Goal: Task Accomplishment & Management: Manage account settings

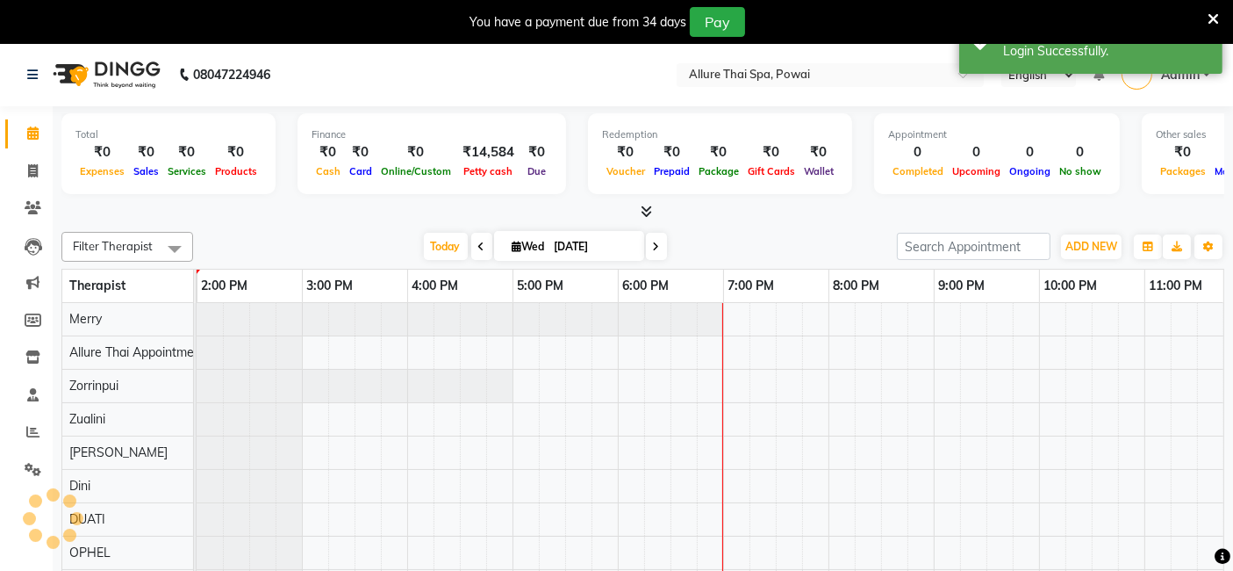
scroll to position [0, 527]
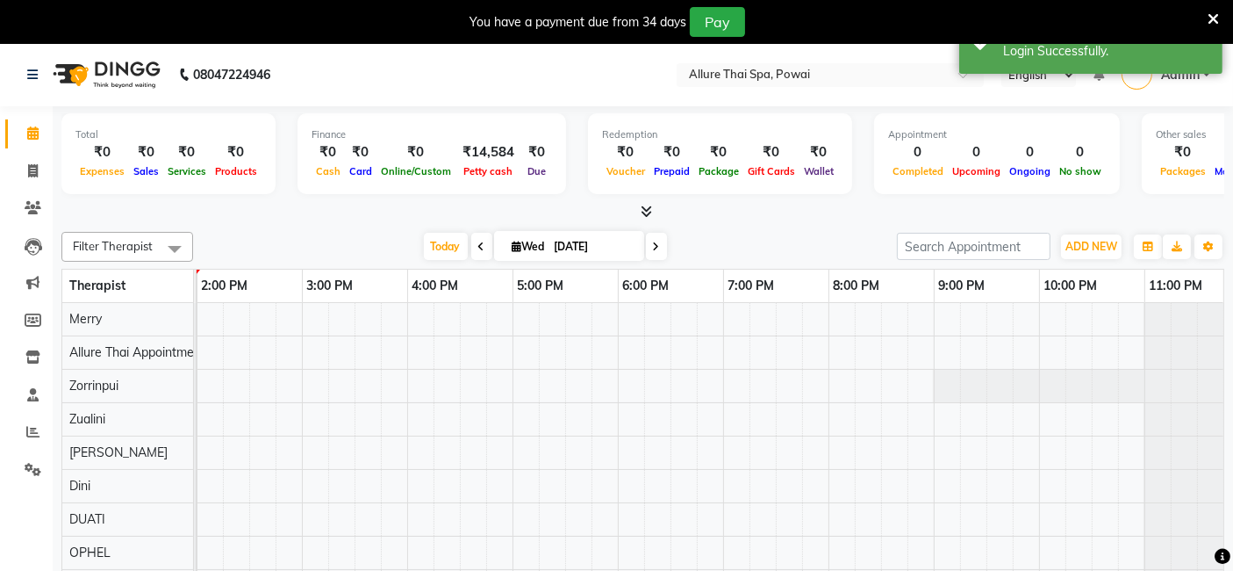
click at [1213, 21] on icon at bounding box center [1213, 19] width 11 height 16
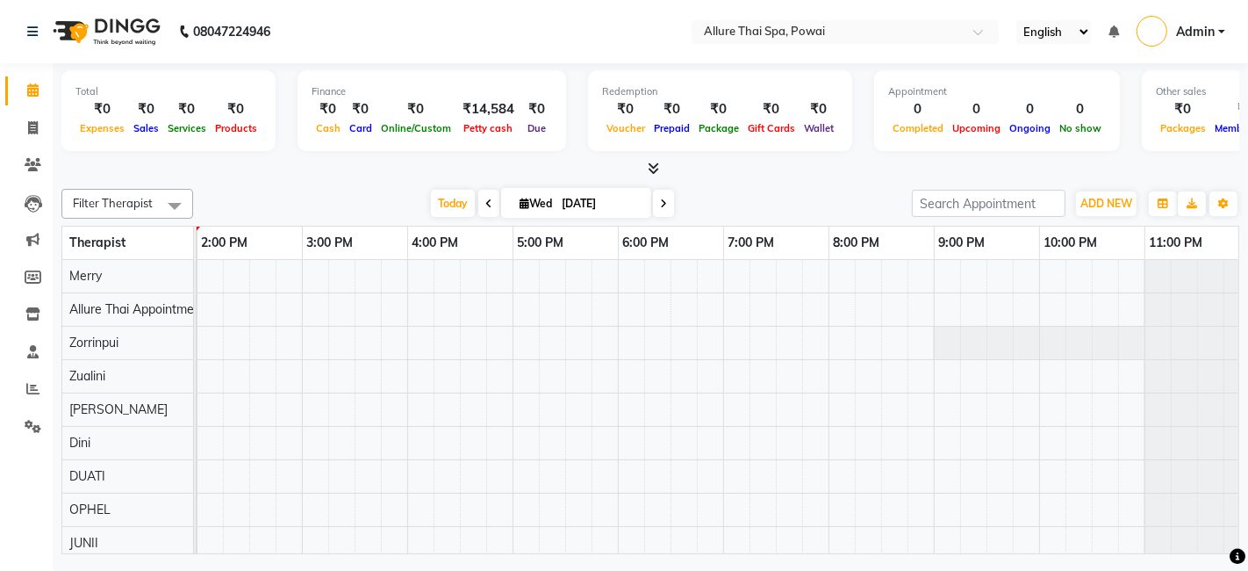
click at [1218, 34] on link "Admin" at bounding box center [1181, 32] width 89 height 29
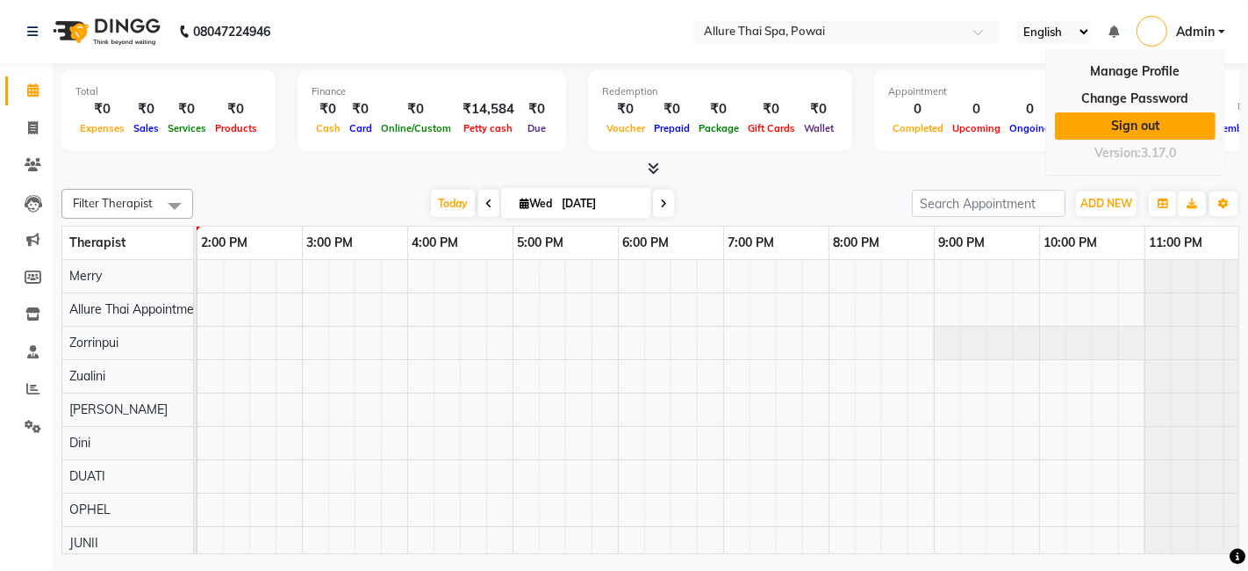
click at [1131, 121] on link "Sign out" at bounding box center [1135, 125] width 161 height 27
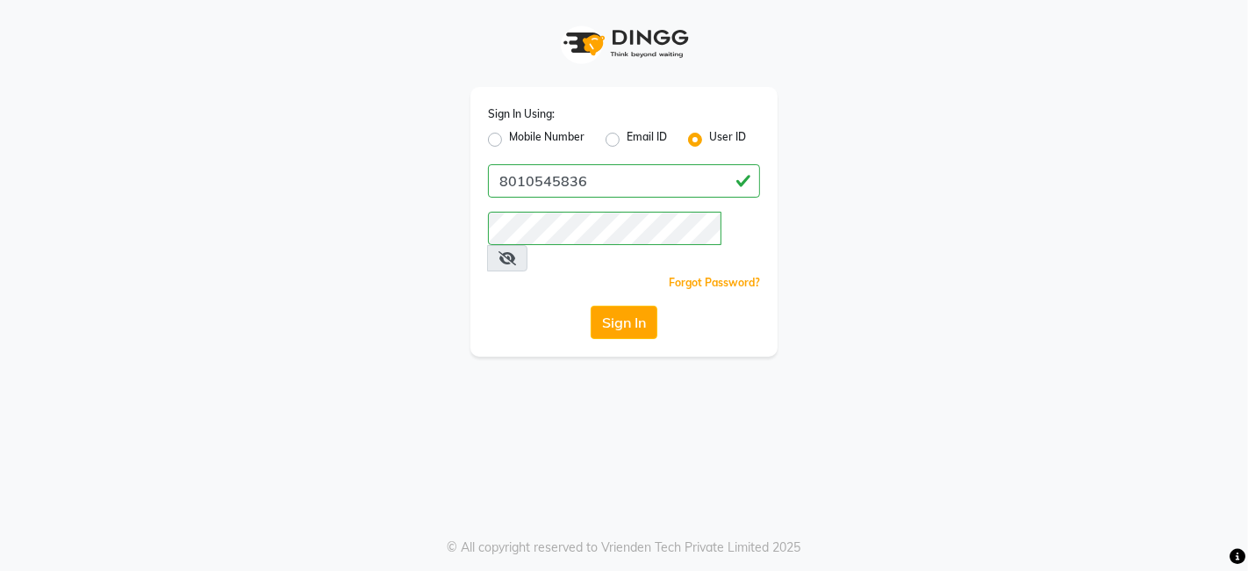
click at [488, 132] on div "Mobile Number" at bounding box center [536, 139] width 97 height 21
click at [509, 138] on label "Mobile Number" at bounding box center [546, 139] width 75 height 21
click at [509, 138] on input "Mobile Number" at bounding box center [514, 134] width 11 height 11
radio input "true"
radio input "false"
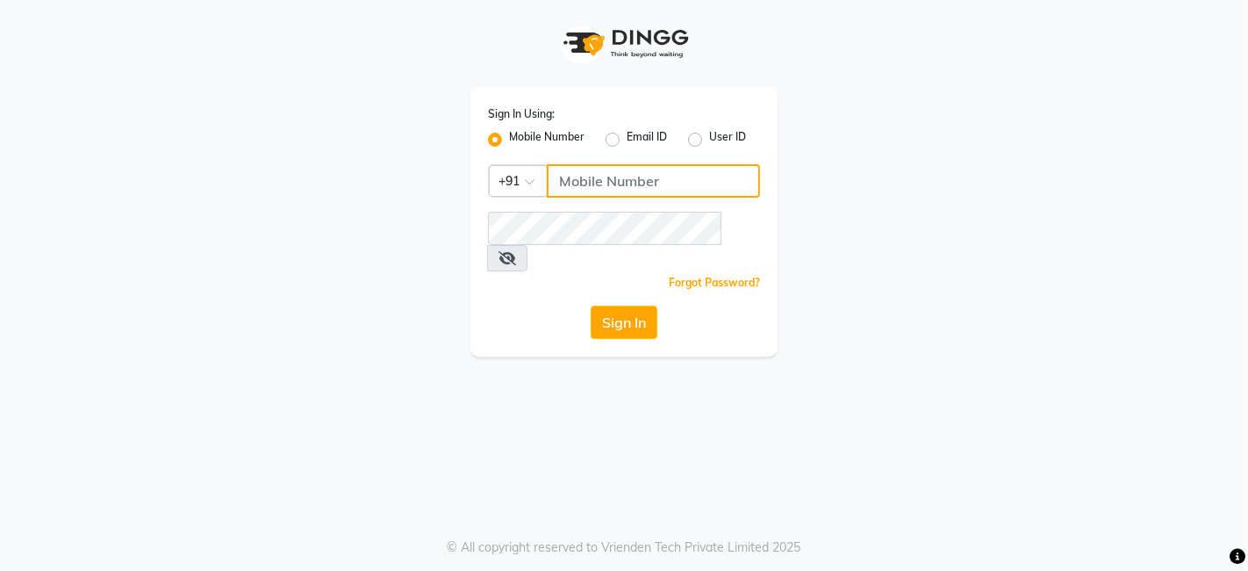
click at [604, 176] on input "Username" at bounding box center [653, 180] width 213 height 33
paste input "9970815634"
type input "9970815634"
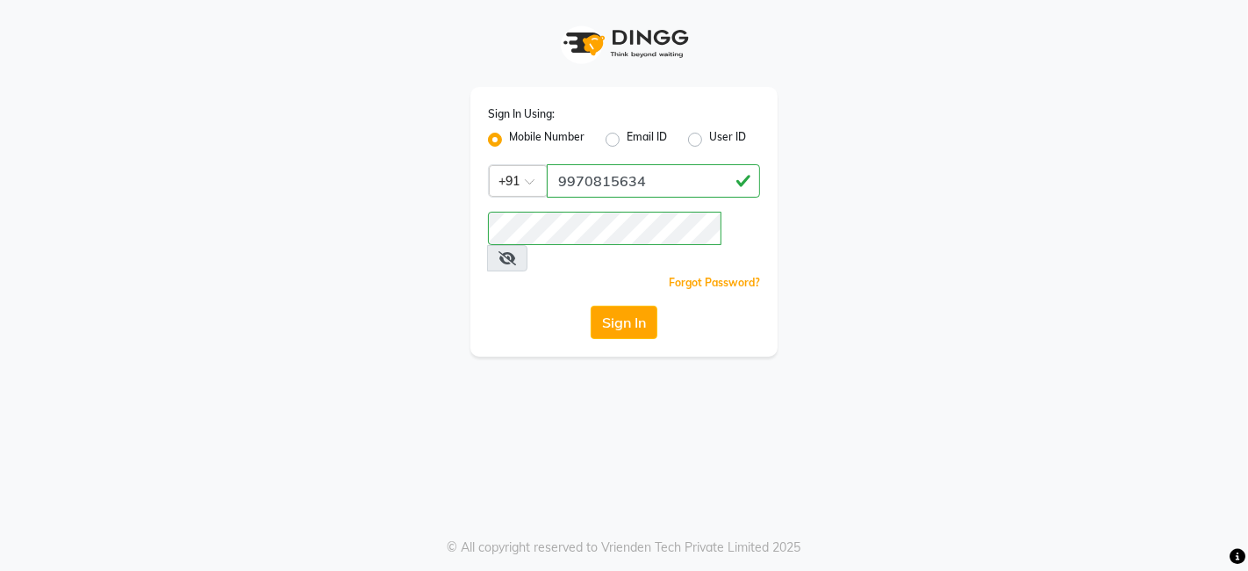
click at [1080, 275] on div "Sign In Using: Mobile Number Email ID User ID Country Code × +91 9970815634 Rem…" at bounding box center [624, 178] width 1001 height 356
click at [627, 305] on button "Sign In" at bounding box center [624, 321] width 67 height 33
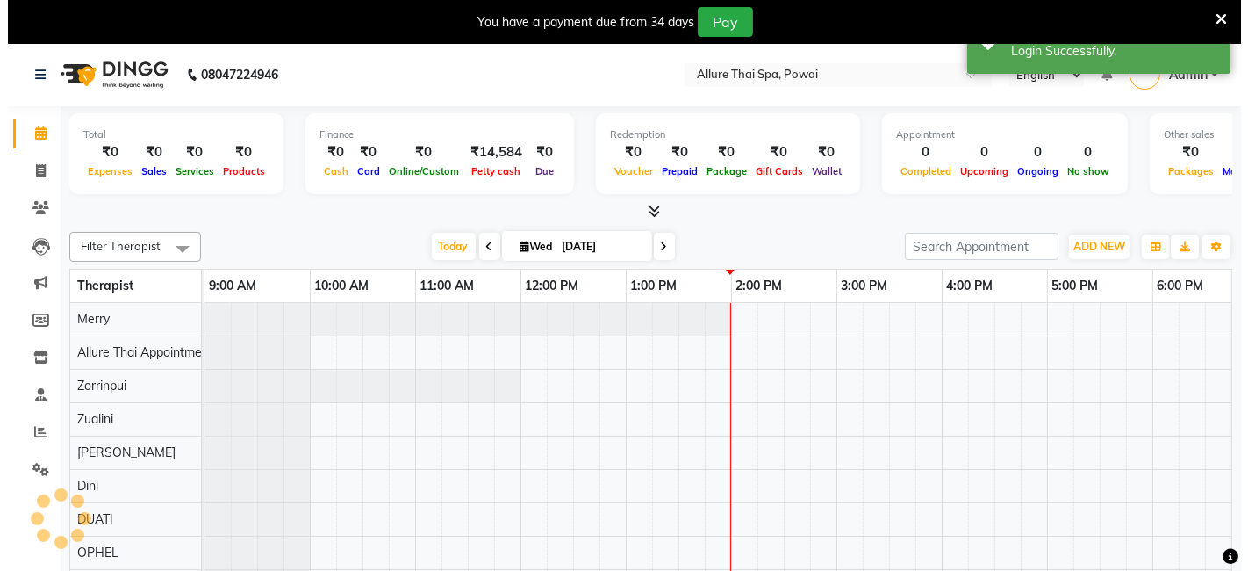
scroll to position [0, 527]
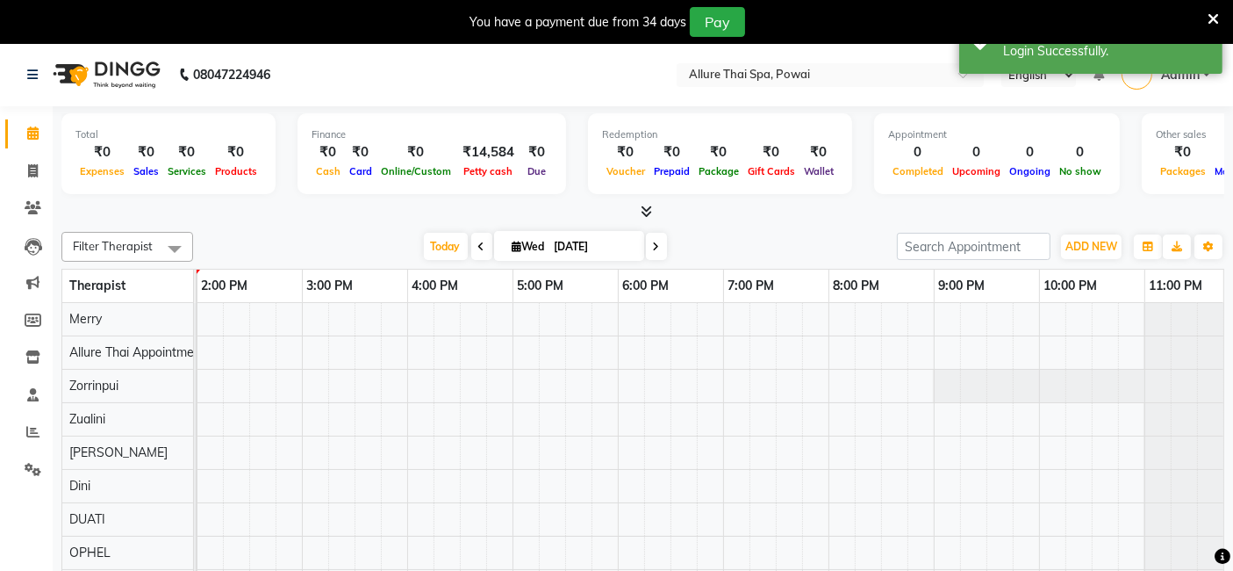
click at [1220, 18] on div "You have a payment due from 34 days Pay" at bounding box center [616, 22] width 1233 height 44
click at [1210, 16] on icon at bounding box center [1213, 19] width 11 height 16
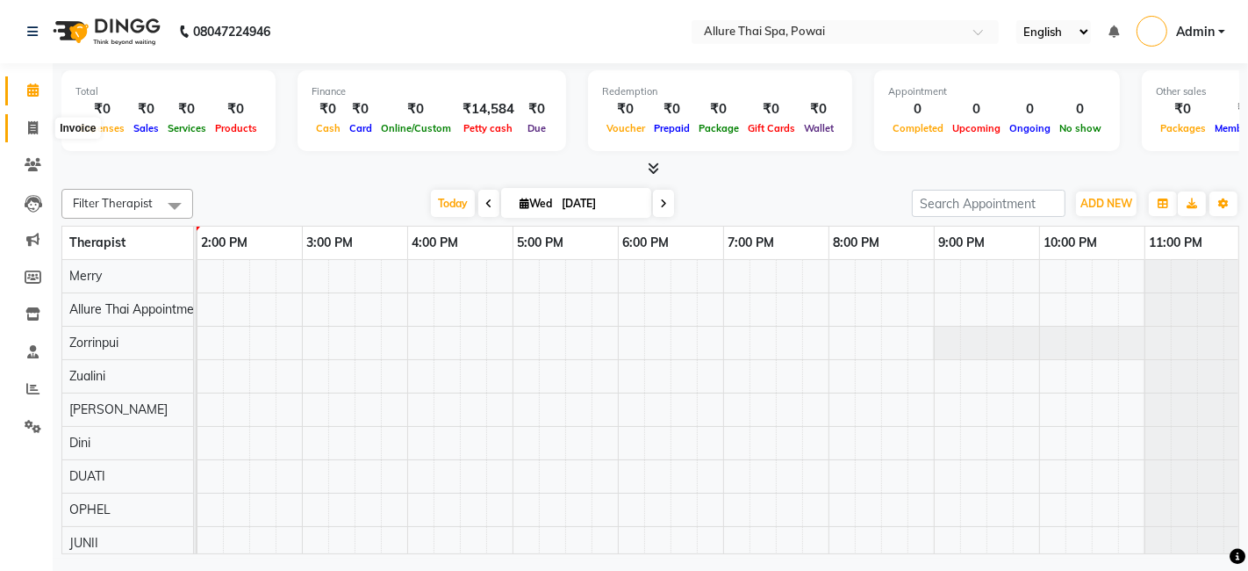
click at [28, 121] on icon at bounding box center [33, 127] width 10 height 13
select select "6686"
select select "service"
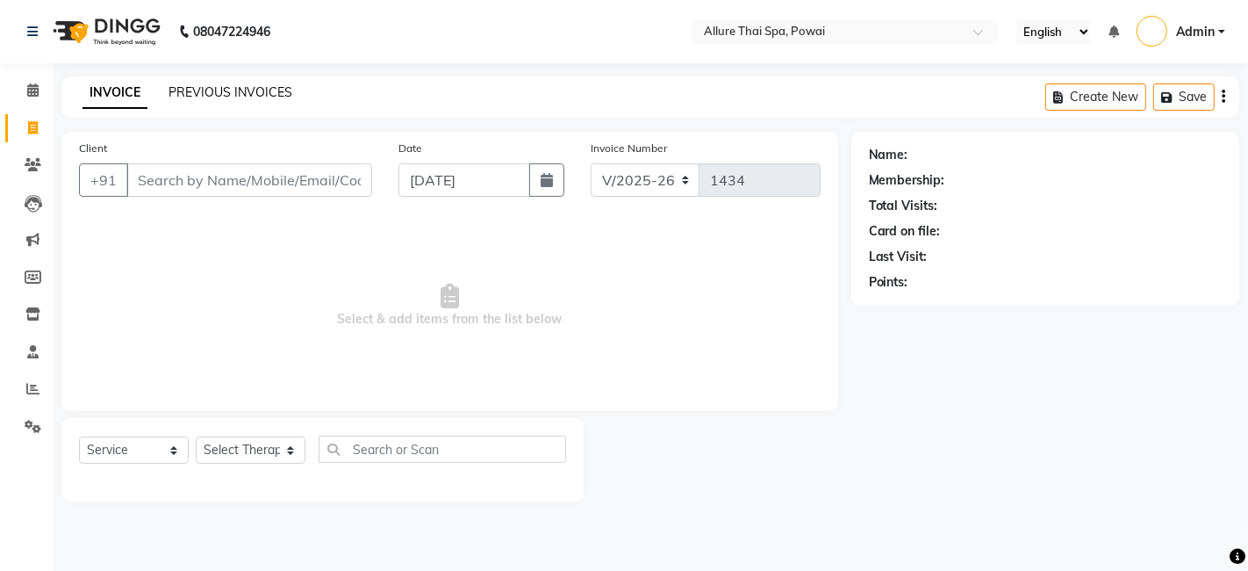
click at [268, 95] on link "PREVIOUS INVOICES" at bounding box center [231, 92] width 124 height 16
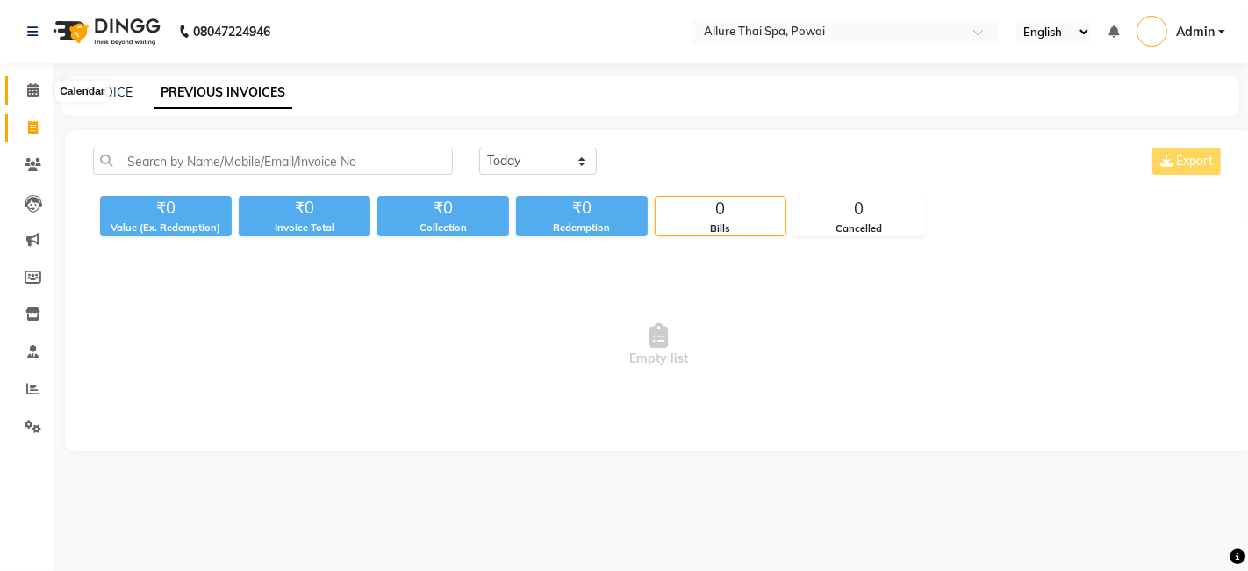
drag, startPoint x: 35, startPoint y: 97, endPoint x: 37, endPoint y: 109, distance: 12.4
click at [37, 97] on span at bounding box center [33, 91] width 31 height 20
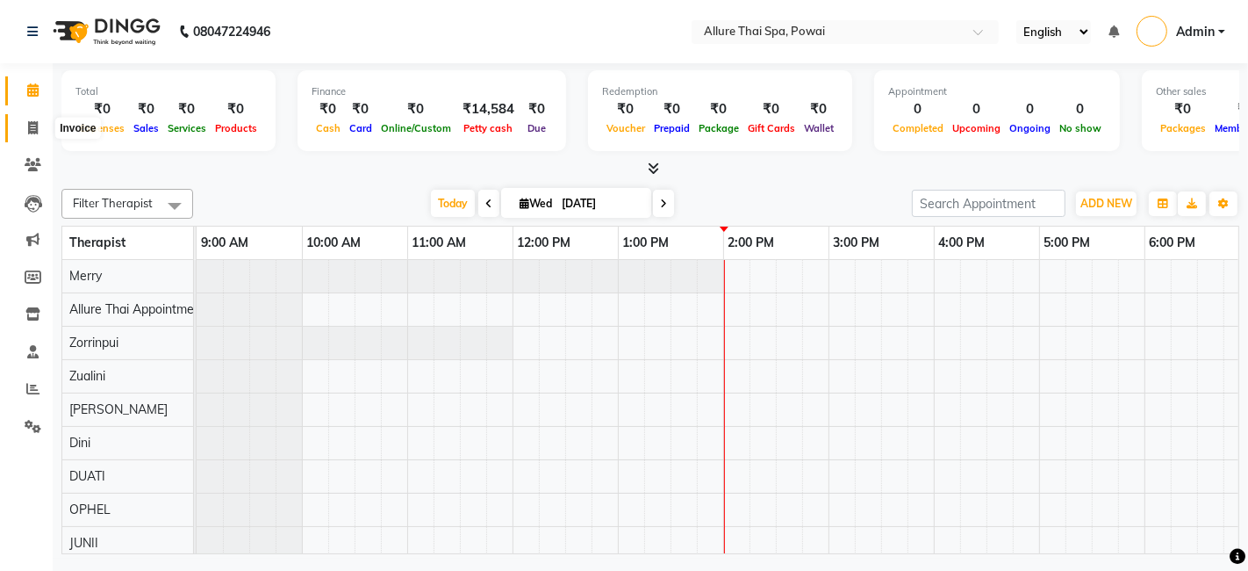
click at [32, 122] on icon at bounding box center [33, 127] width 10 height 13
select select "6686"
select select "service"
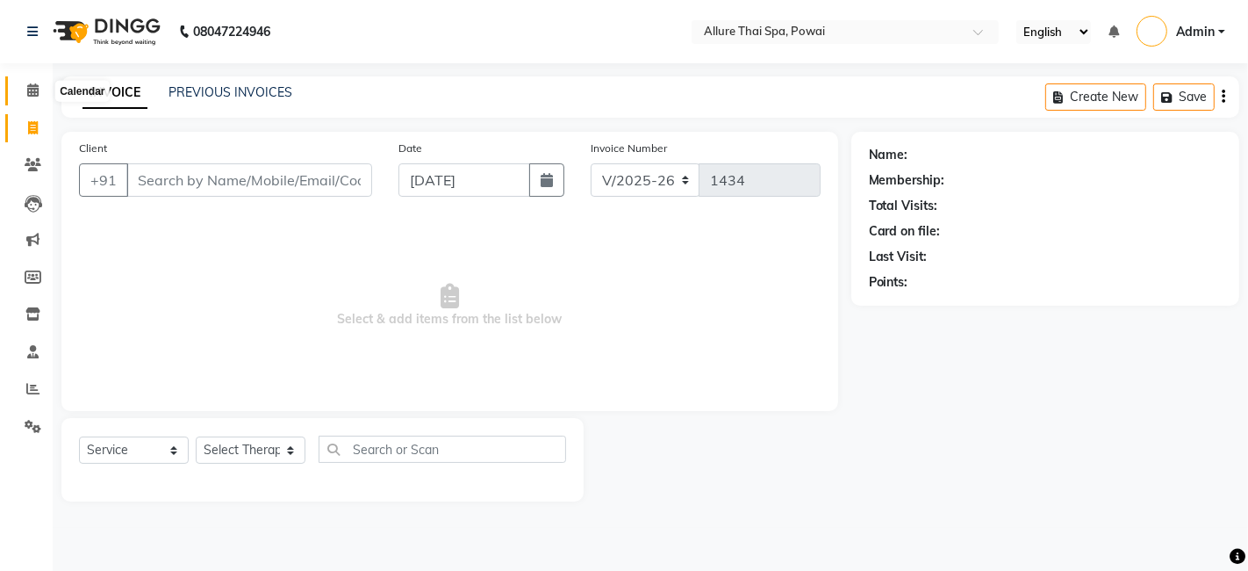
click at [33, 92] on icon at bounding box center [32, 89] width 11 height 13
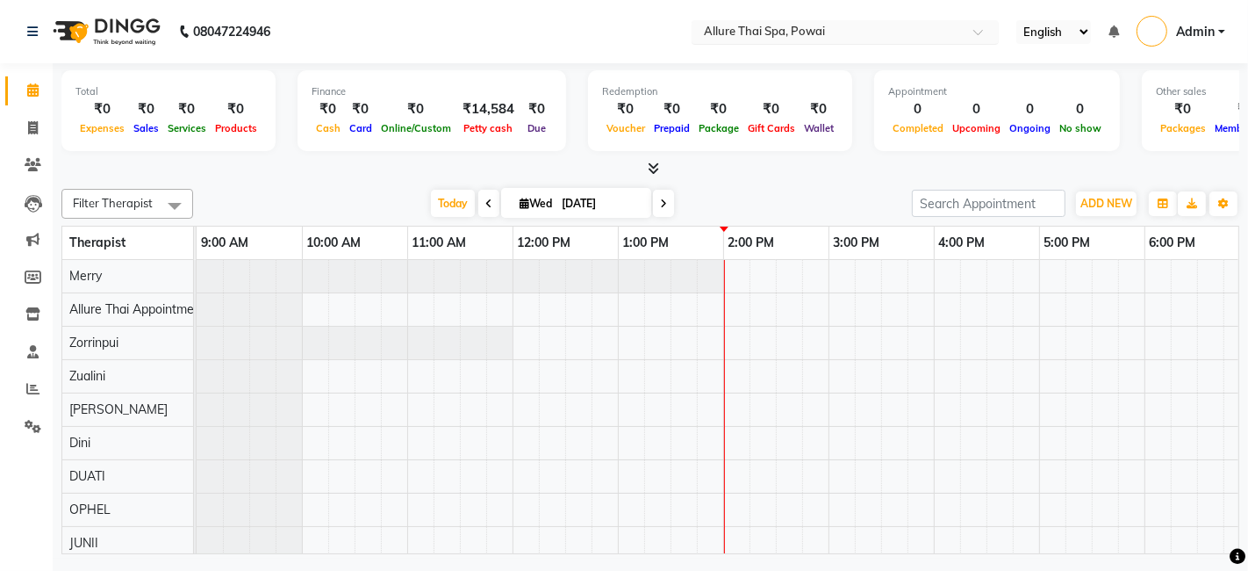
click at [982, 38] on span at bounding box center [985, 37] width 22 height 18
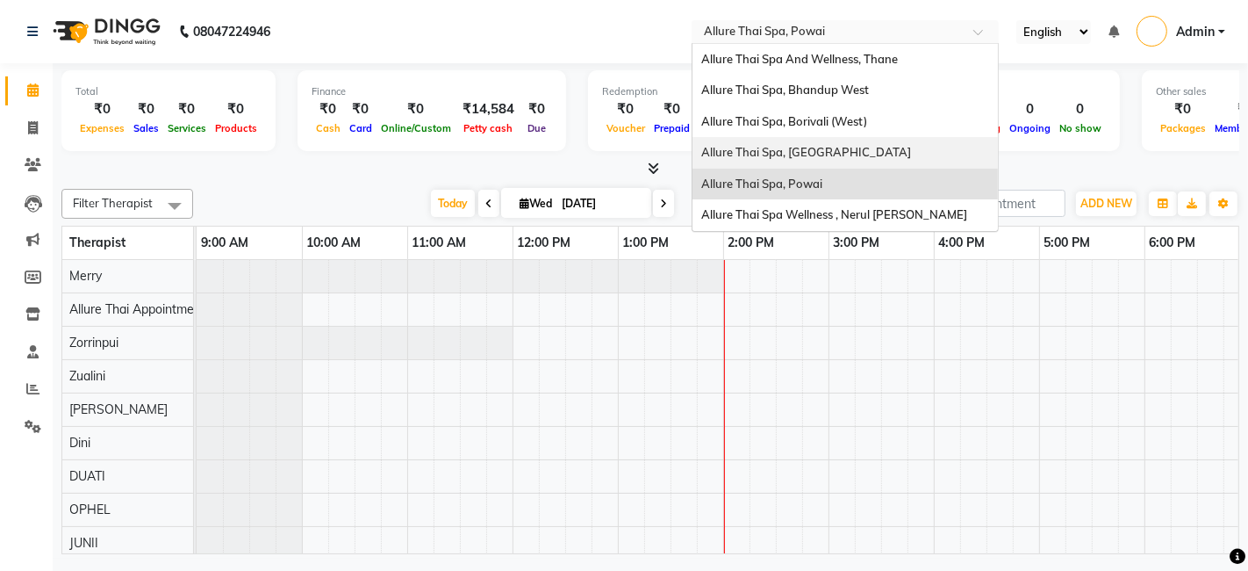
click at [771, 145] on span "Allure Thai Spa, [GEOGRAPHIC_DATA]" at bounding box center [806, 152] width 210 height 14
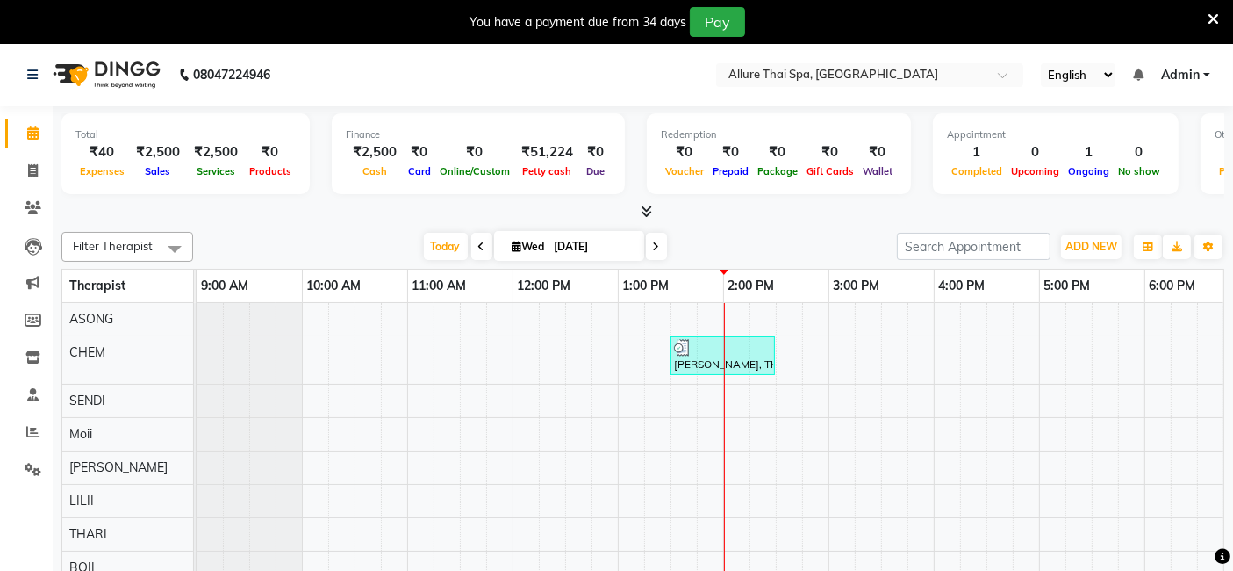
click at [1212, 18] on icon at bounding box center [1213, 19] width 11 height 16
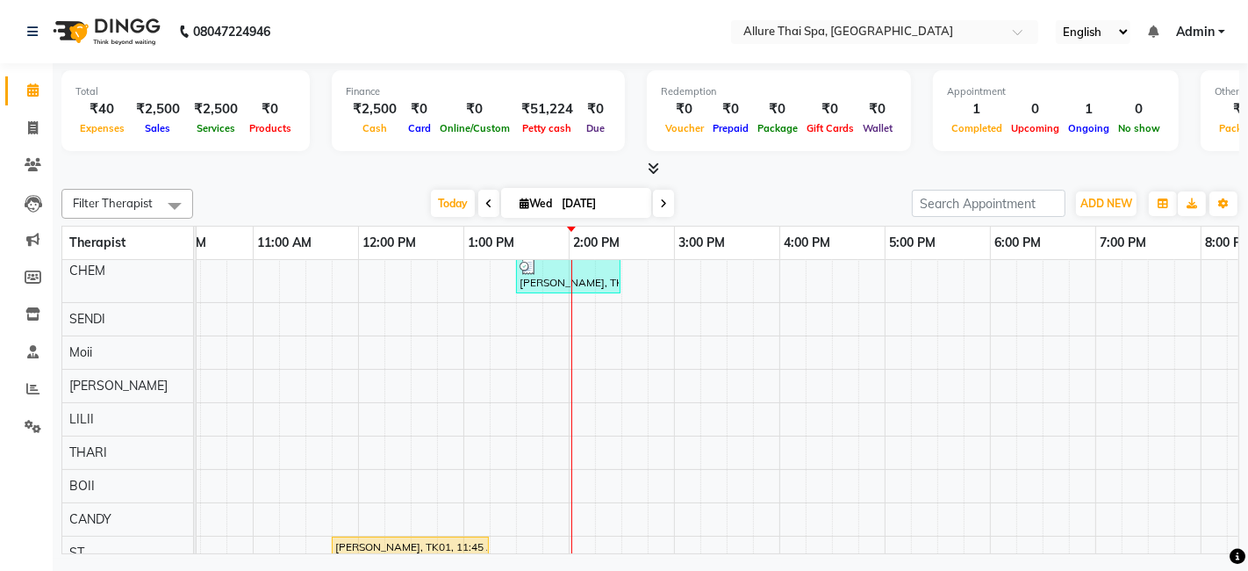
scroll to position [0, 155]
click at [32, 121] on icon at bounding box center [33, 127] width 10 height 13
select select "6826"
select select "service"
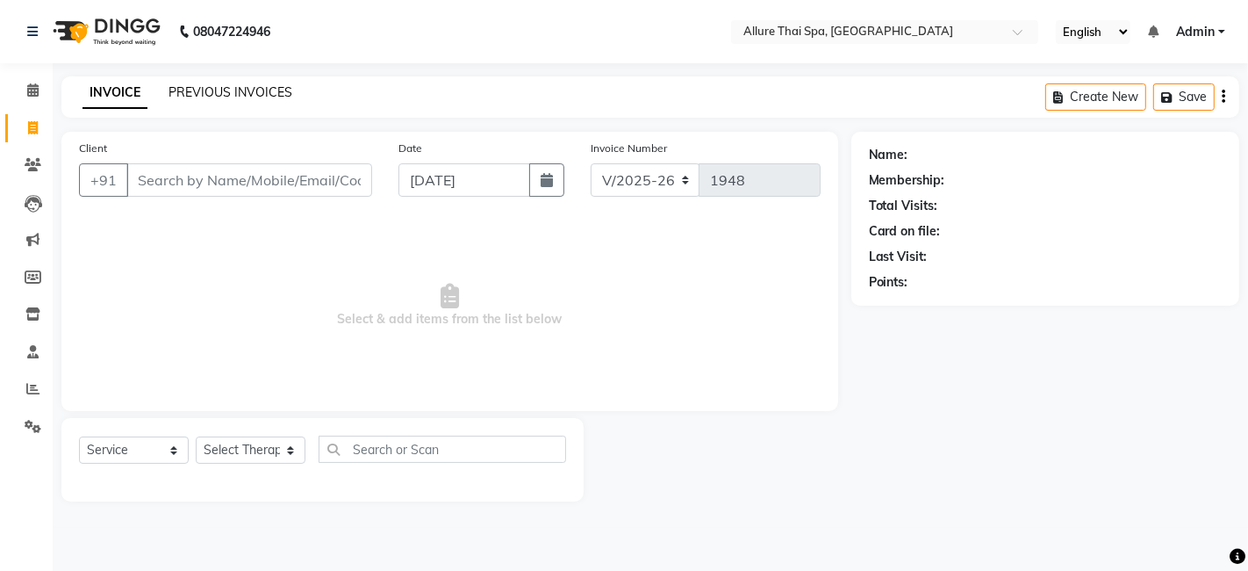
click at [269, 87] on link "PREVIOUS INVOICES" at bounding box center [231, 92] width 124 height 16
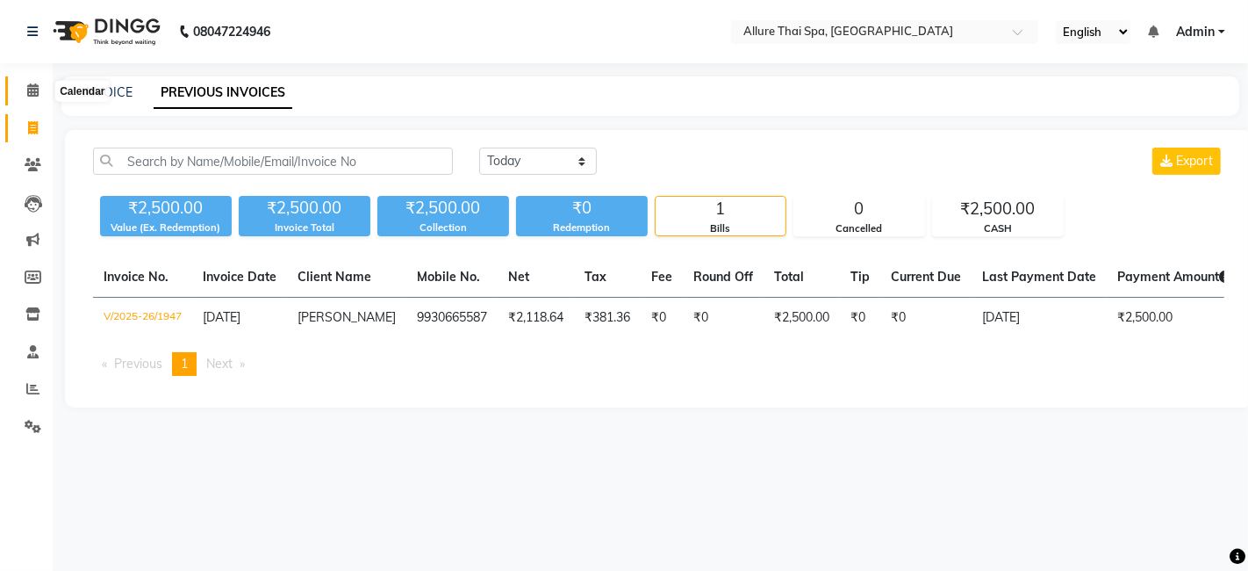
click at [38, 87] on icon at bounding box center [32, 89] width 11 height 13
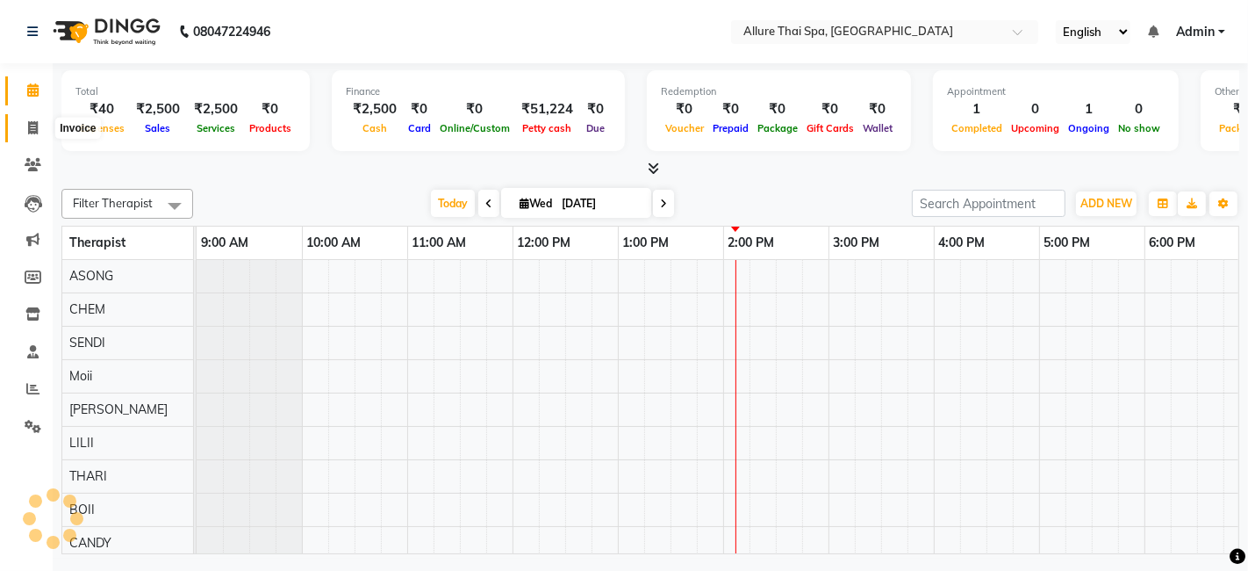
click at [32, 124] on icon at bounding box center [33, 127] width 10 height 13
select select "service"
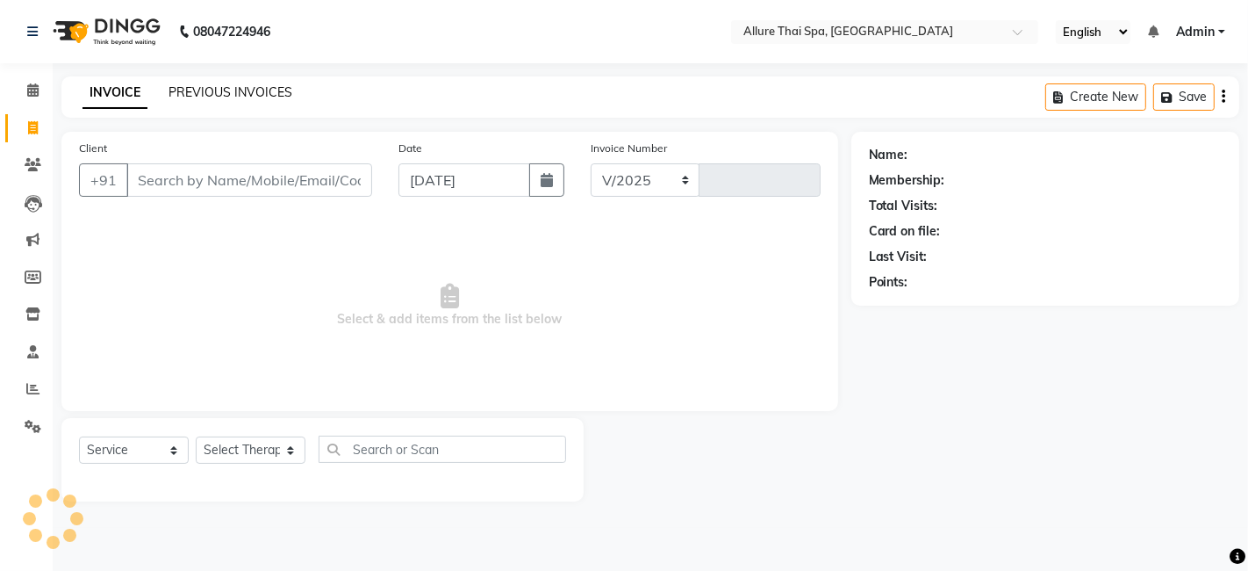
select select "6826"
type input "1948"
click at [266, 91] on link "PREVIOUS INVOICES" at bounding box center [231, 92] width 124 height 16
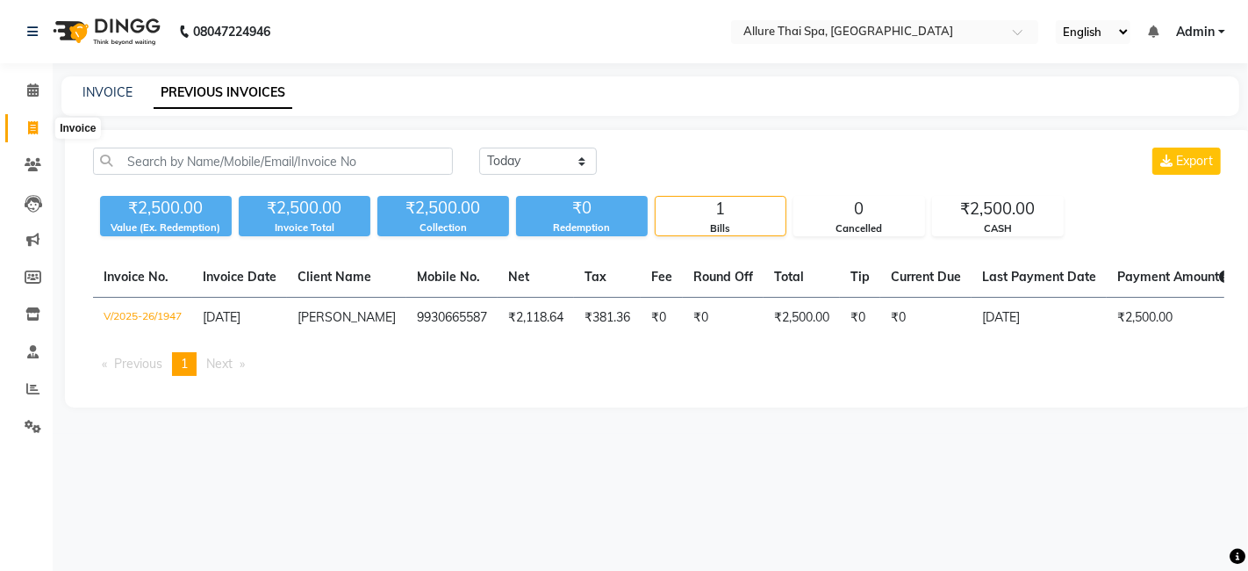
click at [36, 126] on icon at bounding box center [33, 127] width 10 height 13
click at [37, 93] on icon at bounding box center [32, 89] width 11 height 13
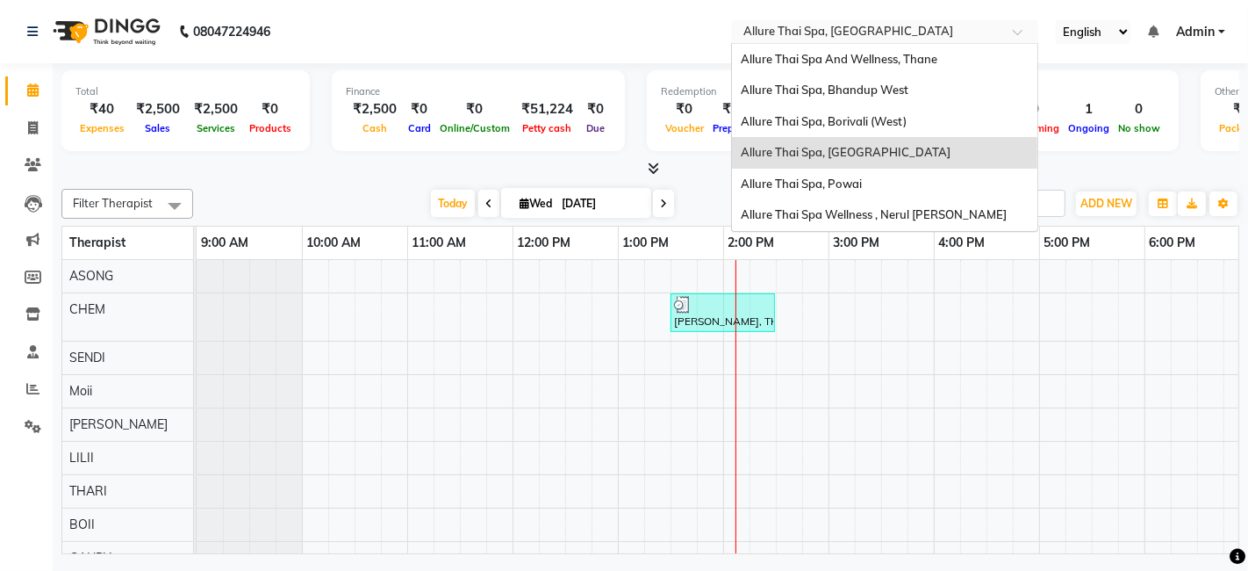
click at [1025, 31] on span at bounding box center [1024, 37] width 22 height 18
click at [866, 183] on div "Allure Thai Spa, Powai" at bounding box center [884, 185] width 305 height 32
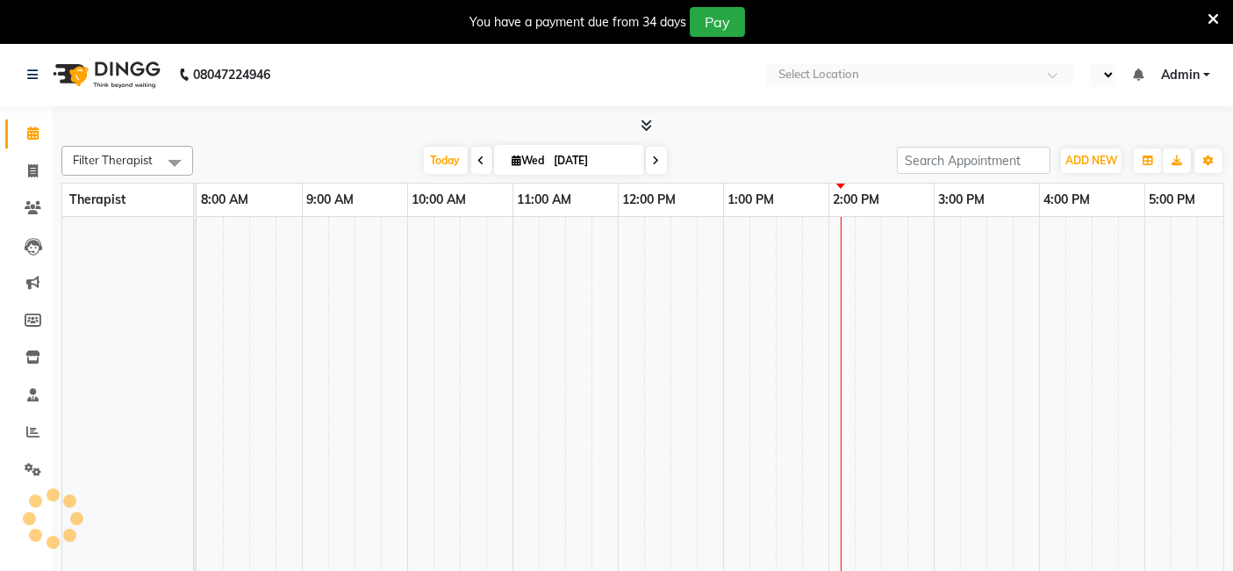
select select "en"
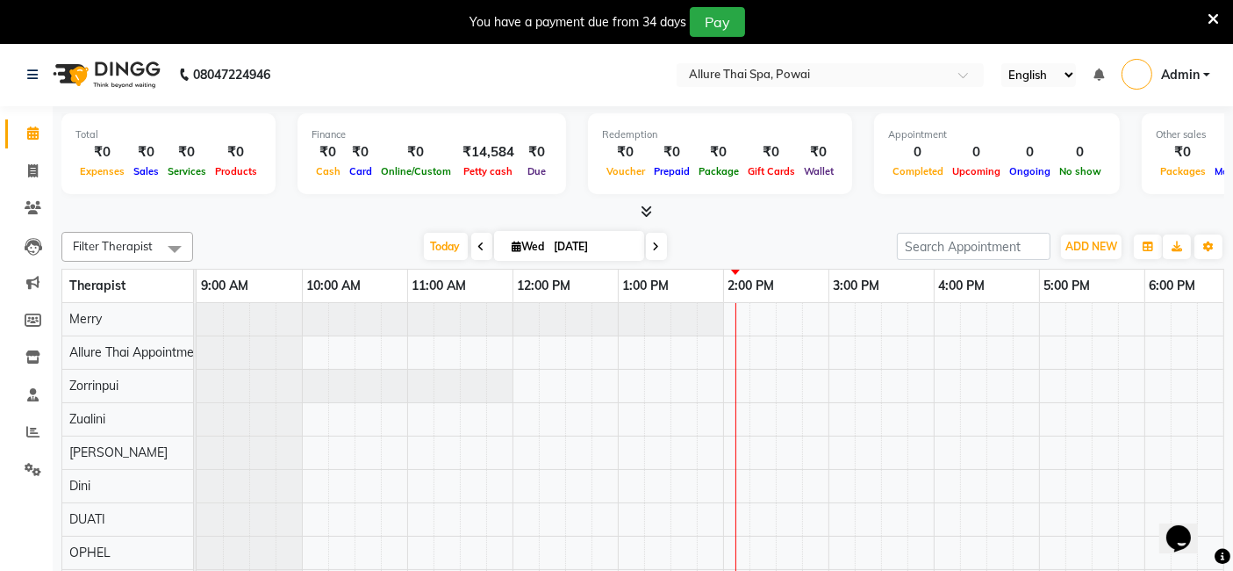
click at [1214, 22] on icon at bounding box center [1213, 19] width 11 height 16
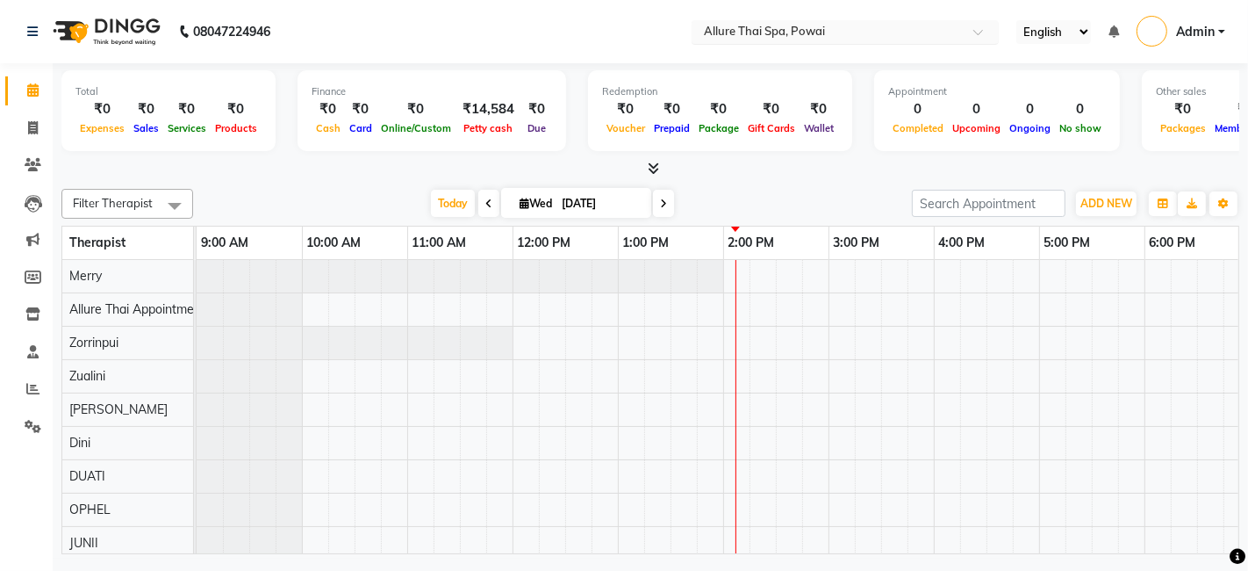
click at [983, 33] on span at bounding box center [985, 37] width 22 height 18
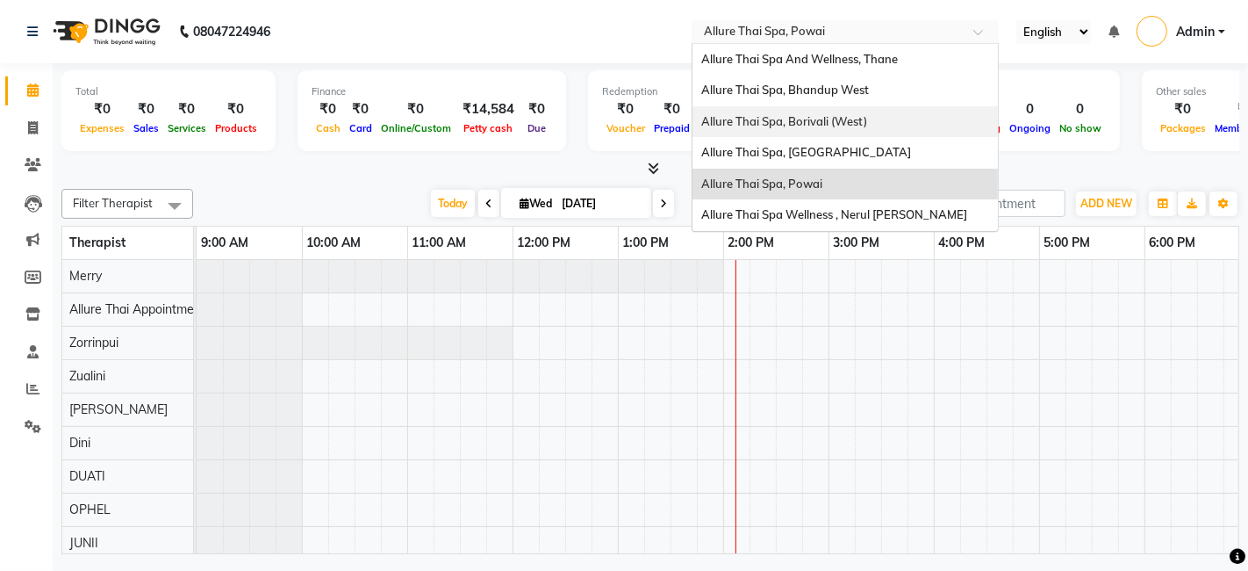
click at [837, 111] on div "Allure Thai Spa, Borivali (West)" at bounding box center [845, 122] width 305 height 32
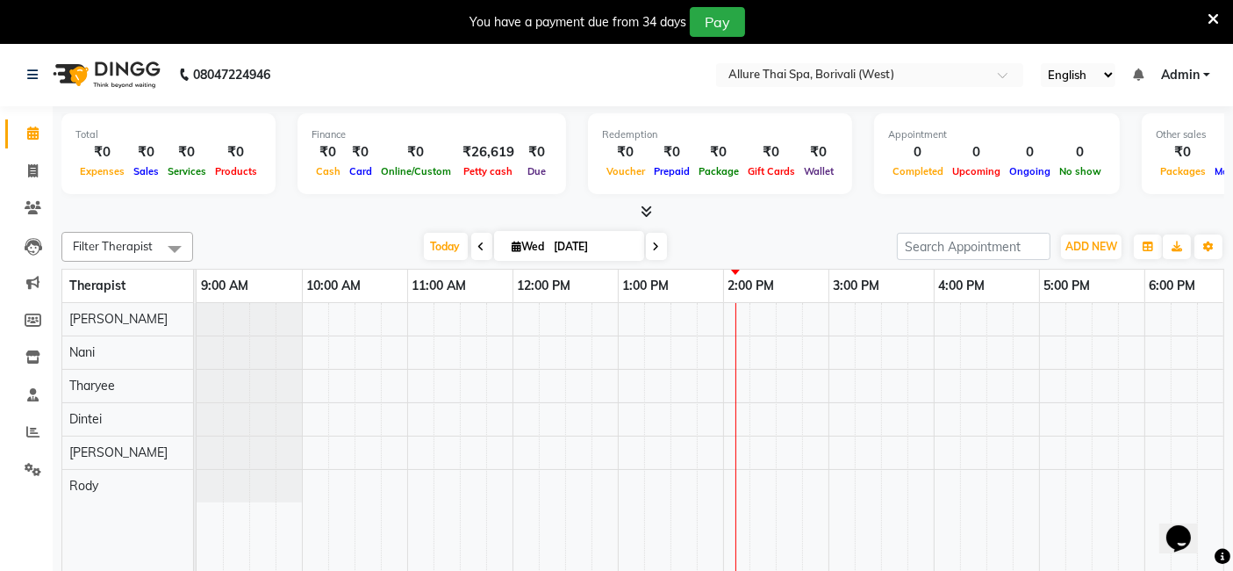
click at [1211, 18] on icon at bounding box center [1213, 19] width 11 height 16
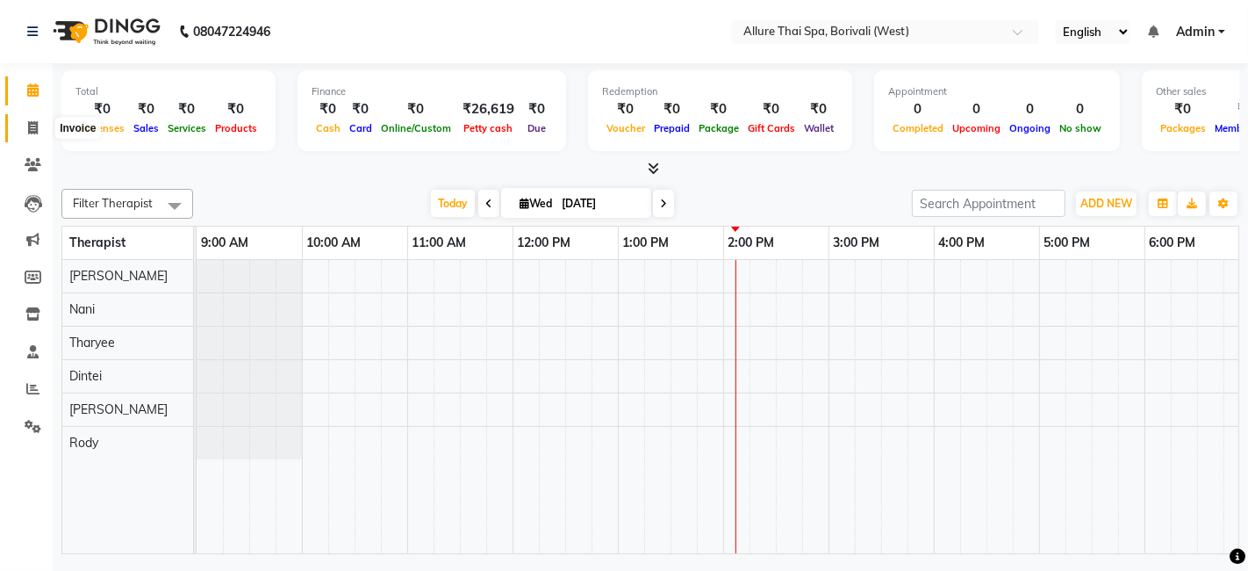
click at [32, 127] on icon at bounding box center [33, 127] width 10 height 13
select select "6772"
select select "service"
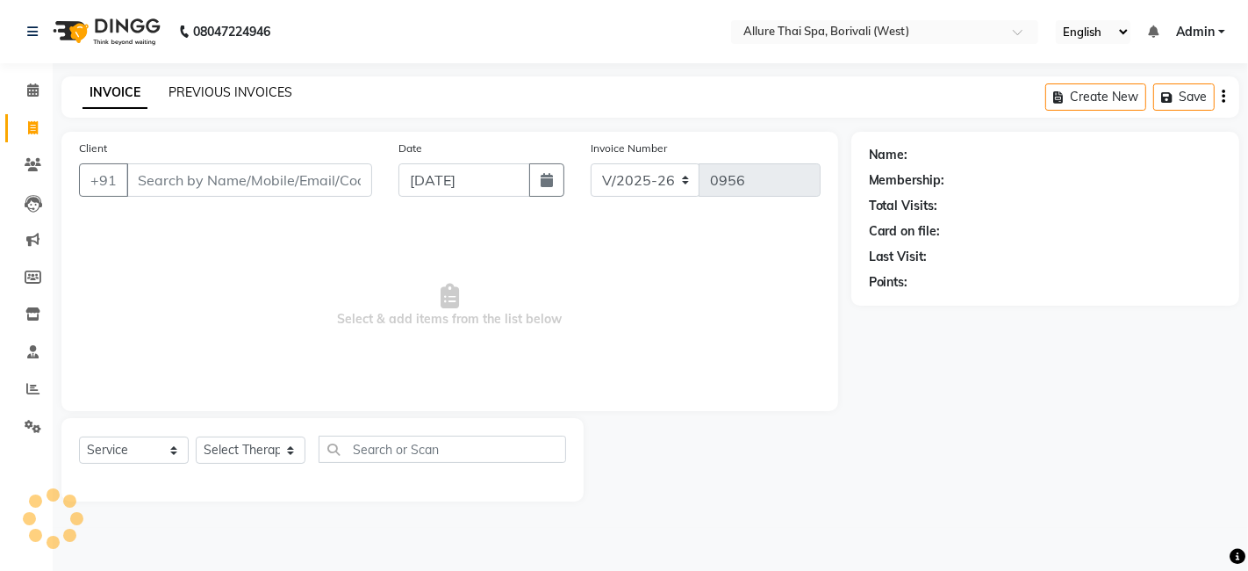
click at [255, 84] on link "PREVIOUS INVOICES" at bounding box center [231, 92] width 124 height 16
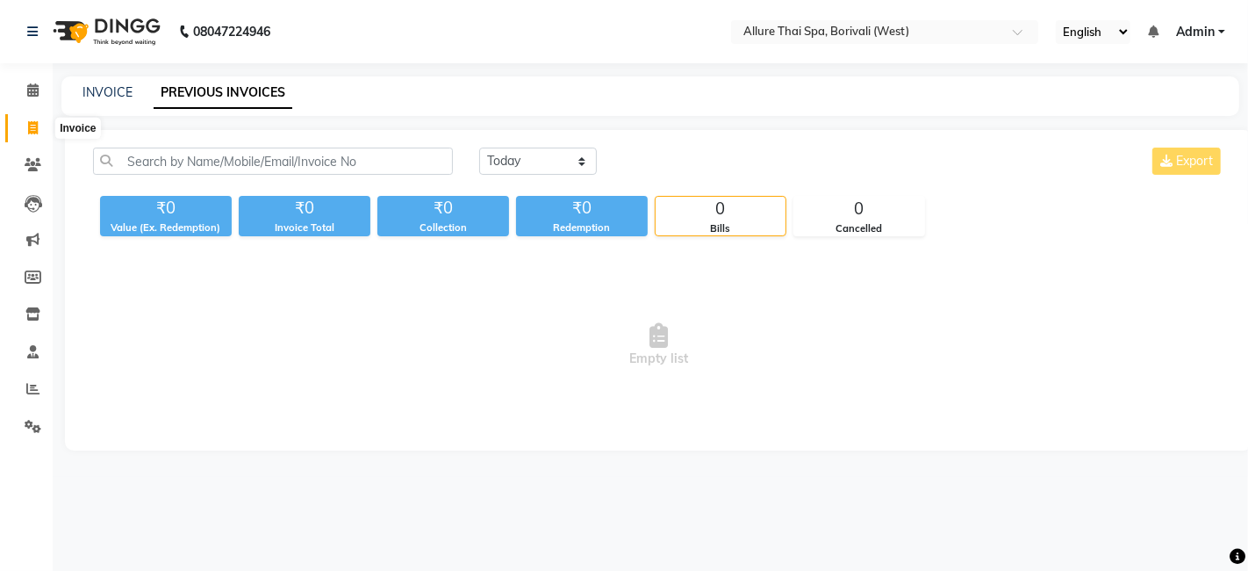
click at [35, 127] on icon at bounding box center [33, 127] width 10 height 13
select select "6772"
select select "service"
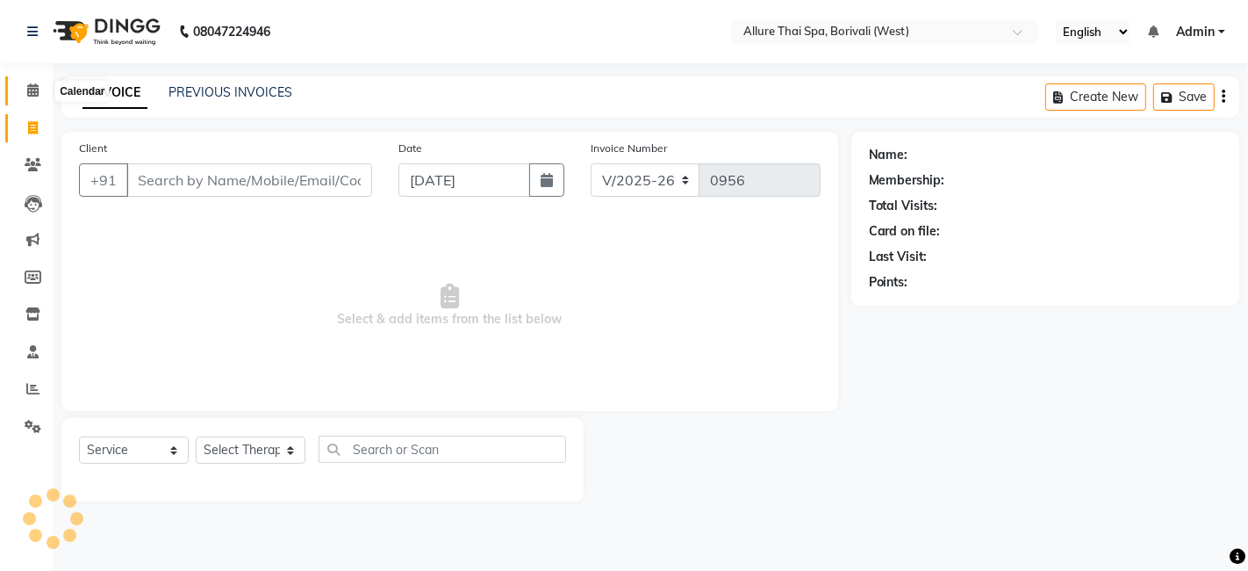
click at [30, 91] on icon at bounding box center [32, 89] width 11 height 13
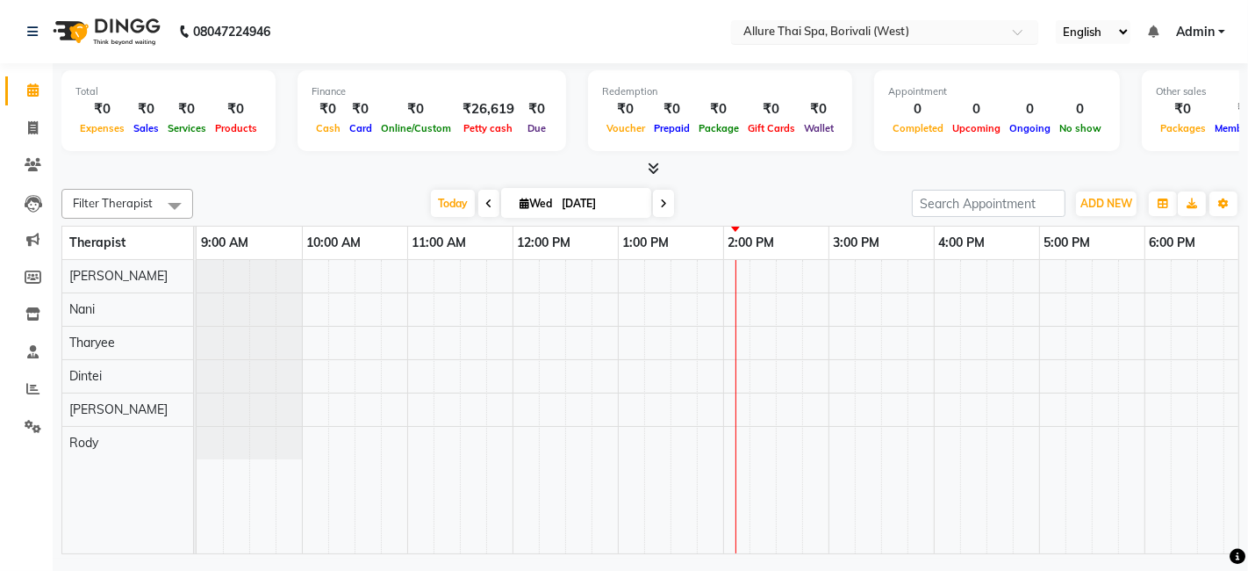
click at [1020, 26] on div at bounding box center [884, 34] width 307 height 18
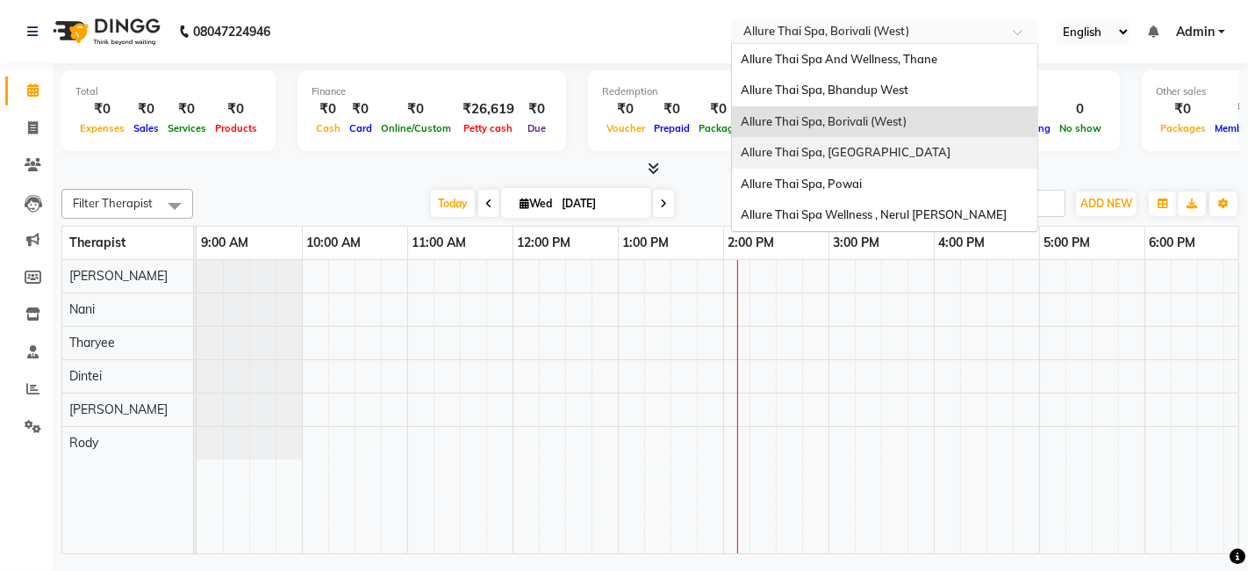
click at [833, 146] on span "Allure Thai Spa, [GEOGRAPHIC_DATA]" at bounding box center [846, 152] width 210 height 14
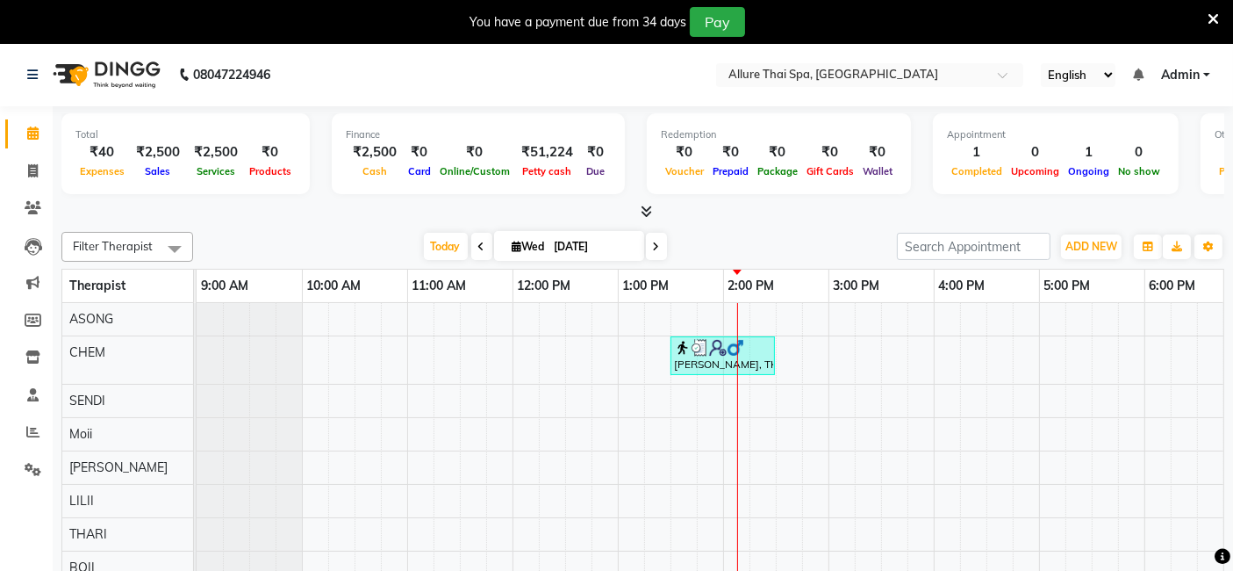
click at [1223, 18] on div "You have a payment due from 34 days Pay" at bounding box center [616, 22] width 1233 height 44
click at [1212, 13] on icon at bounding box center [1213, 19] width 11 height 16
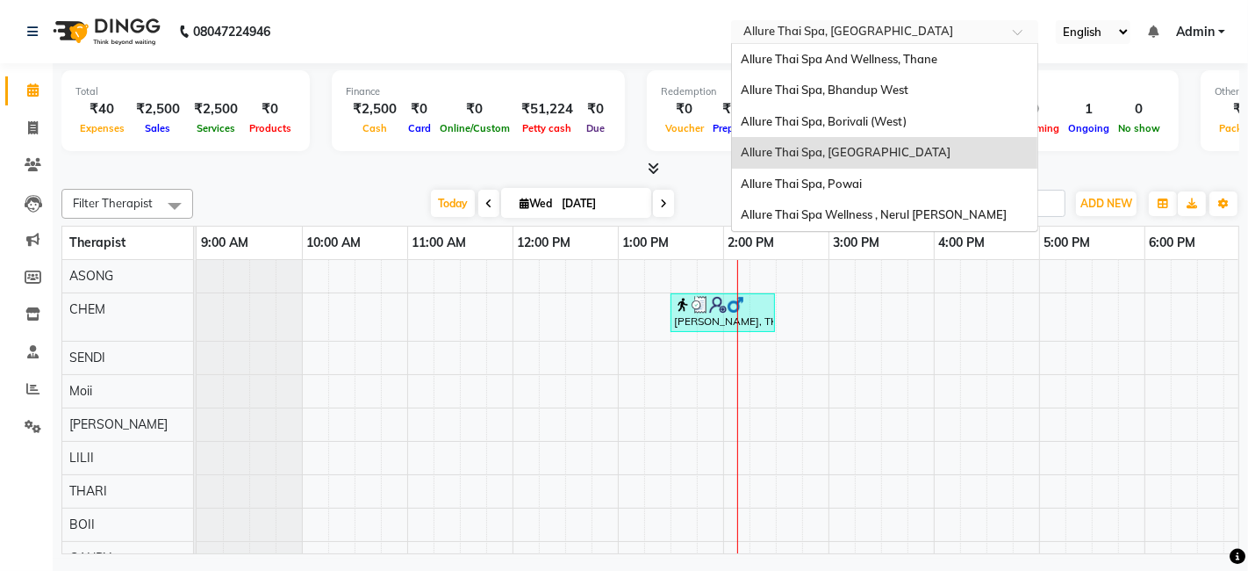
click at [1022, 33] on span at bounding box center [1024, 37] width 22 height 18
click at [823, 27] on input "text" at bounding box center [867, 34] width 255 height 18
click at [830, 154] on span "Allure Thai Spa, [GEOGRAPHIC_DATA]" at bounding box center [846, 152] width 210 height 14
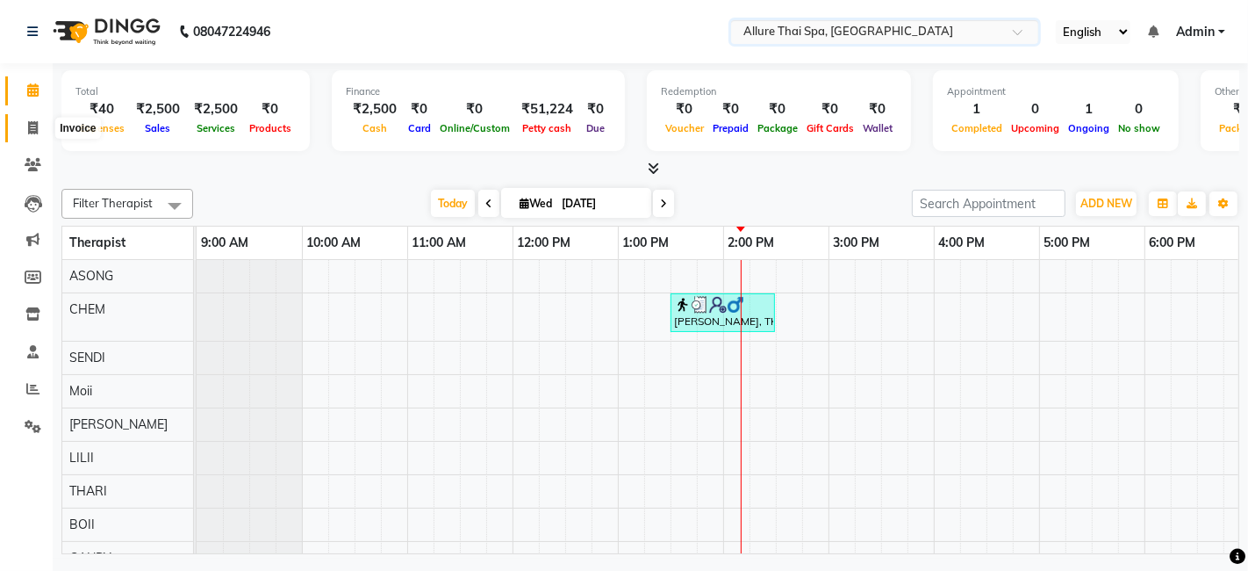
drag, startPoint x: 30, startPoint y: 132, endPoint x: 50, endPoint y: 123, distance: 22.0
click at [30, 132] on icon at bounding box center [33, 127] width 10 height 13
select select "6826"
select select "service"
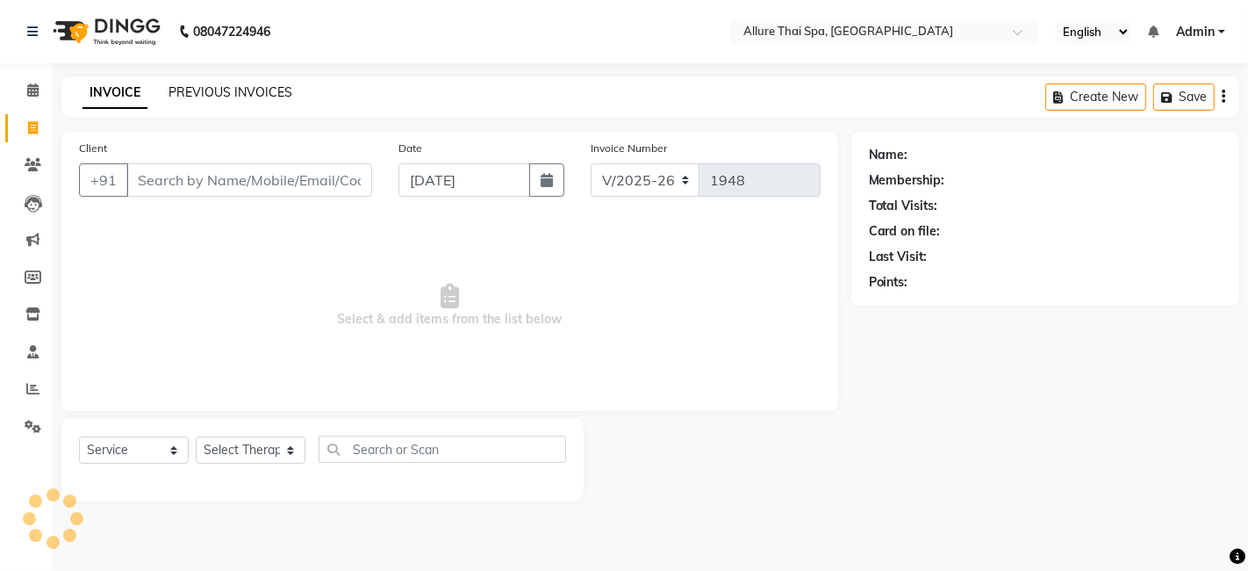
click at [273, 90] on link "PREVIOUS INVOICES" at bounding box center [231, 92] width 124 height 16
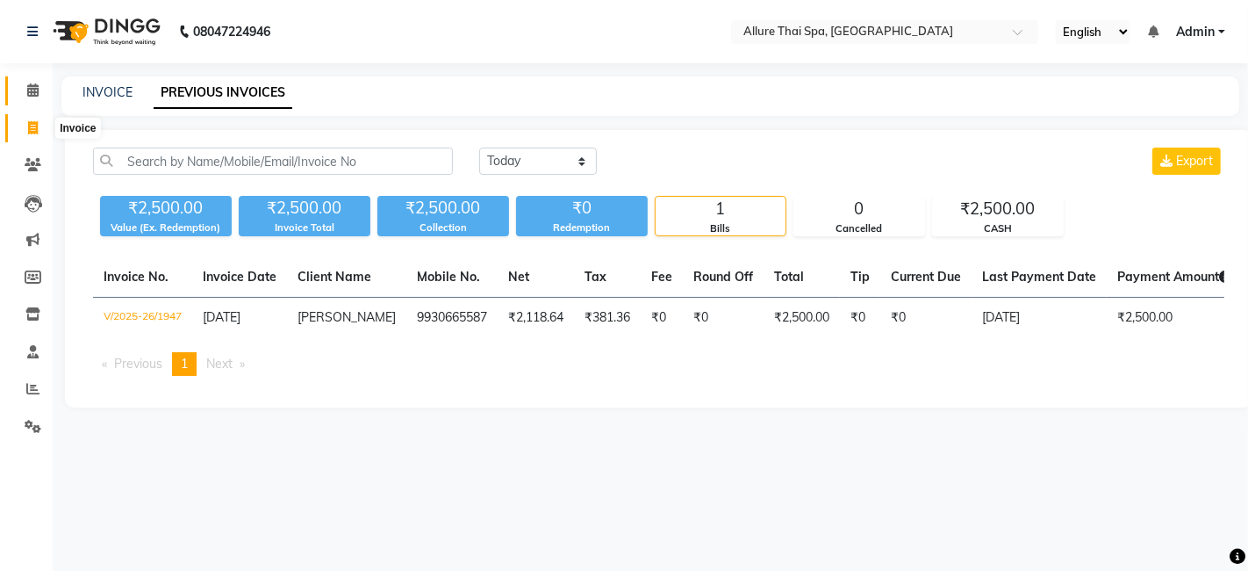
drag, startPoint x: 32, startPoint y: 120, endPoint x: 32, endPoint y: 103, distance: 17.6
click at [32, 121] on icon at bounding box center [33, 127] width 10 height 13
select select "6826"
select select "service"
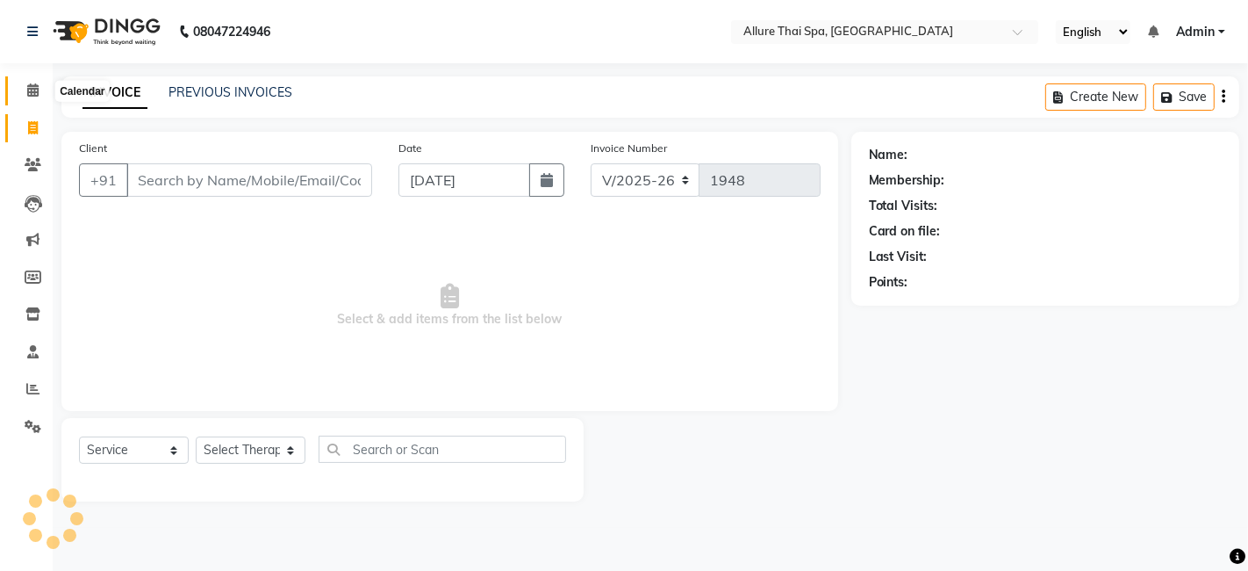
click at [32, 98] on span at bounding box center [33, 91] width 31 height 20
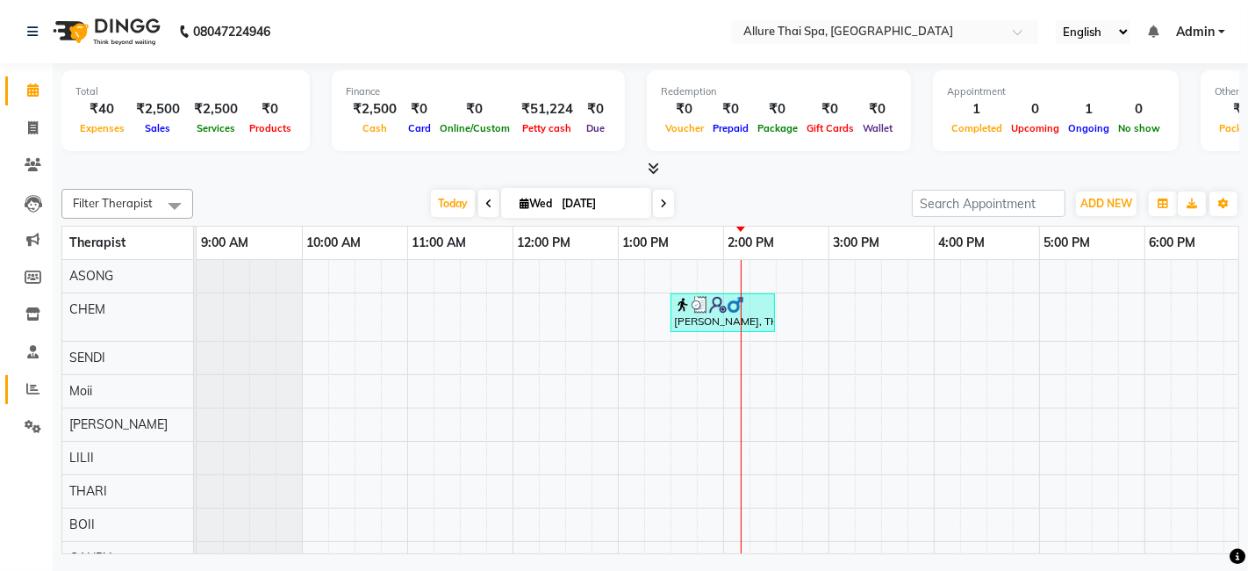
click at [29, 377] on link "Reports" at bounding box center [26, 389] width 42 height 29
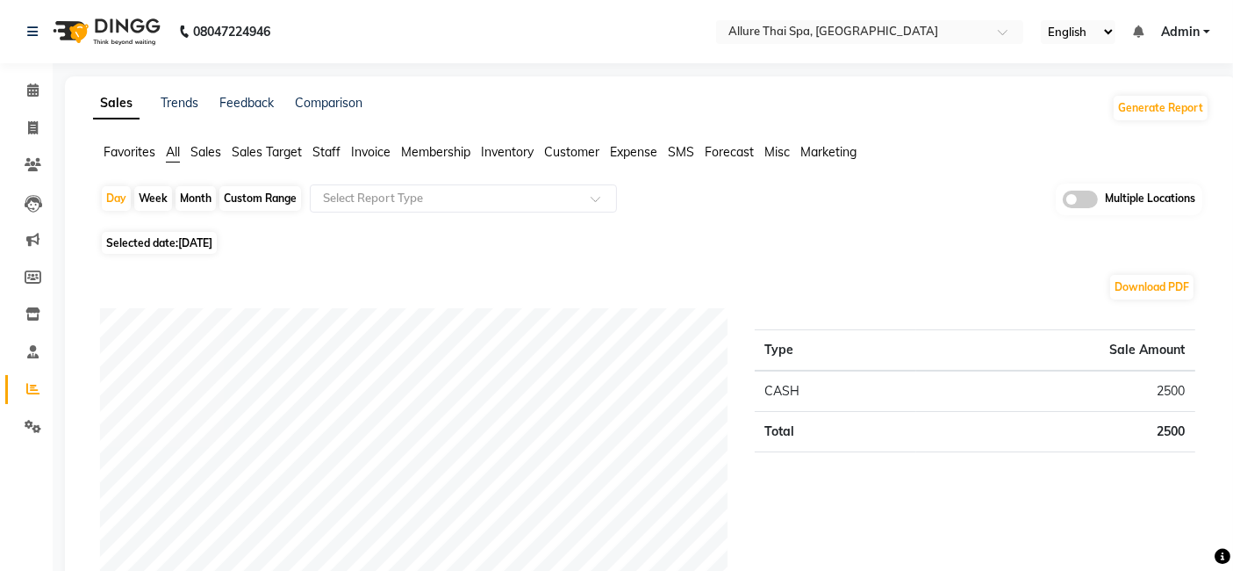
click at [196, 193] on div "Month" at bounding box center [196, 198] width 40 height 25
select select "9"
select select "2025"
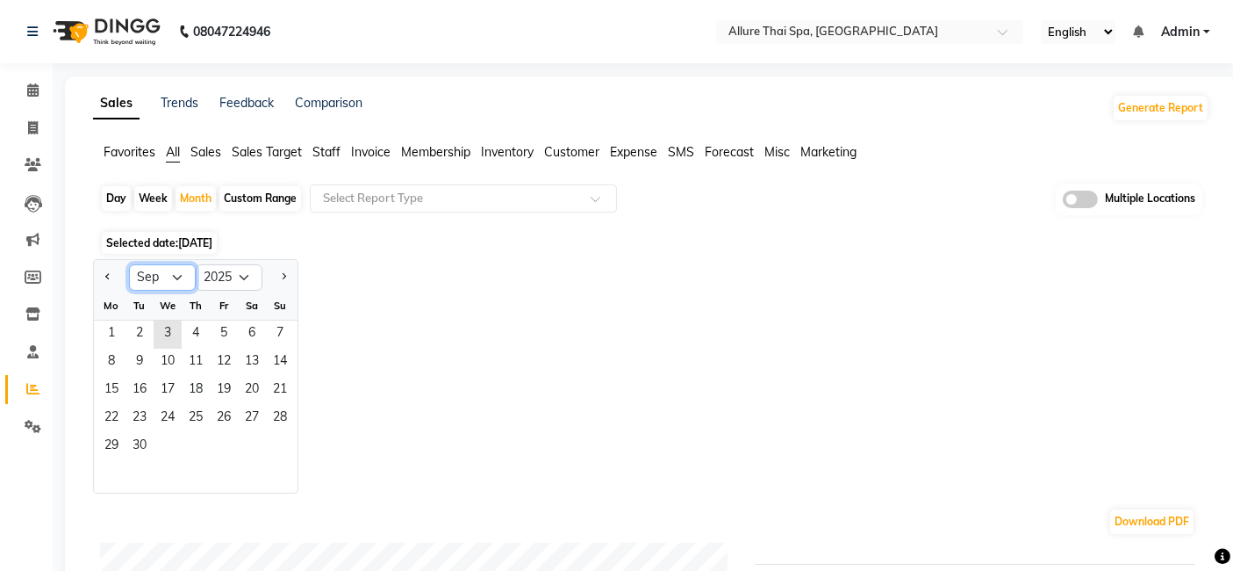
click at [176, 277] on select "Jan Feb Mar Apr May Jun [DATE] Aug Sep Oct Nov Dec" at bounding box center [162, 277] width 67 height 26
click at [129, 264] on select "Jan Feb Mar Apr May Jun [DATE] Aug Sep Oct Nov Dec" at bounding box center [162, 277] width 67 height 26
click at [180, 279] on select "Jan Feb Mar Apr May Jun [DATE] Aug Sep Oct Nov Dec" at bounding box center [162, 277] width 67 height 26
click at [129, 264] on select "Jan Feb Mar Apr May Jun [DATE] Aug Sep Oct Nov Dec" at bounding box center [162, 277] width 67 height 26
drag, startPoint x: 182, startPoint y: 281, endPoint x: 185, endPoint y: 264, distance: 17.0
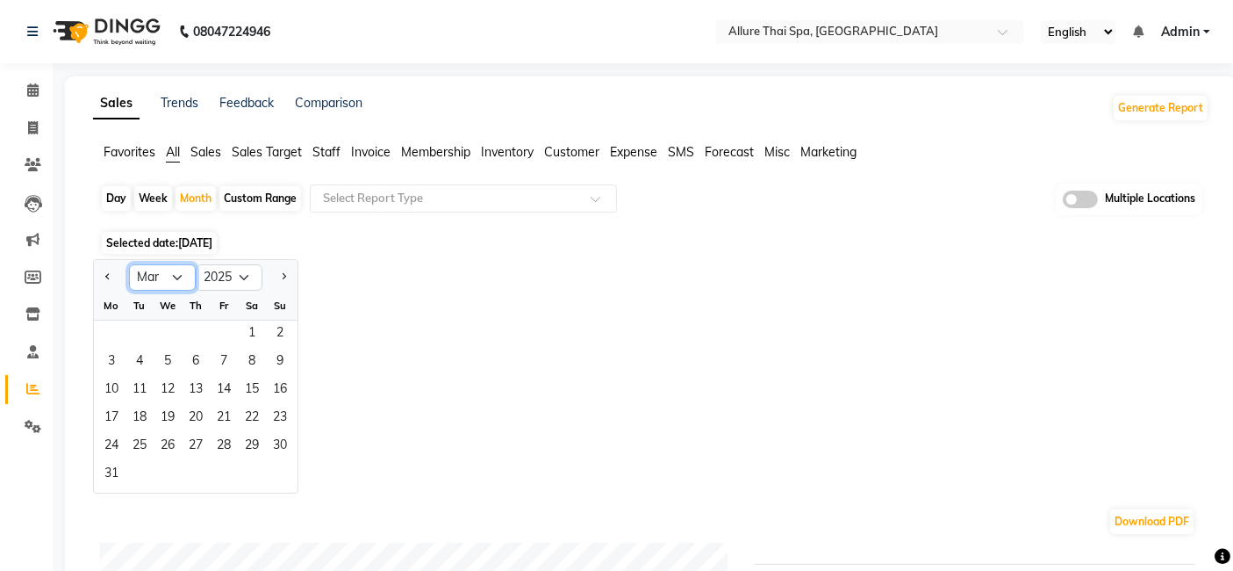
click at [183, 281] on select "Jan Feb Mar Apr May Jun [DATE] Aug Sep Oct Nov Dec" at bounding box center [162, 277] width 67 height 26
click at [129, 264] on select "Jan Feb Mar Apr May Jun [DATE] Aug Sep Oct Nov Dec" at bounding box center [162, 277] width 67 height 26
click at [182, 276] on select "Jan Feb Mar Apr May Jun [DATE] Aug Sep Oct Nov Dec" at bounding box center [162, 277] width 67 height 26
click at [129, 264] on select "Jan Feb Mar Apr May Jun [DATE] Aug Sep Oct Nov Dec" at bounding box center [162, 277] width 67 height 26
drag, startPoint x: 177, startPoint y: 275, endPoint x: 179, endPoint y: 286, distance: 11.5
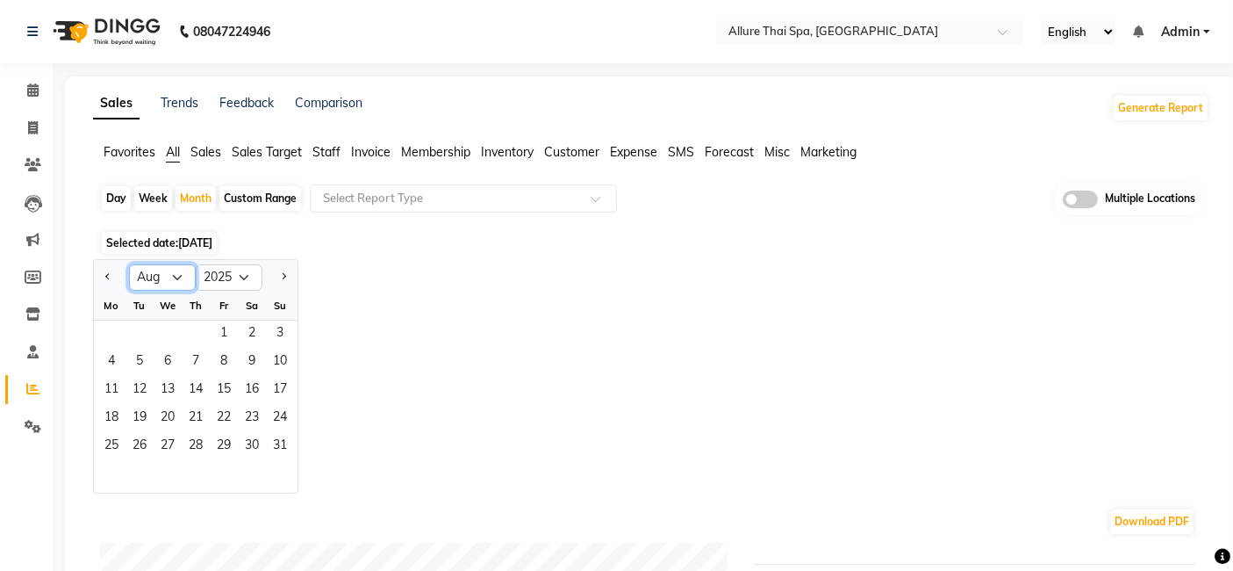
click at [177, 275] on select "Jan Feb Mar Apr May Jun [DATE] Aug Sep Oct Nov Dec" at bounding box center [162, 277] width 67 height 26
click at [129, 264] on select "Jan Feb Mar Apr May Jun [DATE] Aug Sep Oct Nov Dec" at bounding box center [162, 277] width 67 height 26
click at [182, 271] on select "Jan Feb Mar Apr May Jun [DATE] Aug Sep Oct Nov Dec" at bounding box center [162, 277] width 67 height 26
click at [129, 264] on select "Jan Feb Mar Apr May Jun [DATE] Aug Sep Oct Nov Dec" at bounding box center [162, 277] width 67 height 26
drag, startPoint x: 181, startPoint y: 272, endPoint x: 185, endPoint y: 264, distance: 9.0
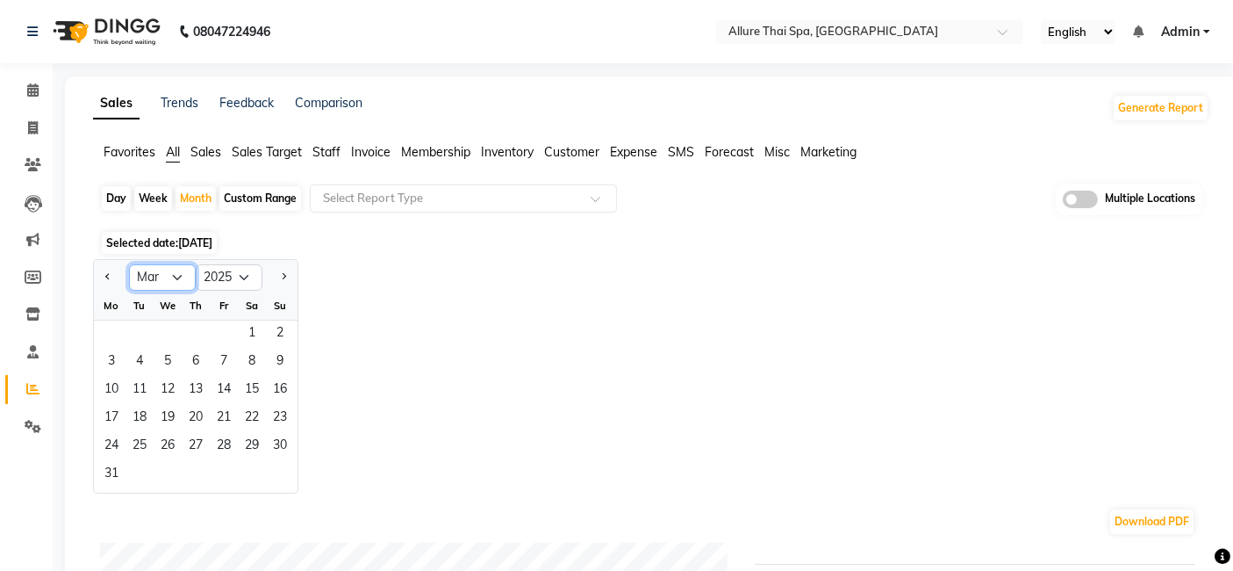
click at [181, 272] on select "Jan Feb Mar Apr May Jun [DATE] Aug Sep Oct Nov Dec" at bounding box center [162, 277] width 67 height 26
click at [129, 264] on select "Jan Feb Mar Apr May Jun [DATE] Aug Sep Oct Nov Dec" at bounding box center [162, 277] width 67 height 26
drag, startPoint x: 183, startPoint y: 273, endPoint x: 181, endPoint y: 264, distance: 9.0
click at [183, 273] on select "Jan Feb Mar Apr May Jun [DATE] Aug Sep Oct Nov Dec" at bounding box center [162, 277] width 67 height 26
select select "8"
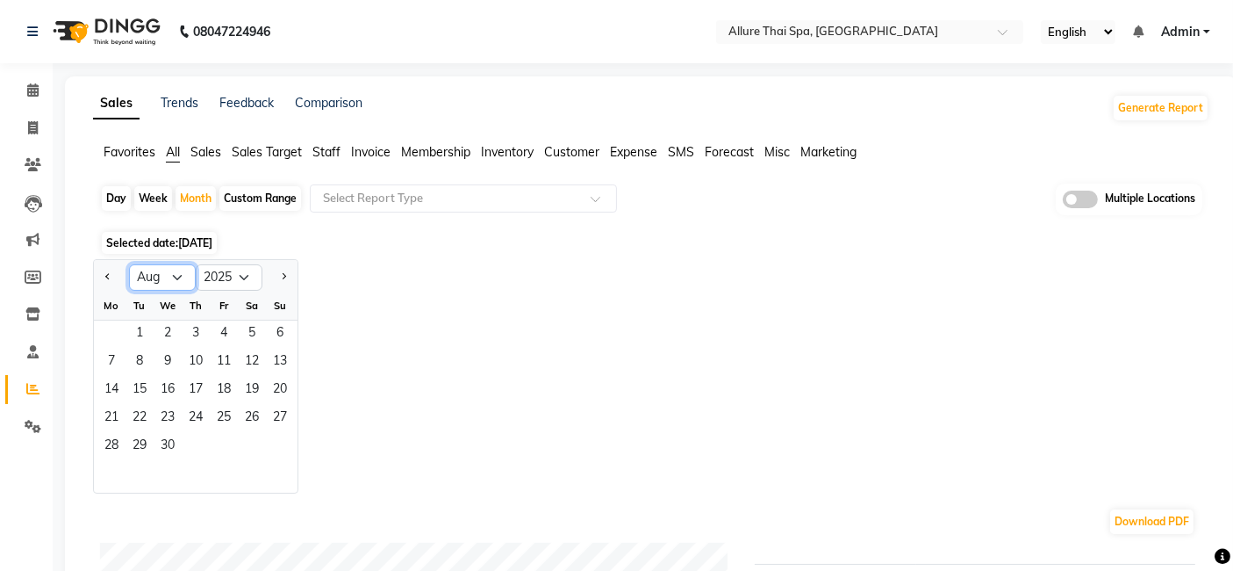
click at [129, 264] on select "Jan Feb Mar Apr May Jun [DATE] Aug Sep Oct Nov Dec" at bounding box center [162, 277] width 67 height 26
click at [224, 335] on span "1" at bounding box center [224, 334] width 28 height 28
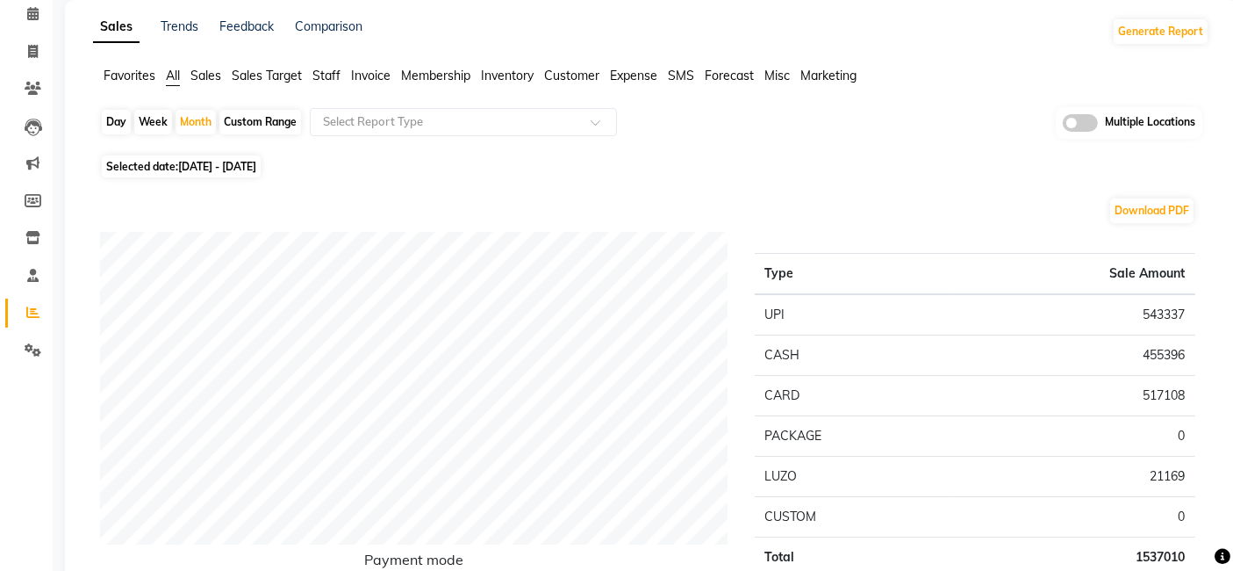
scroll to position [77, 0]
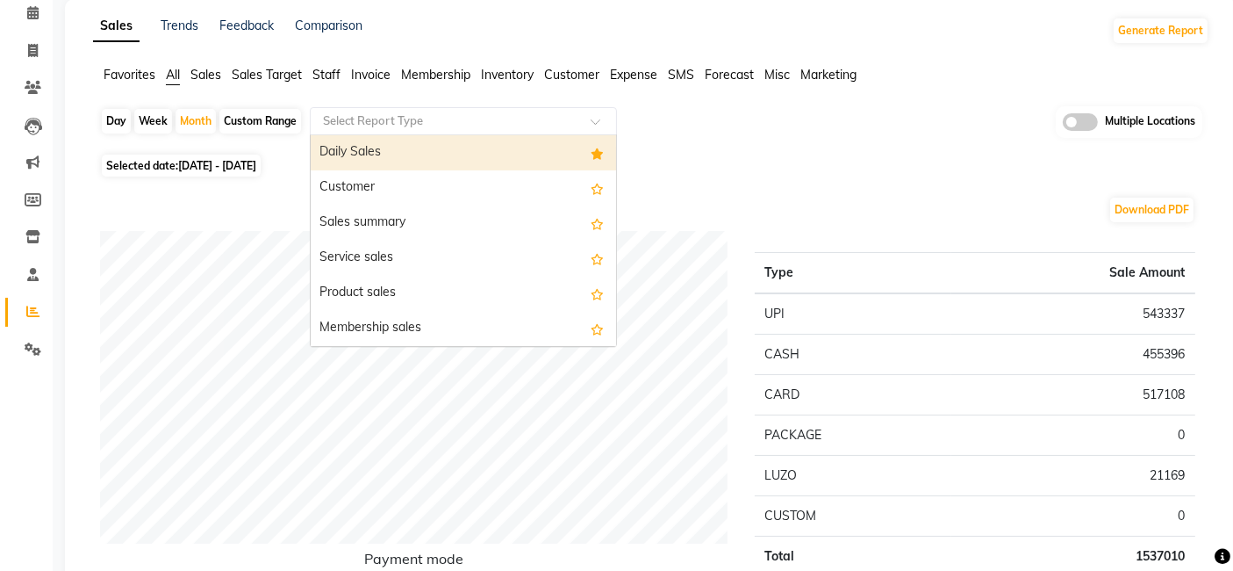
click at [596, 122] on span at bounding box center [602, 127] width 22 height 18
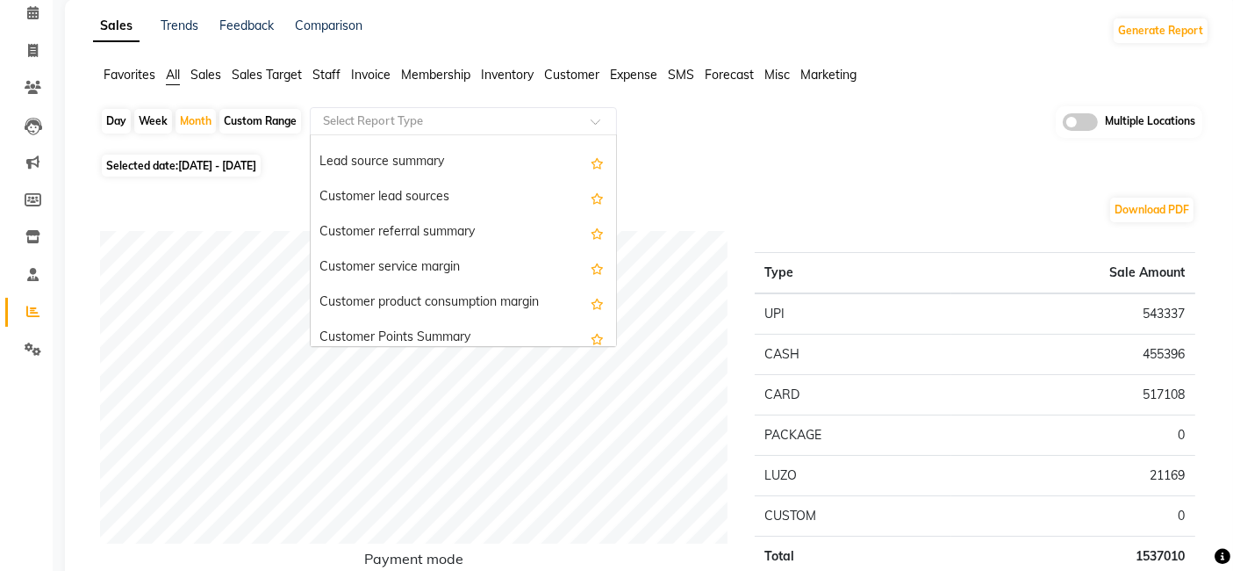
scroll to position [2976, 0]
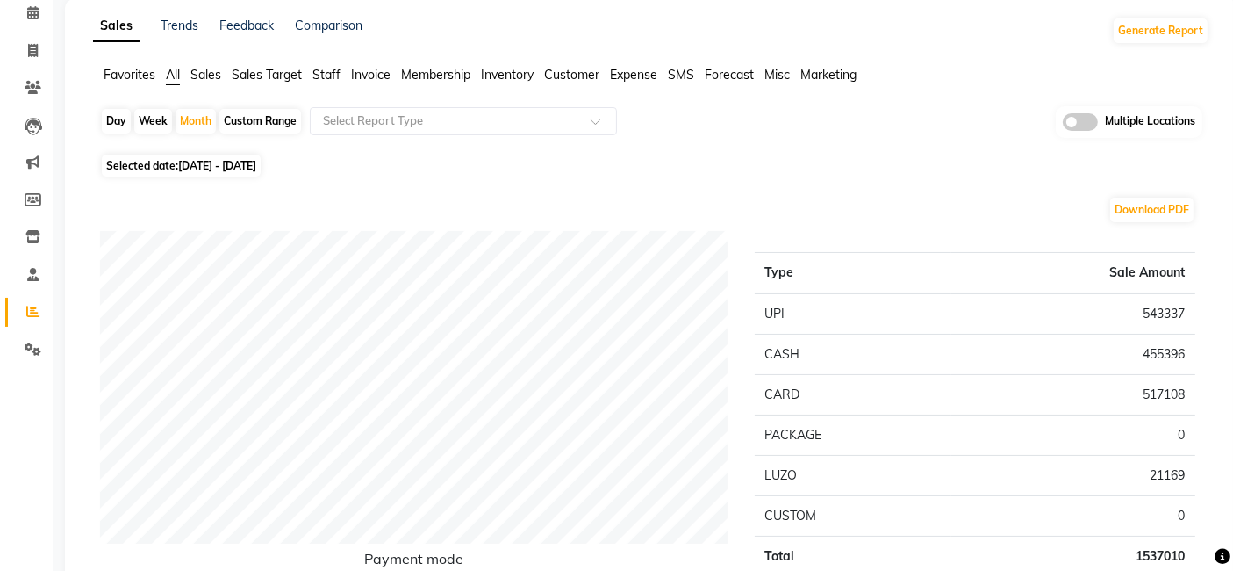
click at [679, 172] on div "Selected date: [DATE] - [DATE]" at bounding box center [655, 165] width 1110 height 18
click at [599, 116] on div "Select Report Type" at bounding box center [463, 121] width 307 height 28
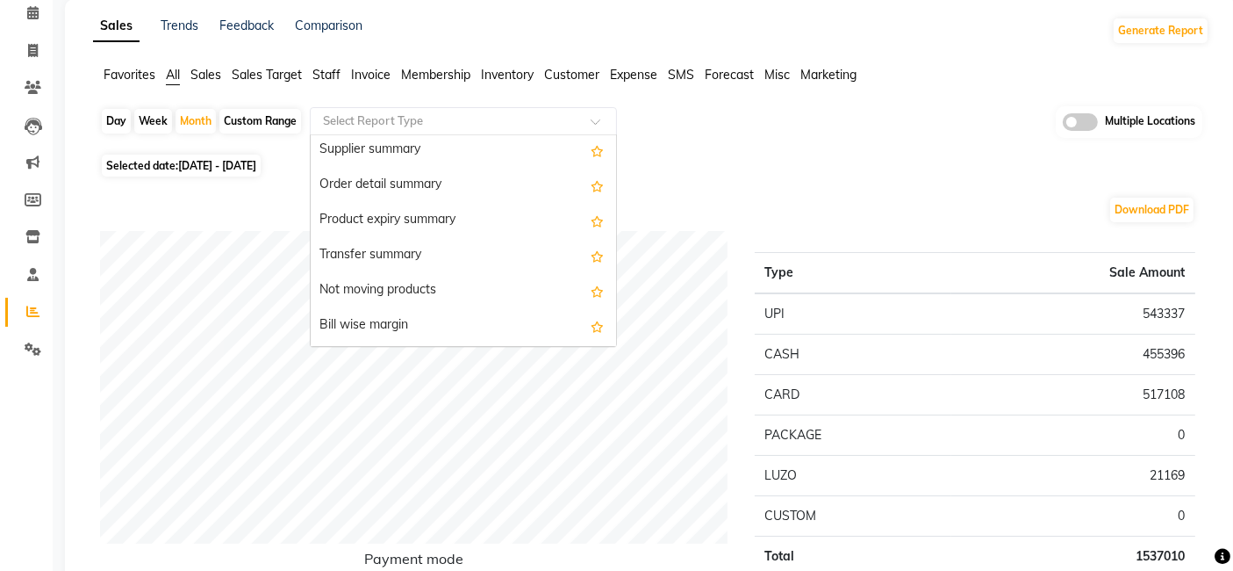
scroll to position [2339, 0]
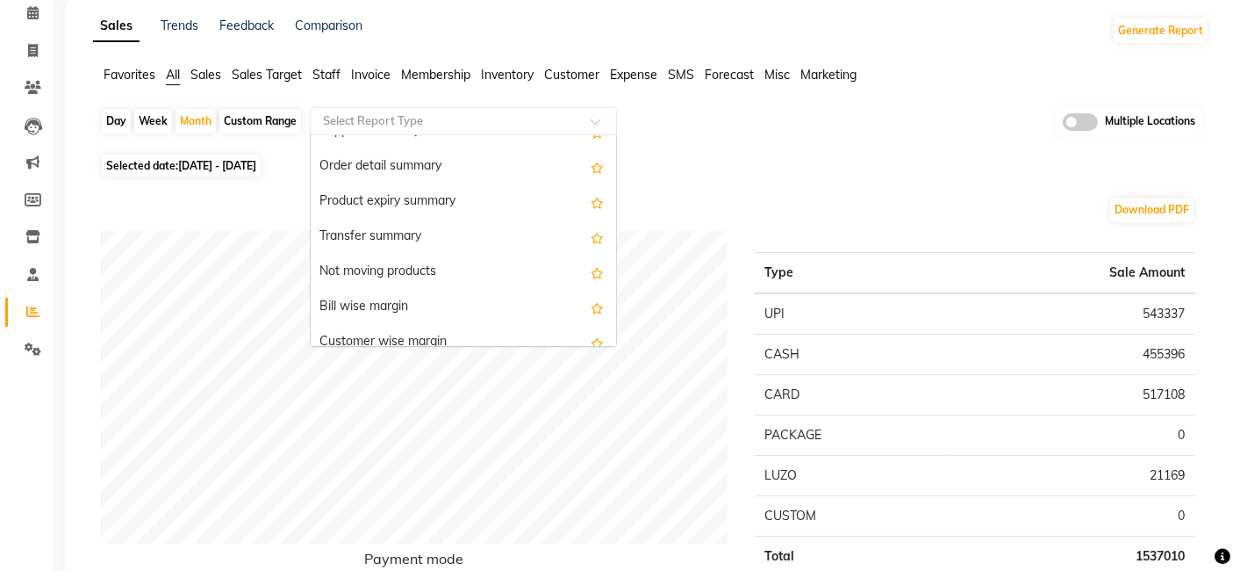
click at [715, 209] on div "Download PDF" at bounding box center [648, 210] width 1096 height 28
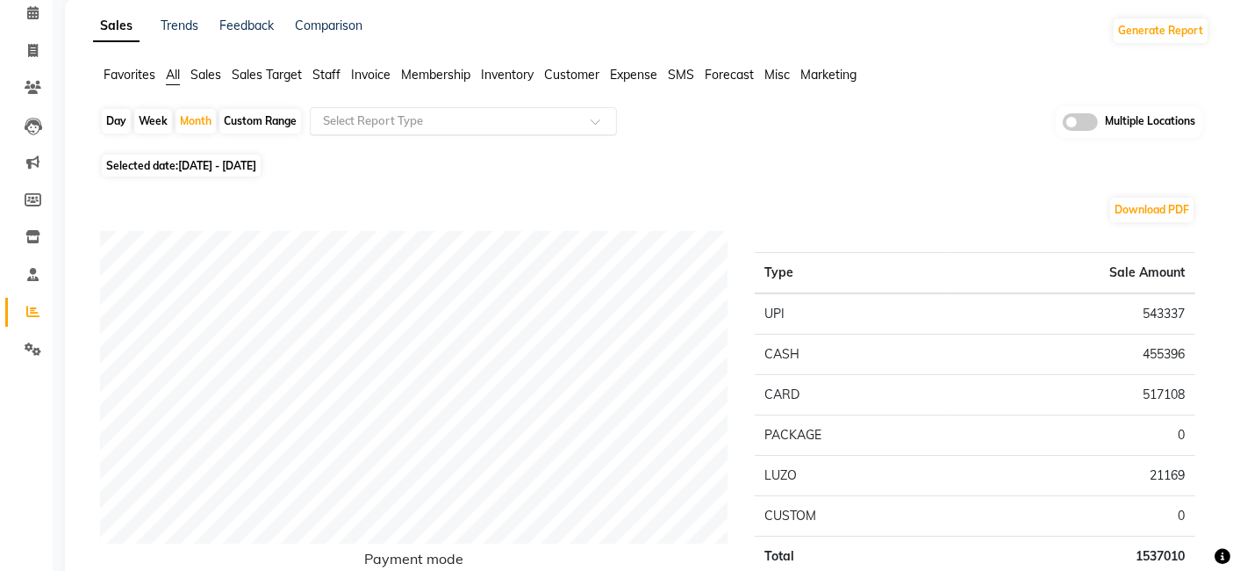
click at [587, 115] on div at bounding box center [463, 121] width 305 height 18
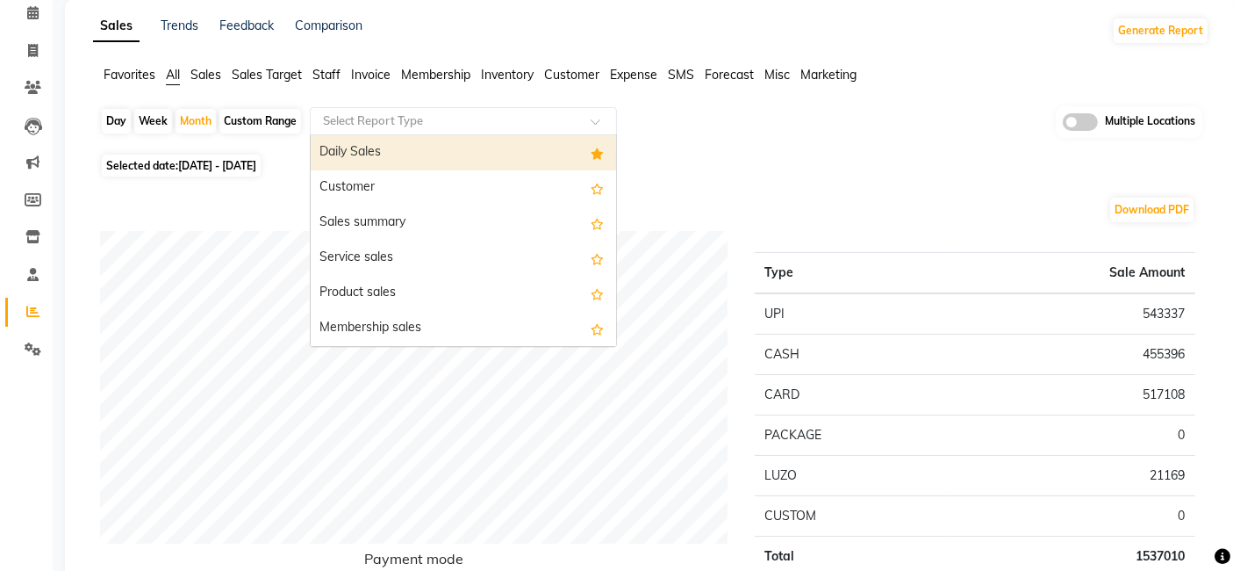
click at [587, 115] on div at bounding box center [463, 121] width 305 height 18
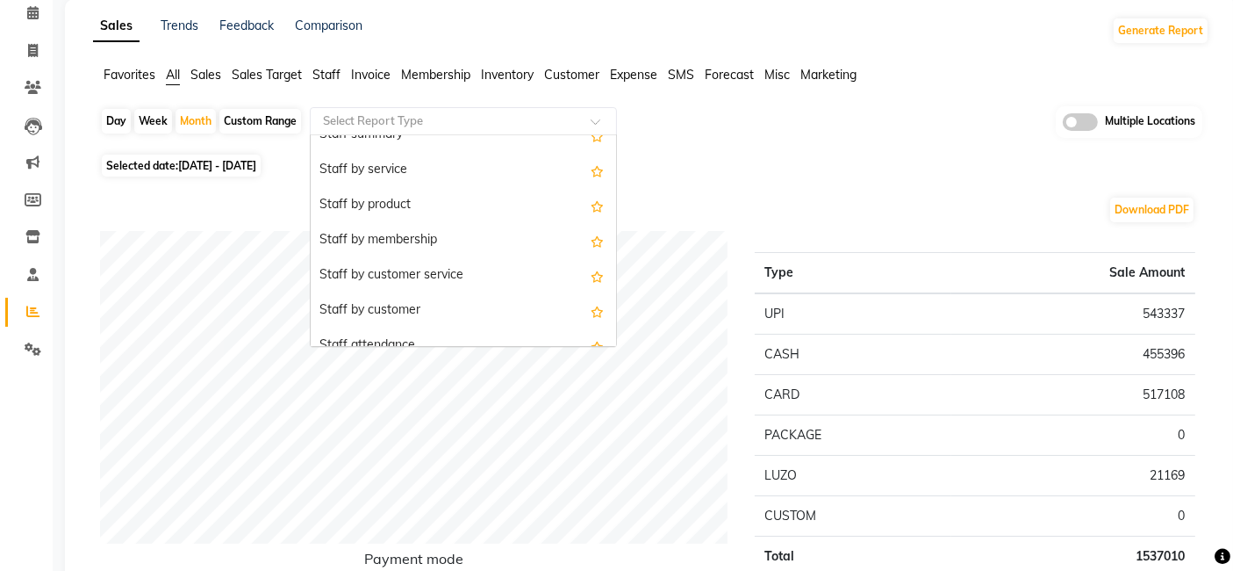
scroll to position [740, 0]
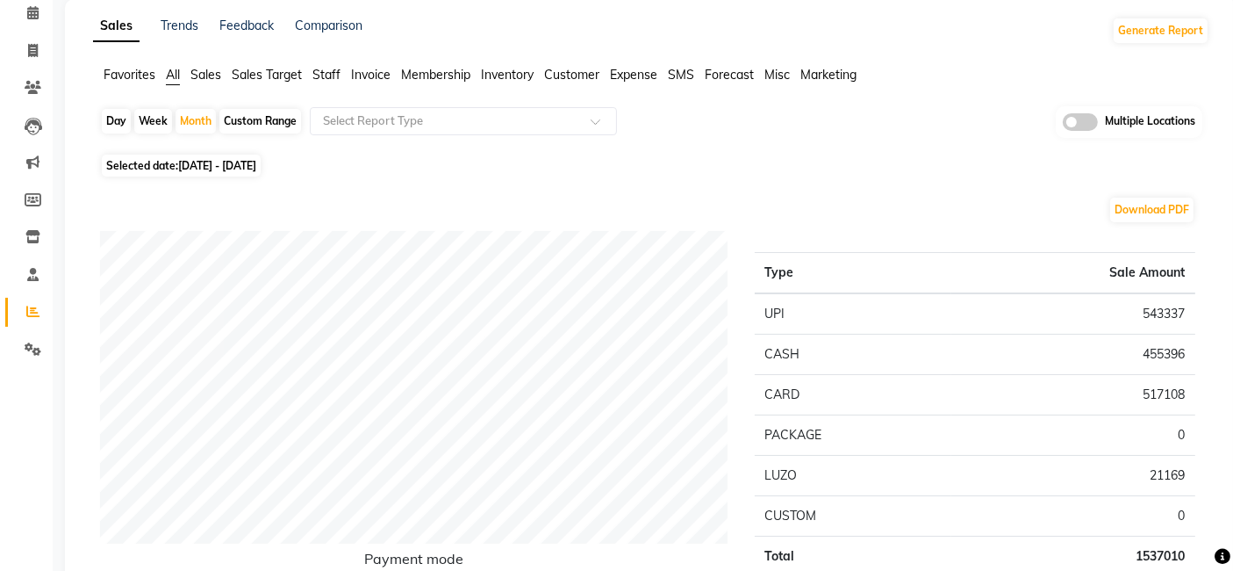
click at [593, 119] on span at bounding box center [602, 127] width 22 height 18
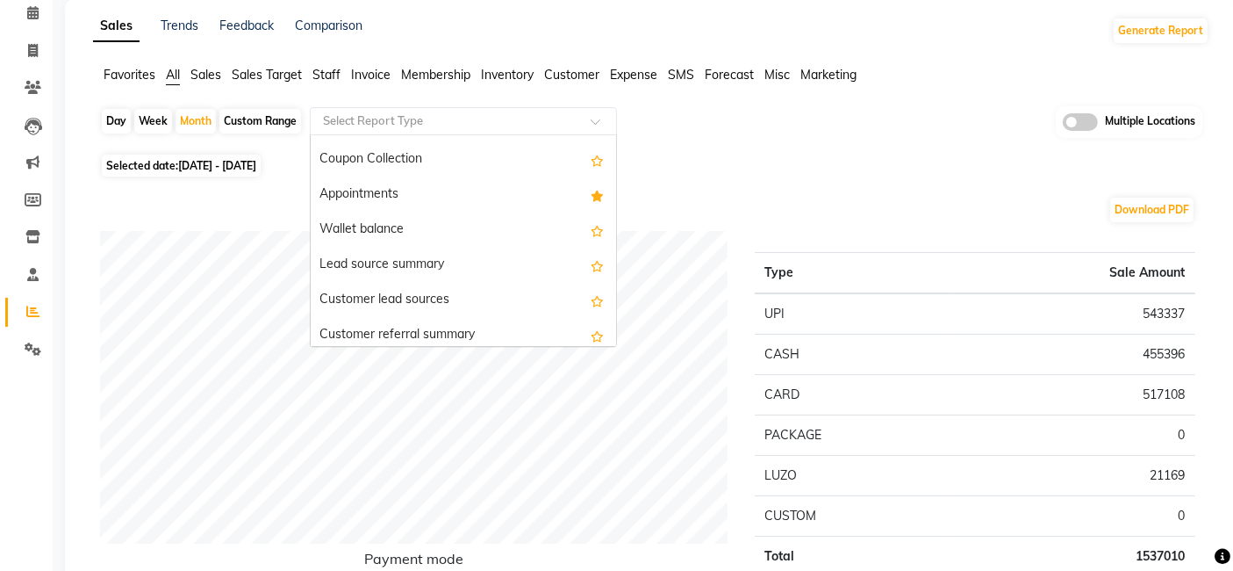
scroll to position [2911, 0]
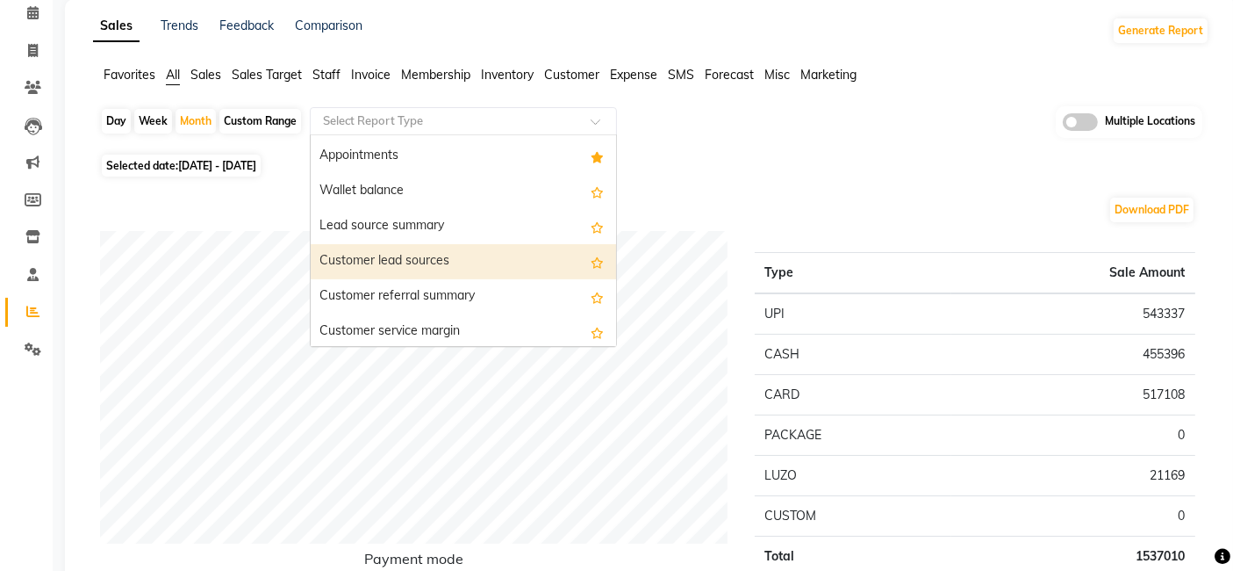
click at [477, 255] on div "Customer lead sources" at bounding box center [463, 261] width 305 height 35
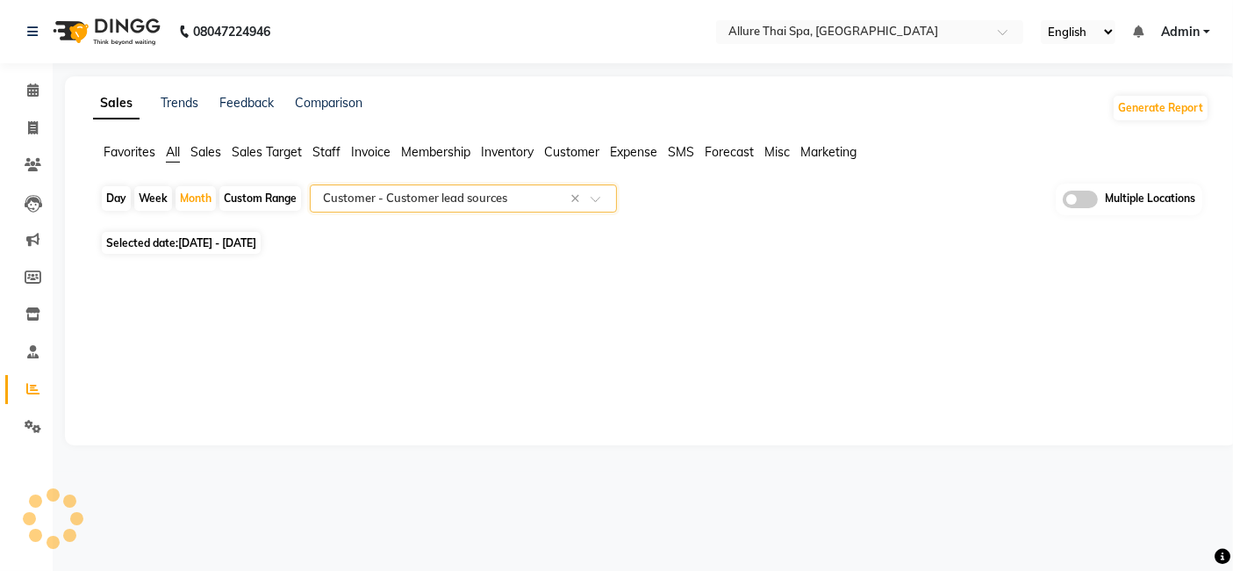
scroll to position [0, 0]
select select "filtered_report"
select select "pdf"
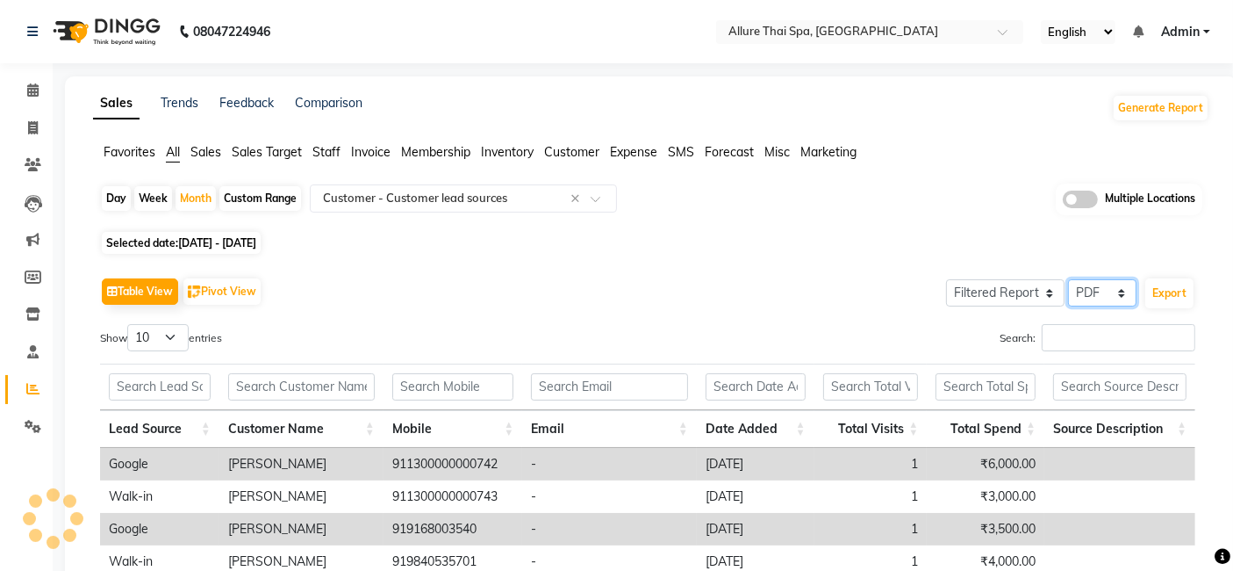
click at [1125, 291] on select "Select CSV PDF" at bounding box center [1102, 292] width 68 height 27
click at [1070, 279] on select "Select CSV PDF" at bounding box center [1102, 292] width 68 height 27
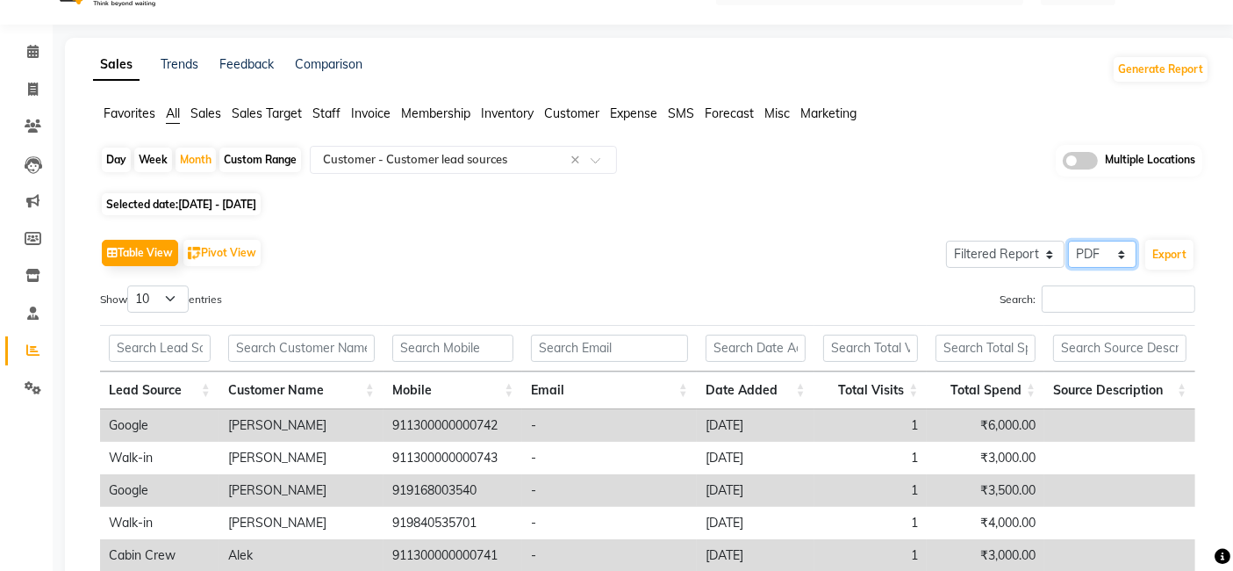
scroll to position [77, 0]
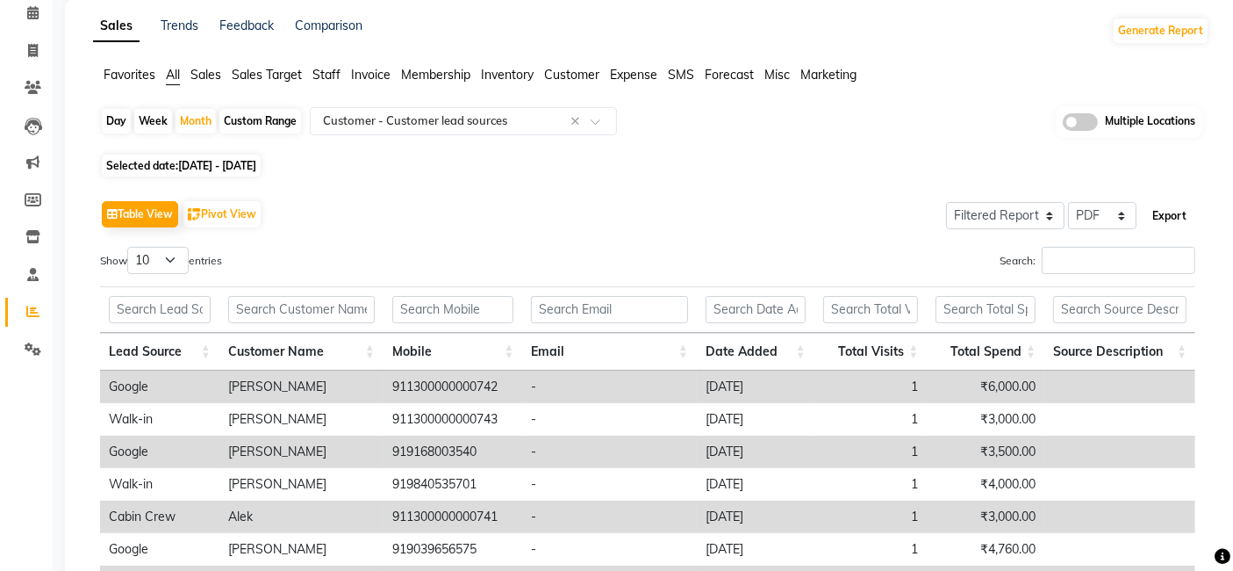
click at [1183, 214] on button "Export" at bounding box center [1170, 216] width 48 height 30
select select "monospace"
select select "12px"
select select "template_1"
select select "A4"
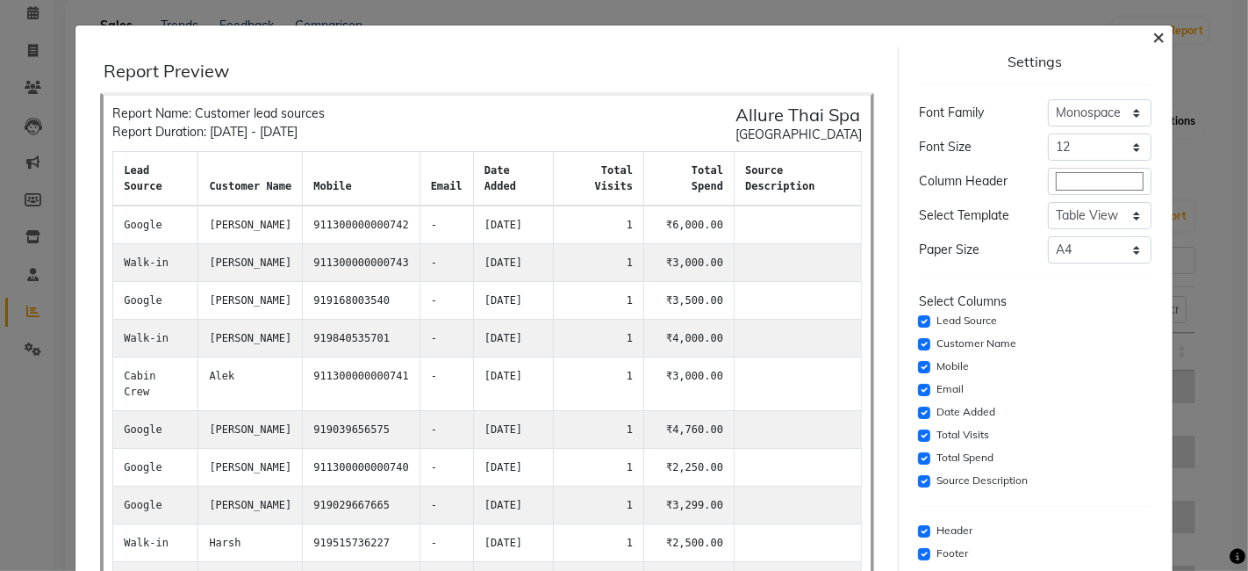
click at [1153, 36] on span "×" at bounding box center [1159, 36] width 12 height 26
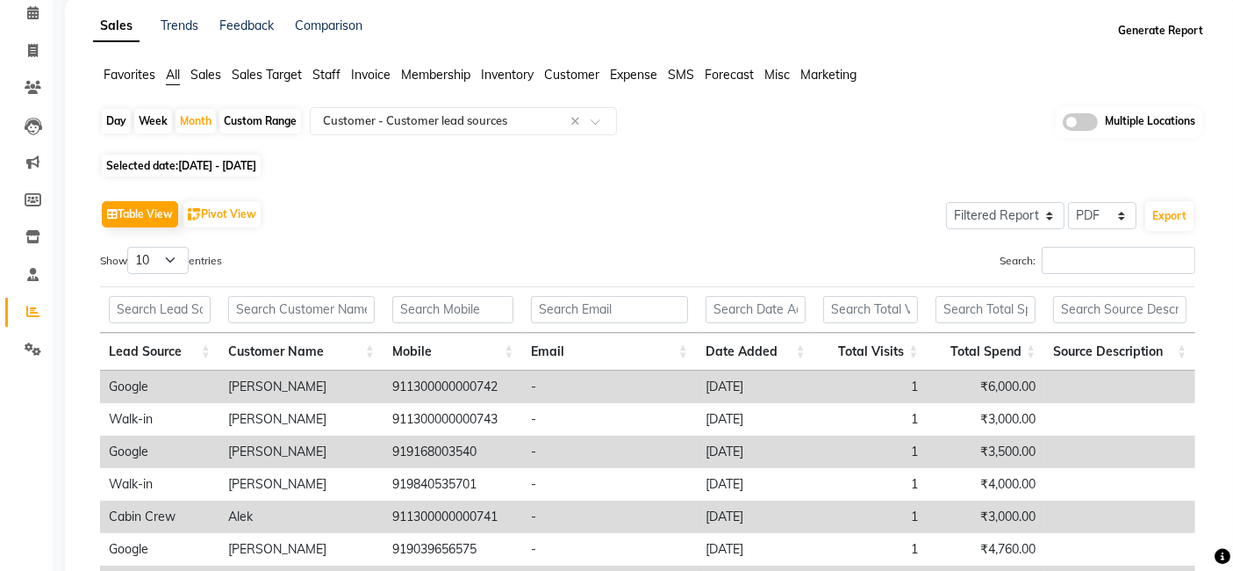
click at [1146, 28] on button "Generate Report" at bounding box center [1161, 30] width 94 height 25
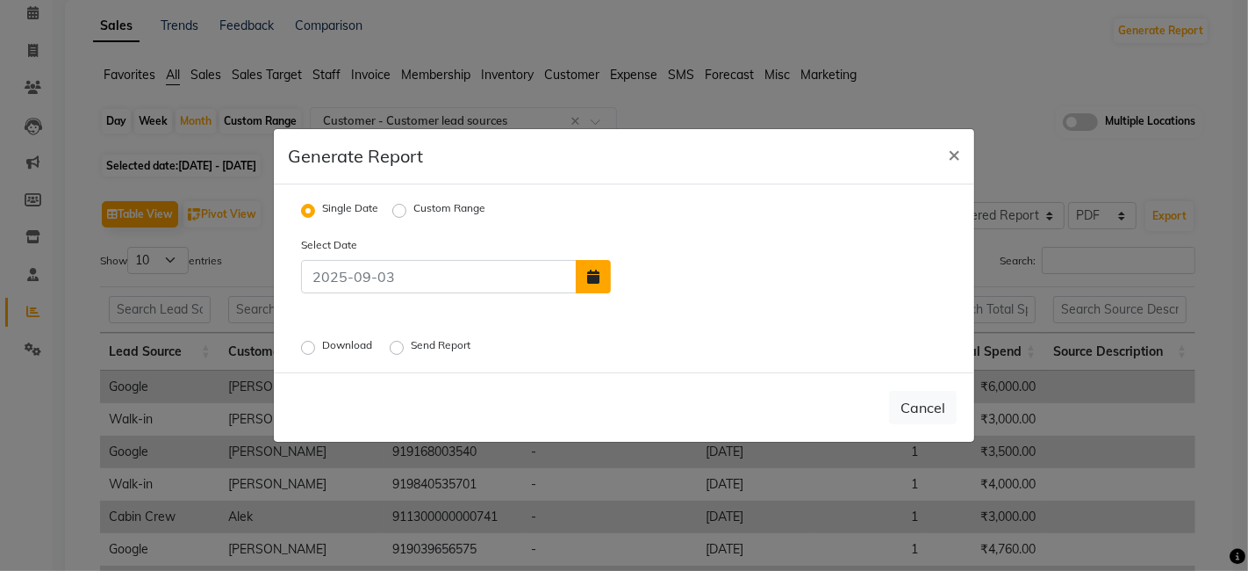
click at [593, 280] on icon "button" at bounding box center [593, 276] width 12 height 14
select select "9"
select select "2025"
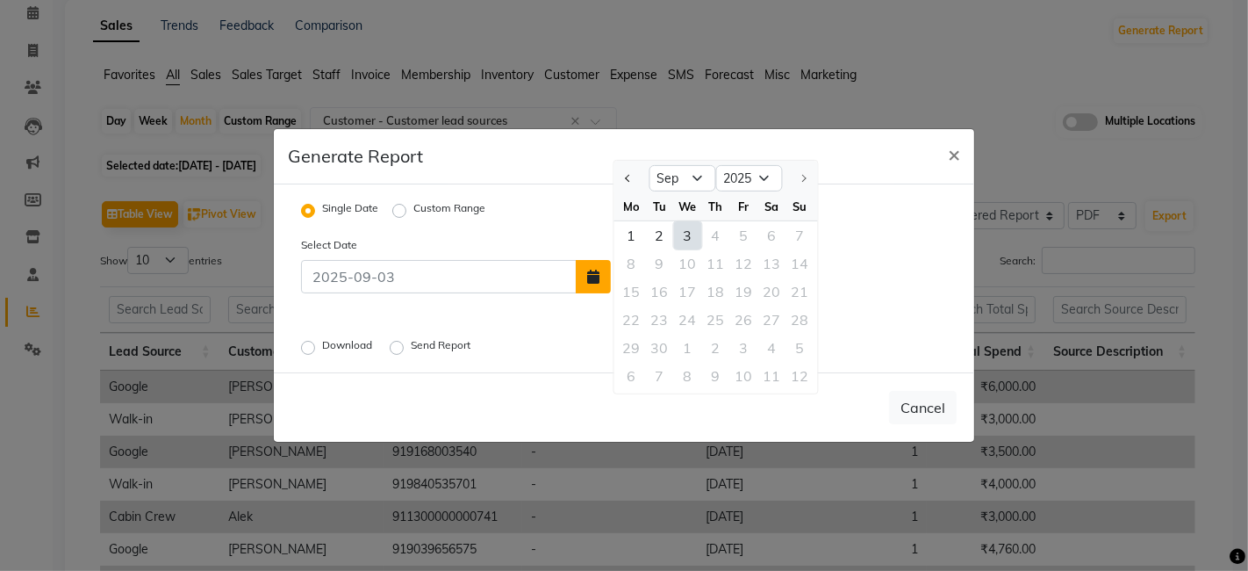
click at [592, 277] on icon "button" at bounding box center [593, 276] width 12 height 14
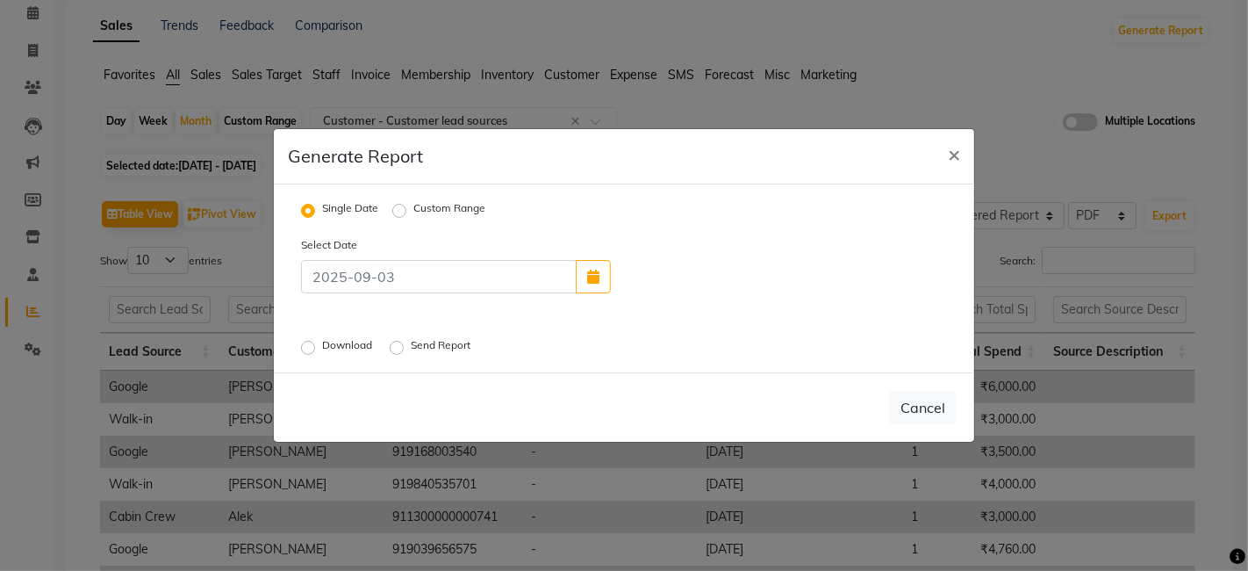
click at [322, 350] on label "Download" at bounding box center [349, 347] width 54 height 21
click at [305, 350] on input "Download" at bounding box center [311, 347] width 12 height 12
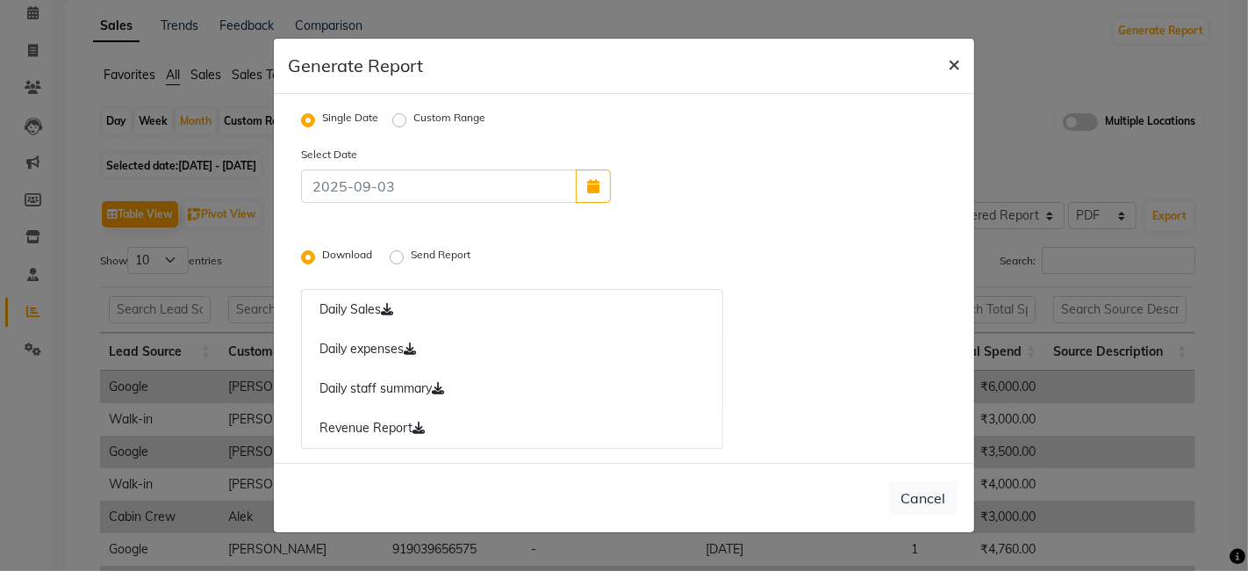
click at [948, 68] on span "×" at bounding box center [954, 63] width 12 height 26
radio input "false"
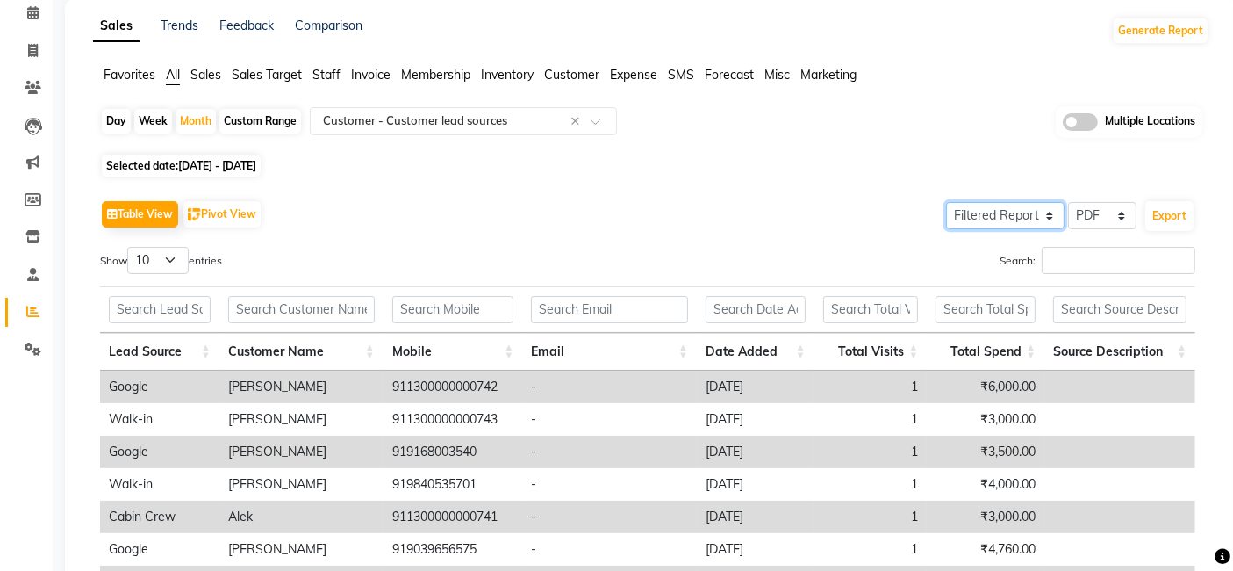
click at [1053, 219] on select "Select Full Report Filtered Report" at bounding box center [1005, 215] width 119 height 27
select select "full_report"
click at [949, 202] on select "Select Full Report Filtered Report" at bounding box center [1005, 215] width 119 height 27
click at [1188, 215] on button "Export" at bounding box center [1170, 216] width 48 height 30
click at [1178, 212] on body "08047224946 Select Location × Allure Thai Spa, Andheri East English ENGLISH Esp…" at bounding box center [616, 208] width 1233 height 571
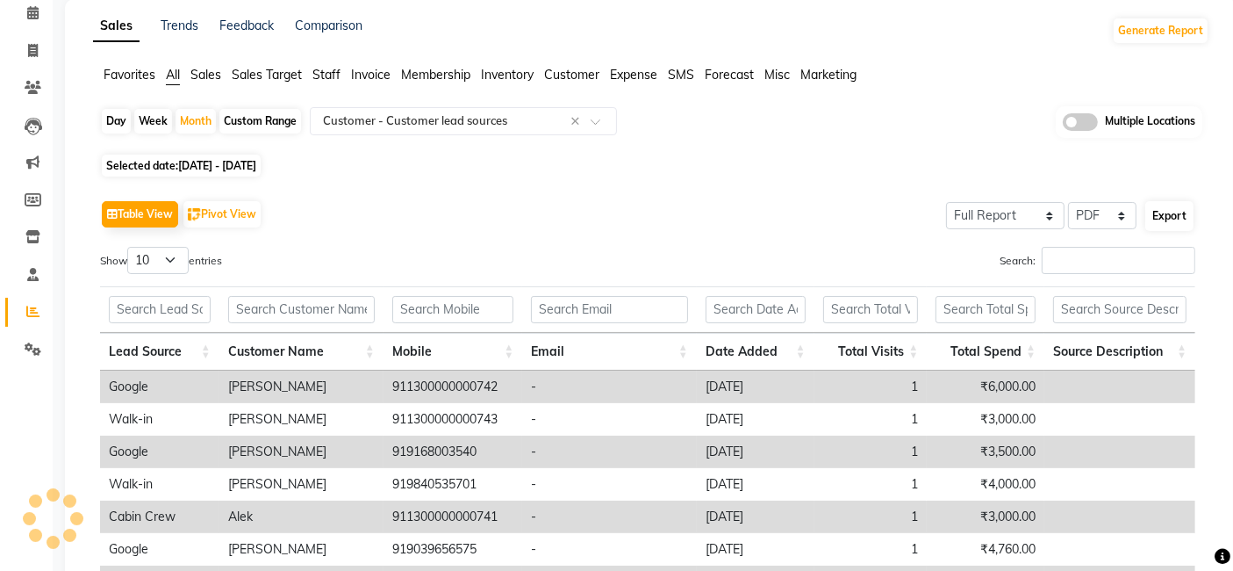
select select "monospace"
select select "12px"
select select "template_1"
select select "A4"
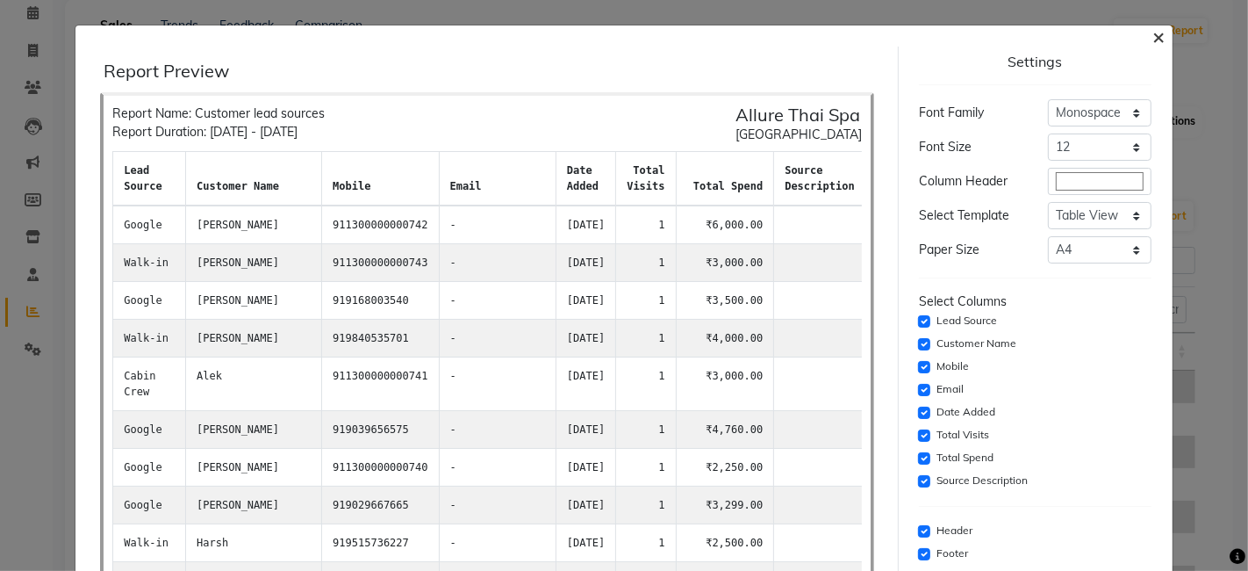
click at [1153, 32] on span "×" at bounding box center [1159, 36] width 12 height 26
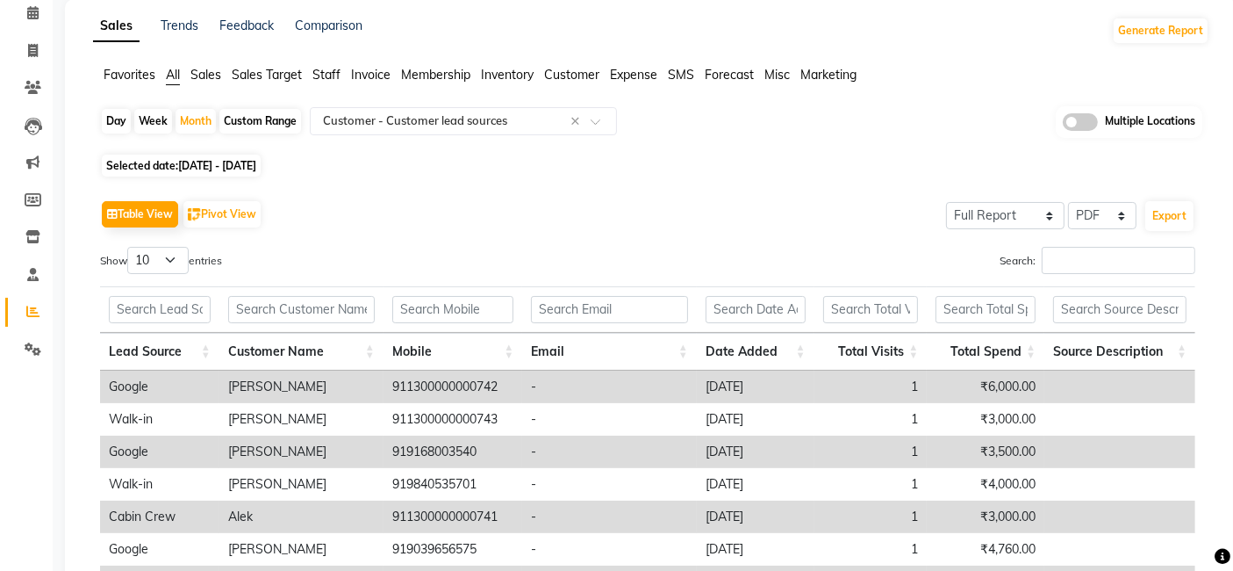
scroll to position [0, 0]
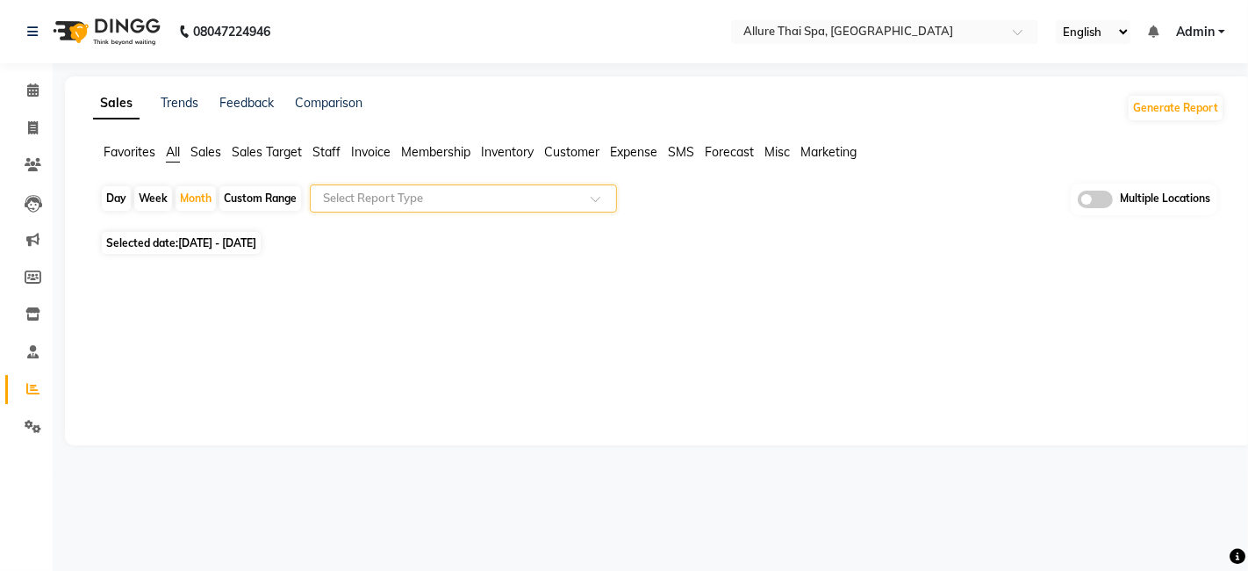
click at [264, 198] on div "Custom Range" at bounding box center [260, 198] width 82 height 25
select select "8"
select select "2025"
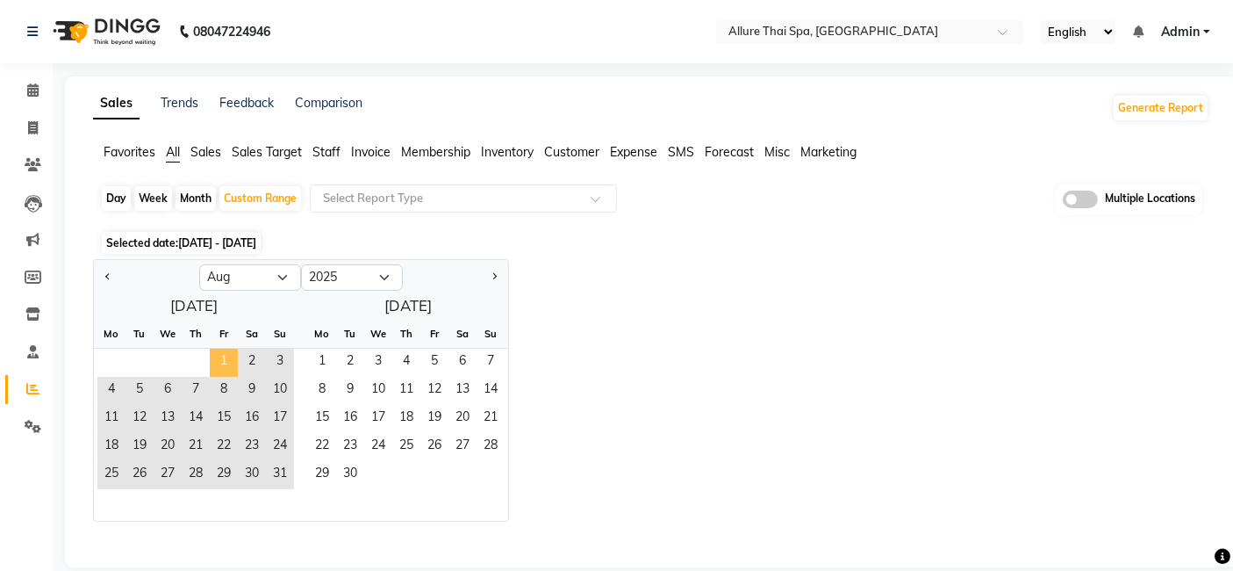
click at [226, 354] on span "1" at bounding box center [224, 362] width 28 height 28
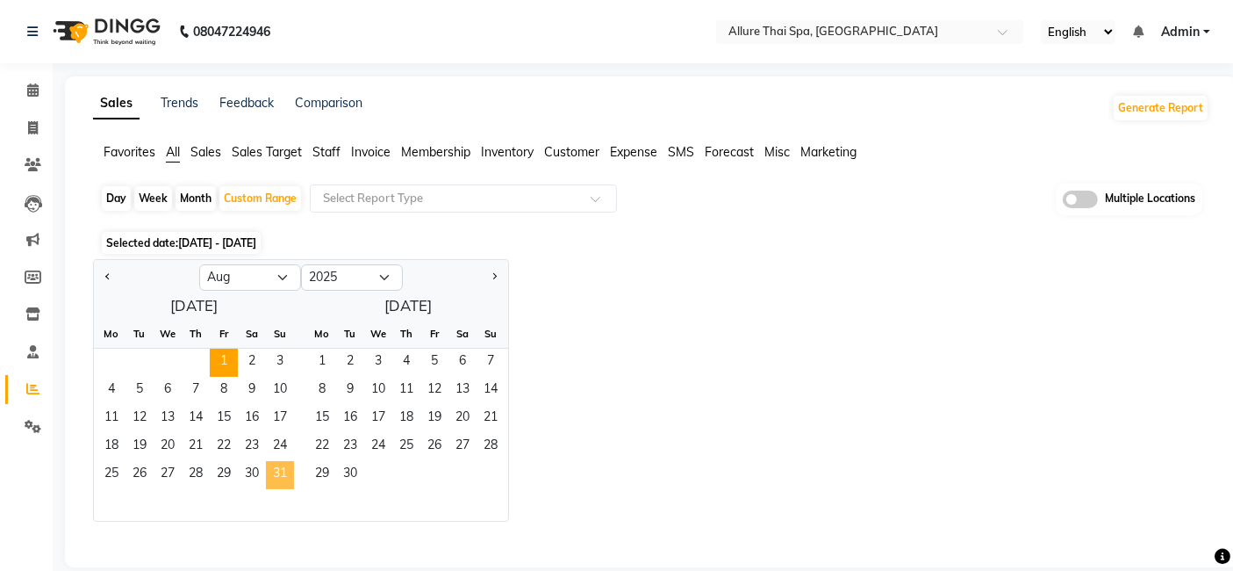
click at [273, 467] on span "31" at bounding box center [280, 475] width 28 height 28
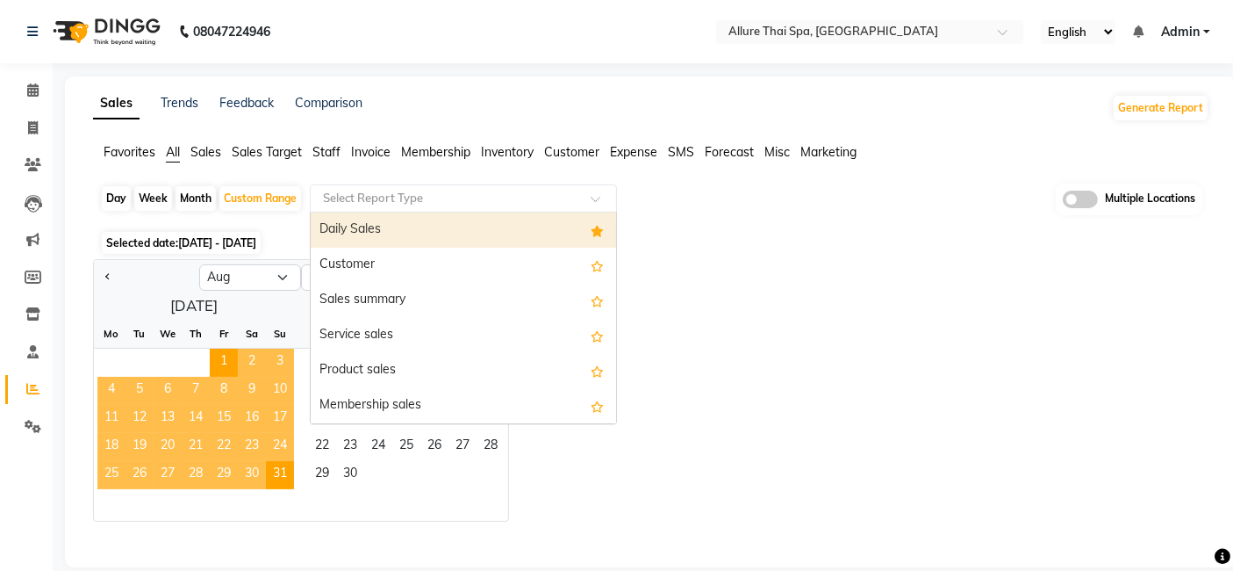
click at [602, 202] on span at bounding box center [602, 204] width 22 height 18
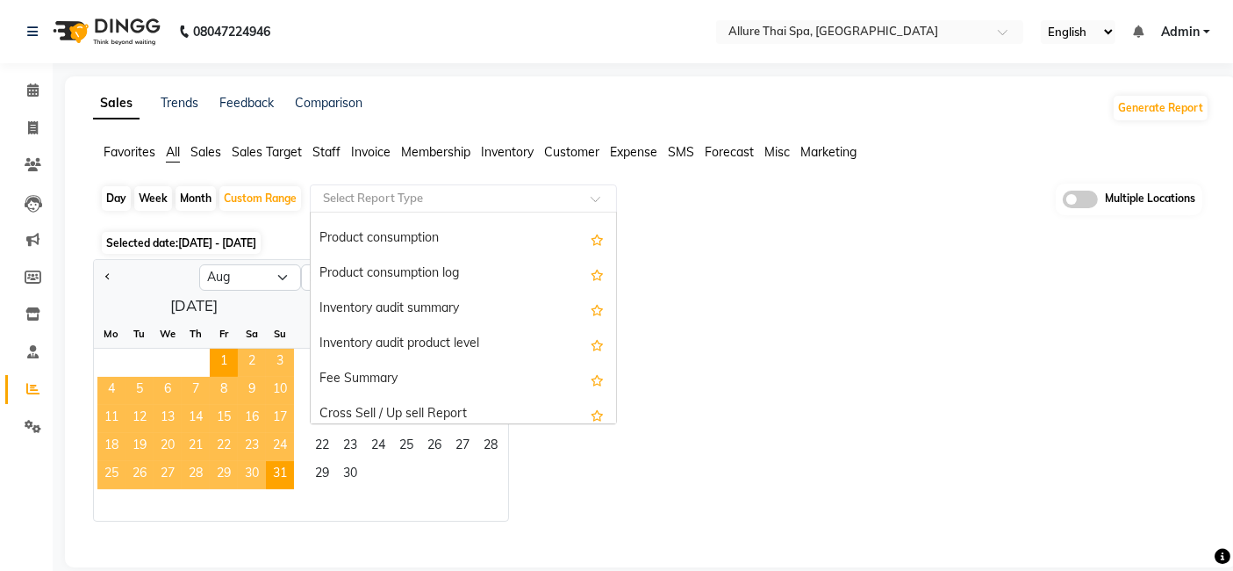
scroll to position [2663, 0]
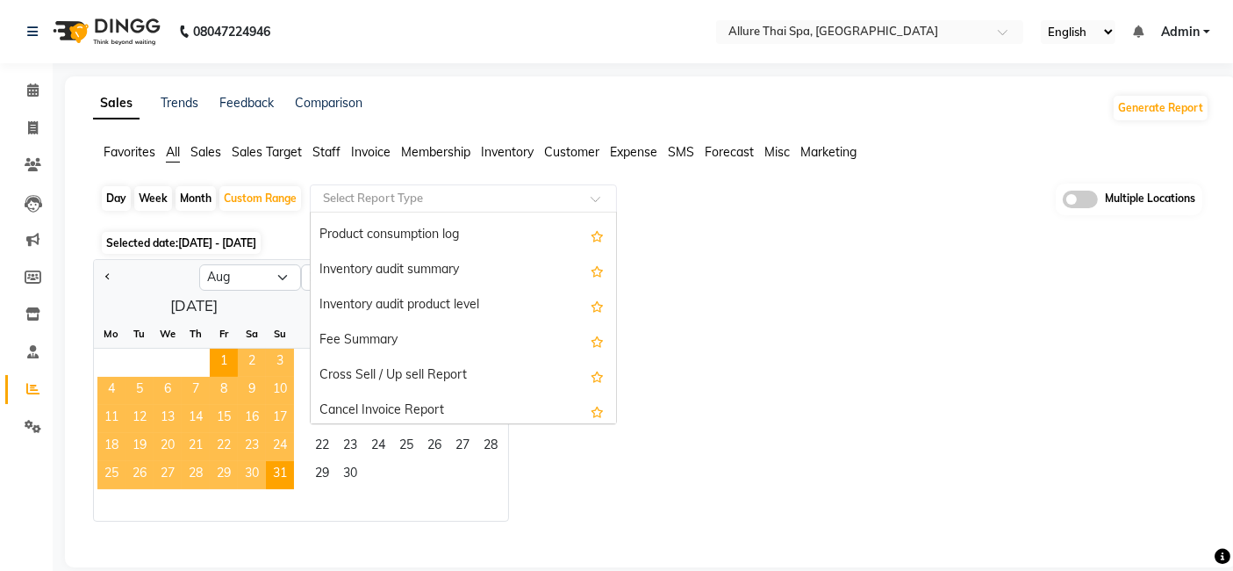
click at [667, 318] on div "Jan Feb Mar Apr May Jun [DATE] Aug Sep Oct Nov [DATE] 2016 2017 2018 2019 2020 …" at bounding box center [651, 390] width 1117 height 262
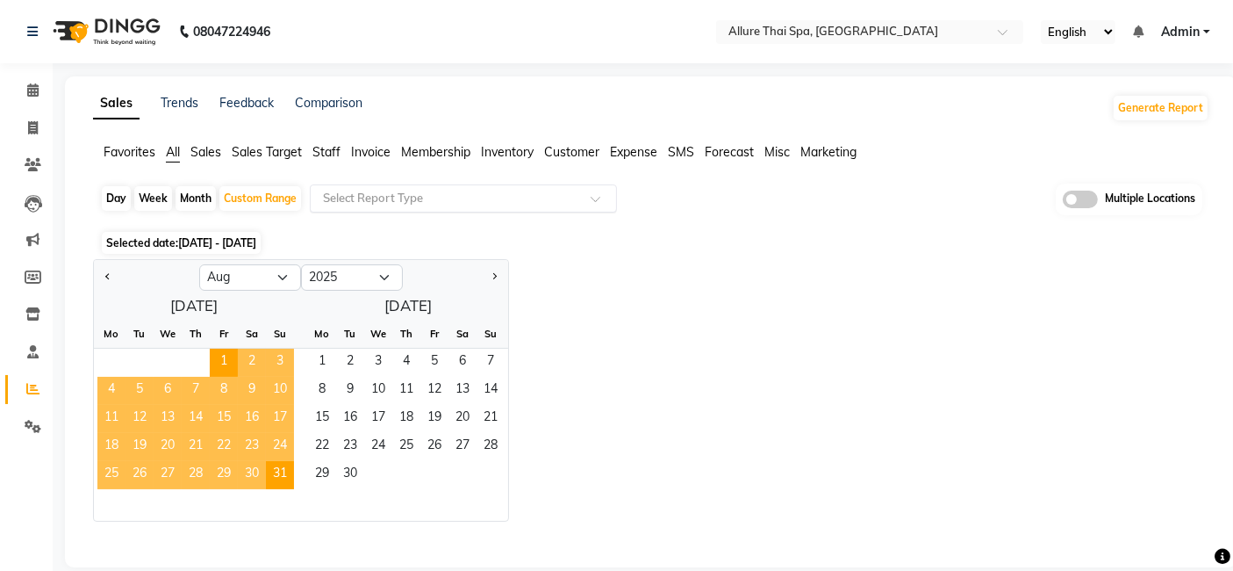
click at [597, 198] on span at bounding box center [602, 204] width 22 height 18
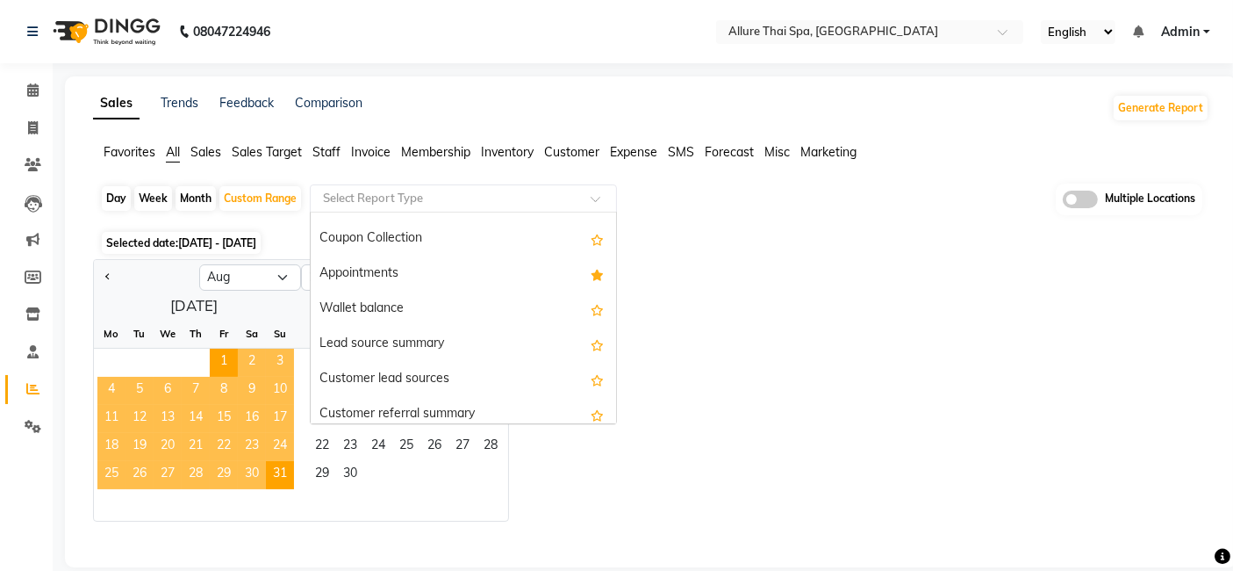
scroll to position [2911, 0]
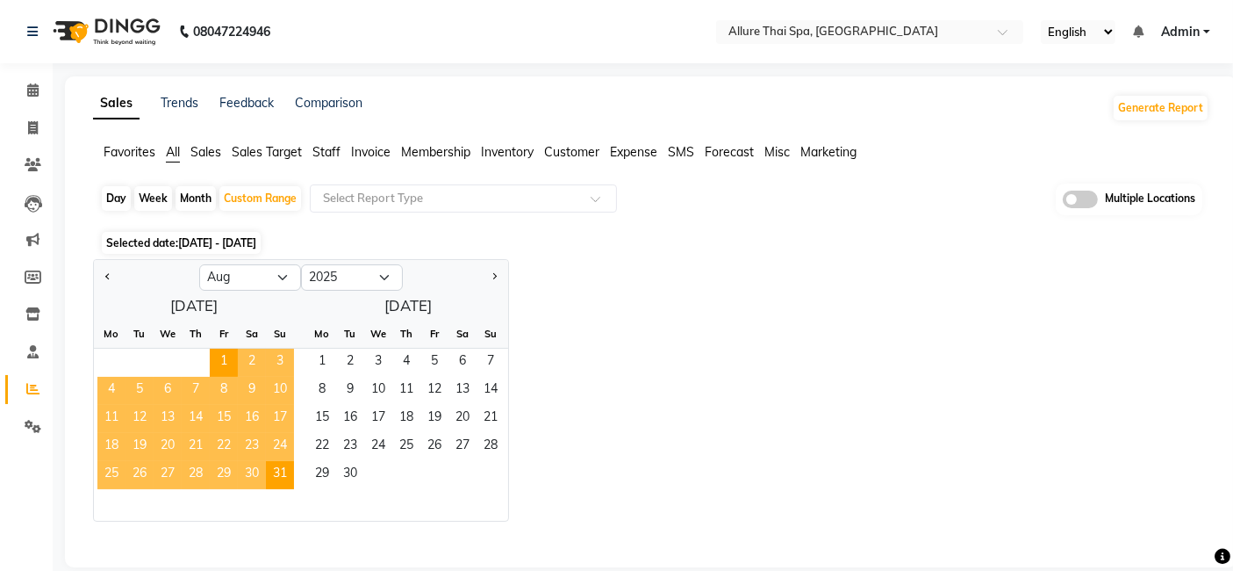
click at [712, 322] on div "Jan Feb Mar Apr May Jun [DATE] Aug Sep Oct Nov [DATE] 2016 2017 2018 2019 2020 …" at bounding box center [651, 390] width 1117 height 262
click at [602, 198] on span at bounding box center [602, 204] width 22 height 18
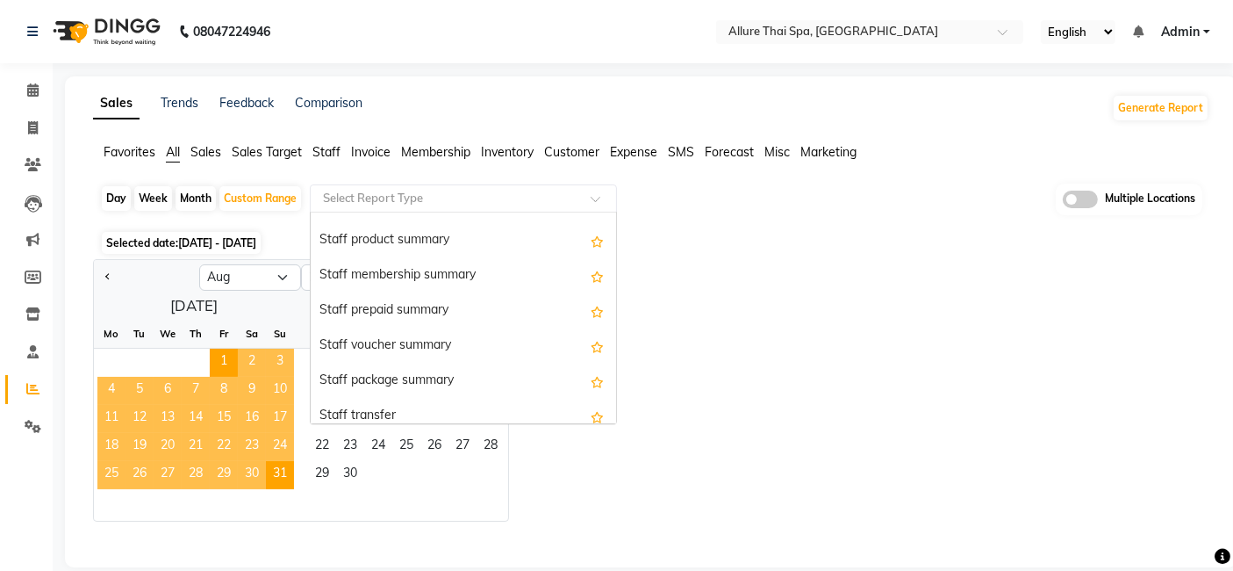
scroll to position [1208, 0]
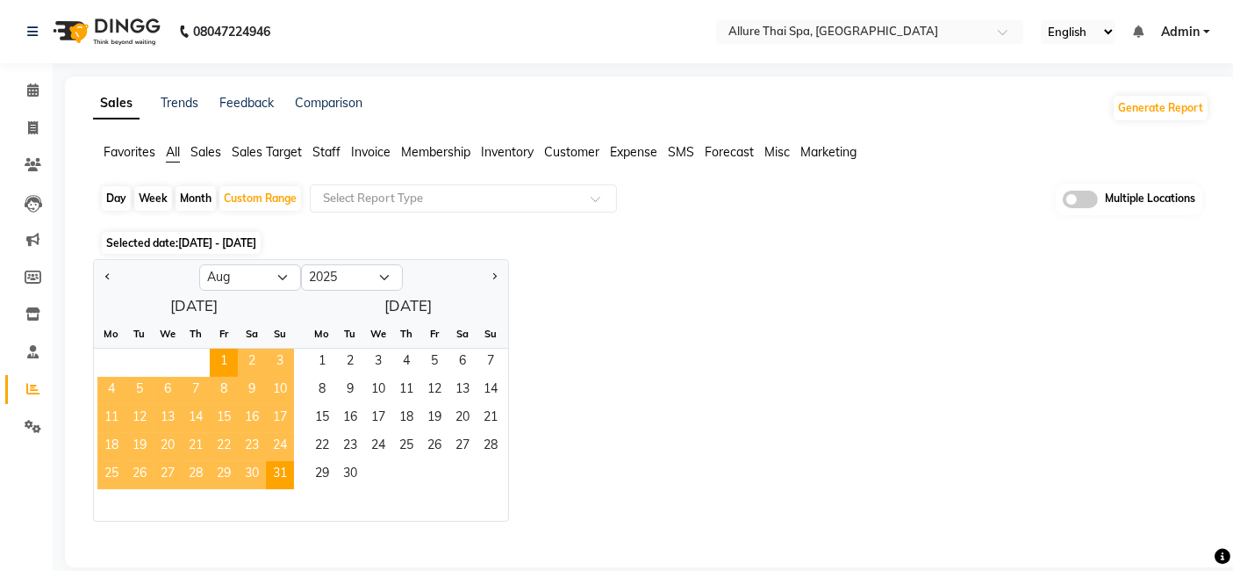
click at [662, 309] on div "Jan Feb Mar Apr May Jun [DATE] Aug Sep Oct Nov [DATE] 2016 2017 2018 2019 2020 …" at bounding box center [651, 390] width 1117 height 262
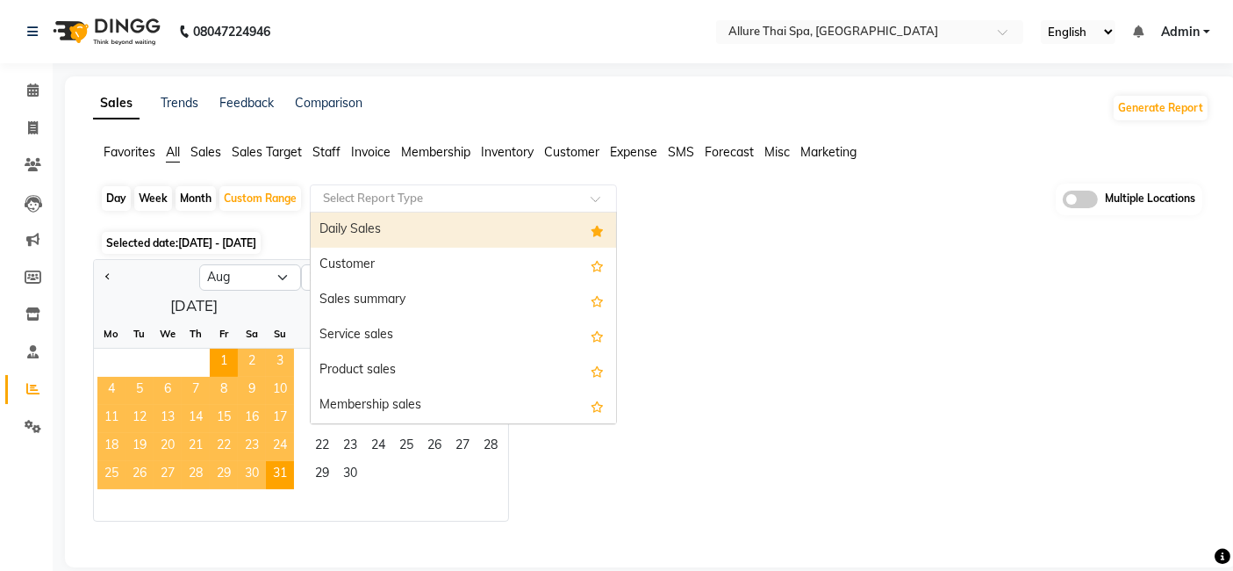
click at [599, 190] on div at bounding box center [463, 199] width 305 height 18
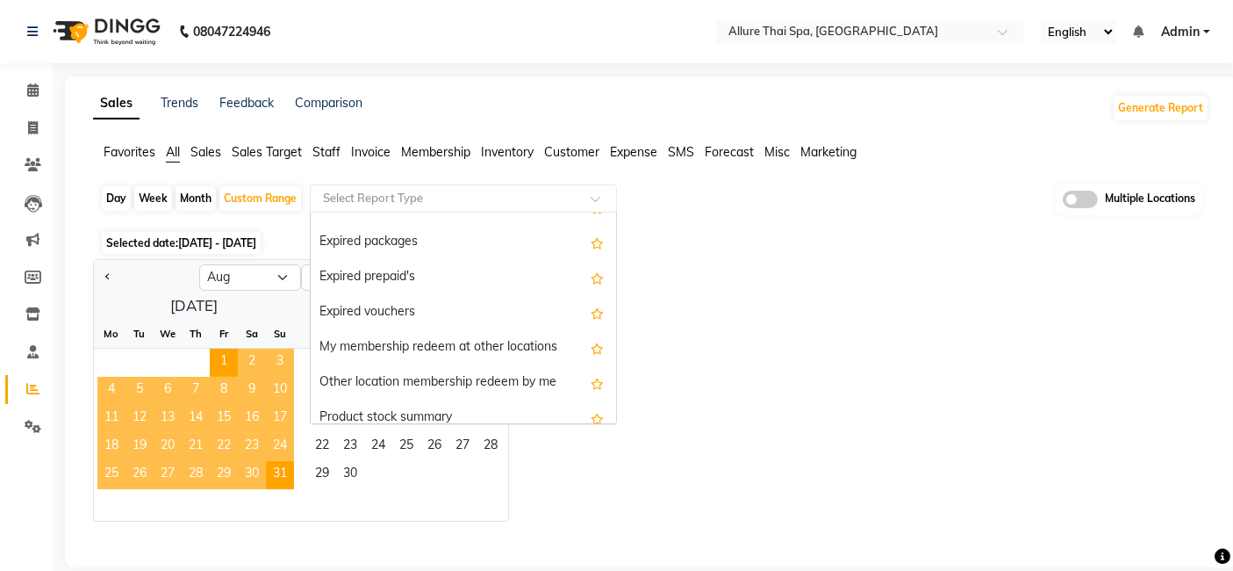
click at [606, 421] on div "Daily Sales Customer Sales summary Service sales Product sales Membership sales…" at bounding box center [463, 317] width 305 height 211
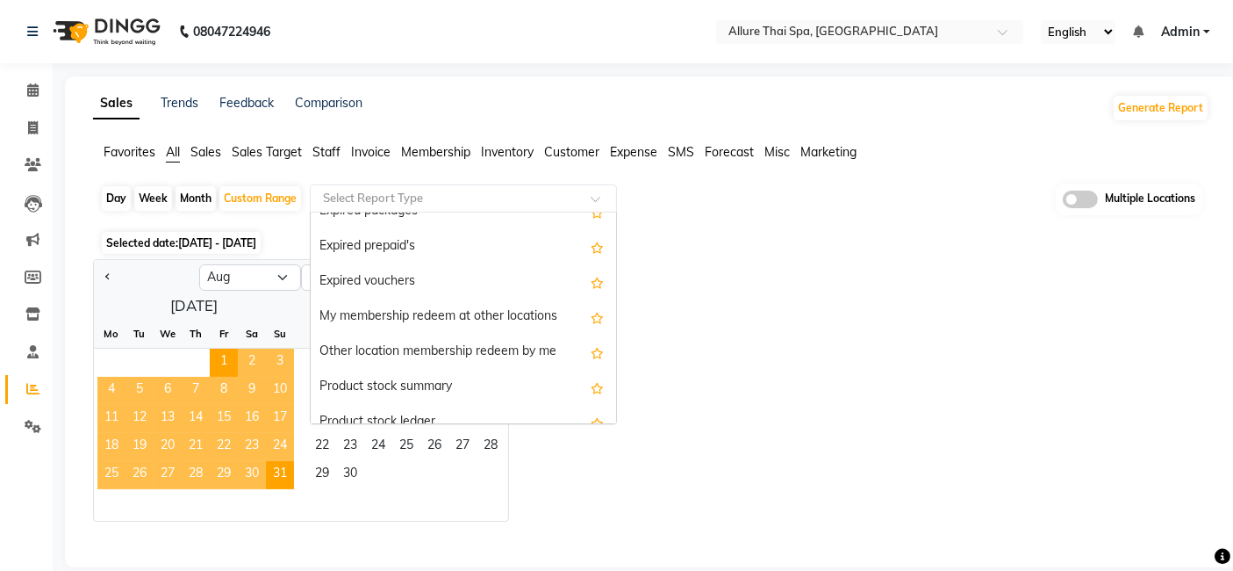
click at [606, 421] on div "Daily Sales Customer Sales summary Service sales Product sales Membership sales…" at bounding box center [463, 317] width 305 height 211
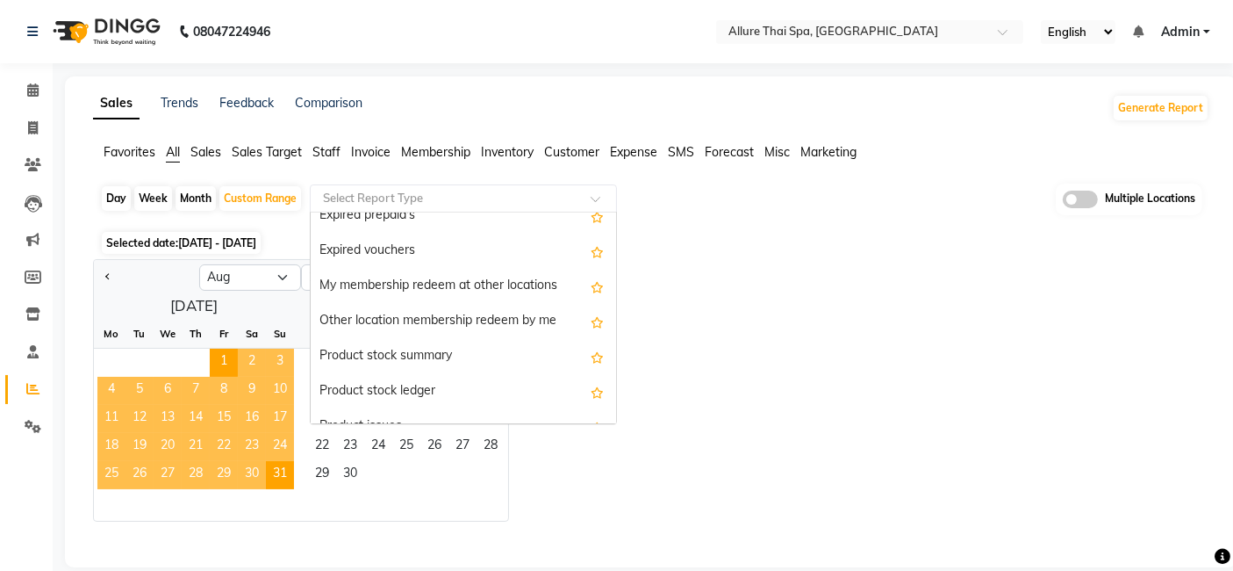
click at [606, 421] on div "Daily Sales Customer Sales summary Service sales Product sales Membership sales…" at bounding box center [463, 317] width 305 height 211
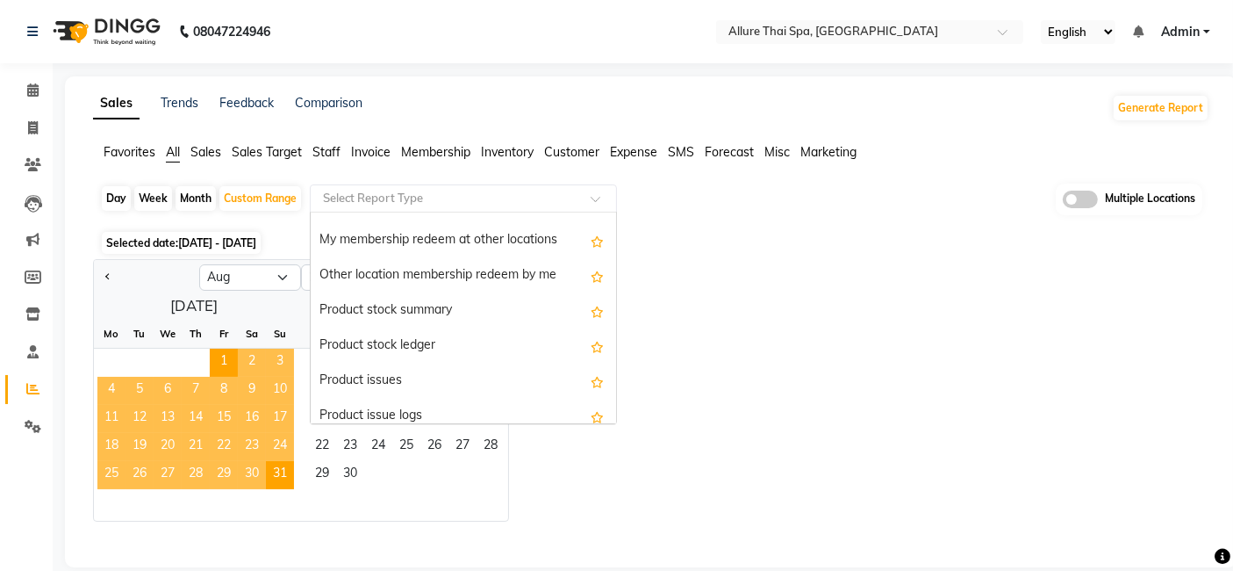
click at [606, 421] on div "Daily Sales Customer Sales summary Service sales Product sales Membership sales…" at bounding box center [463, 317] width 305 height 211
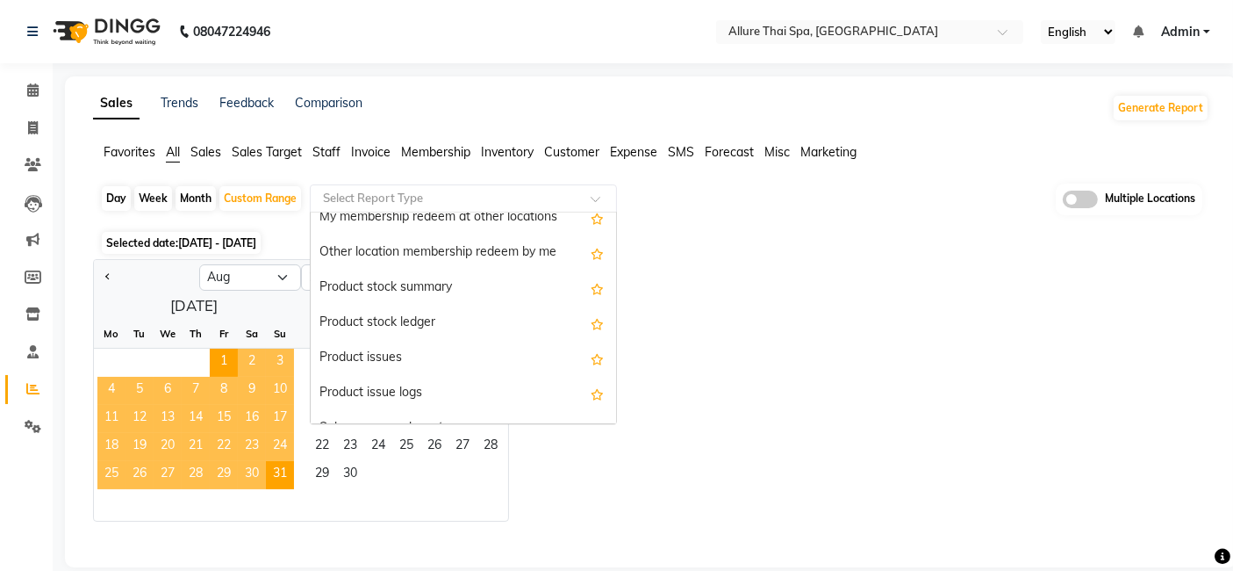
click at [606, 421] on div "Daily Sales Customer Sales summary Service sales Product sales Membership sales…" at bounding box center [463, 317] width 305 height 211
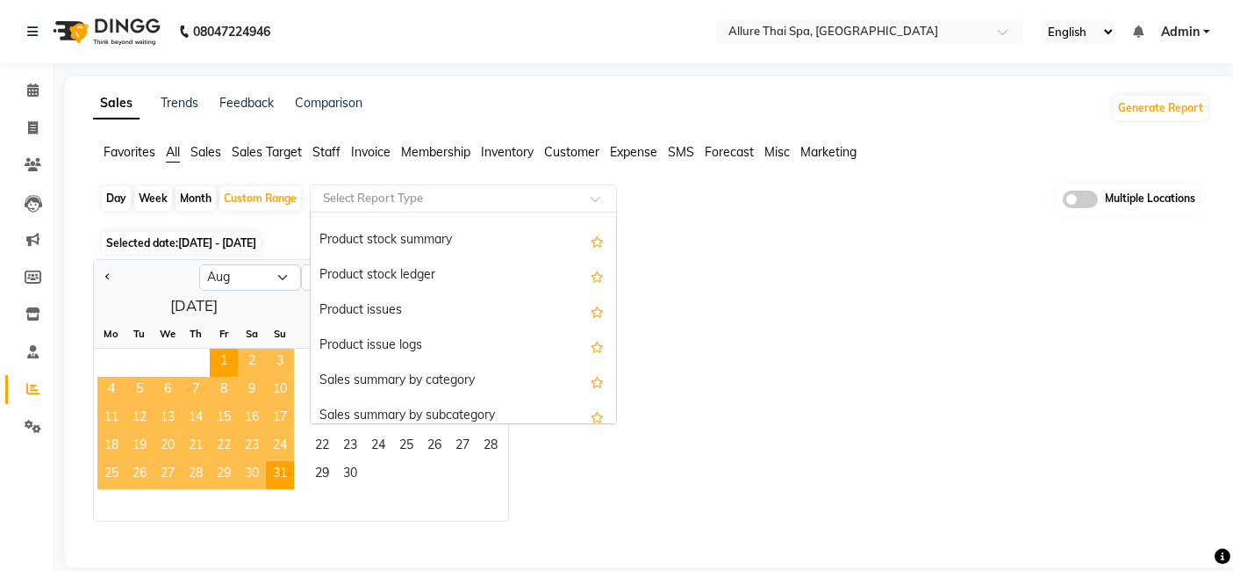
click at [606, 421] on div "Daily Sales Customer Sales summary Service sales Product sales Membership sales…" at bounding box center [463, 317] width 305 height 211
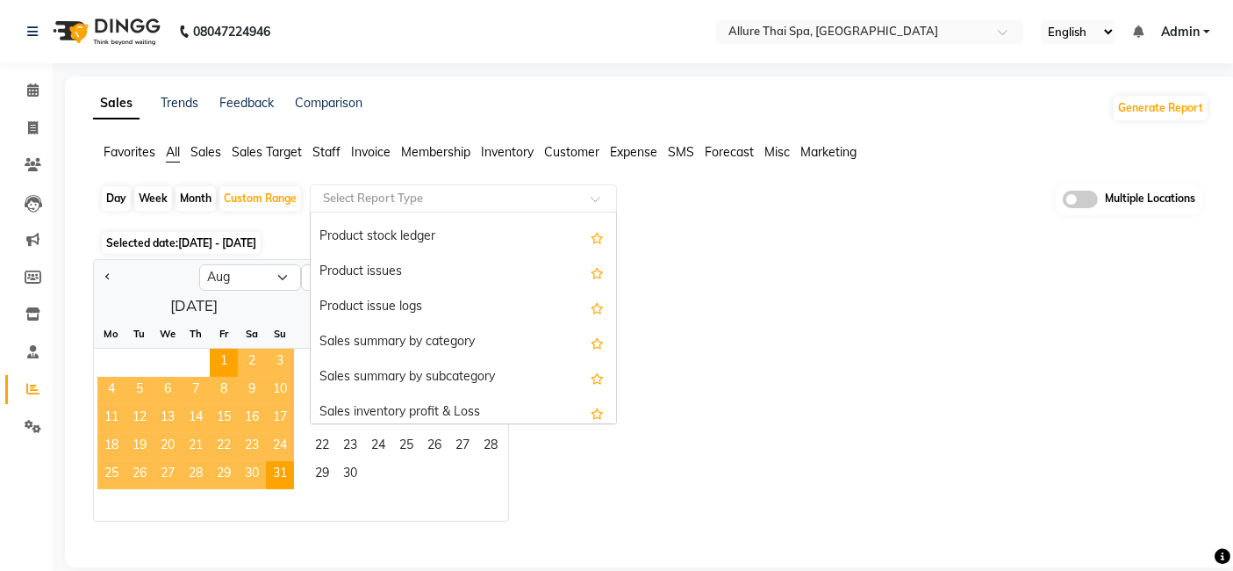
click at [606, 421] on div "Daily Sales Customer Sales summary Service sales Product sales Membership sales…" at bounding box center [463, 317] width 305 height 211
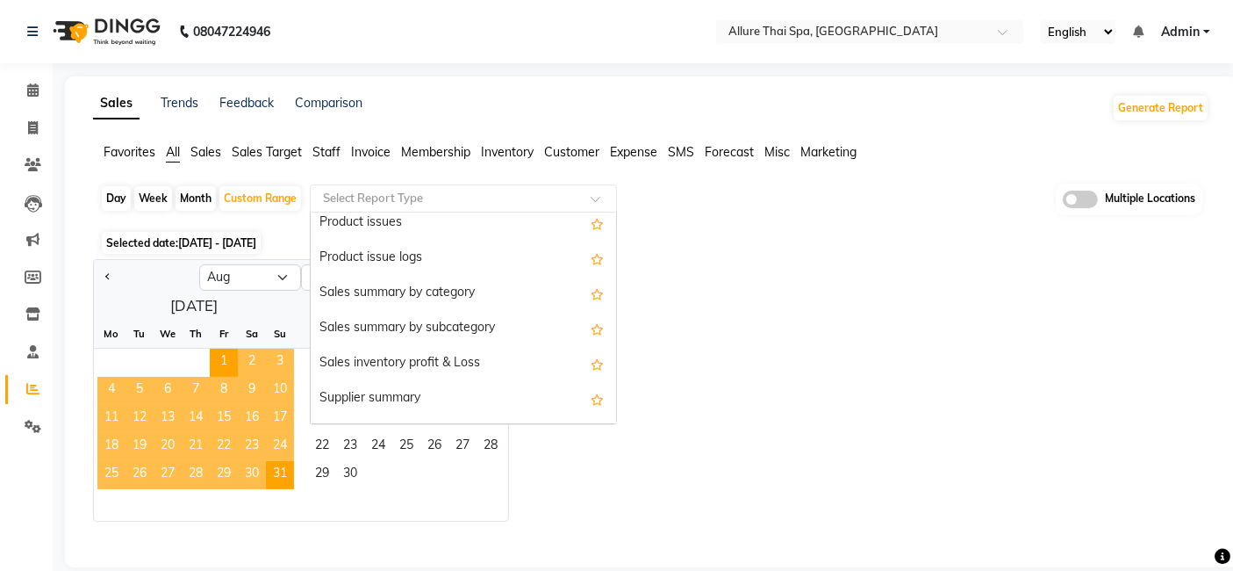
click at [606, 421] on div "Daily Sales Customer Sales summary Service sales Product sales Membership sales…" at bounding box center [463, 317] width 305 height 211
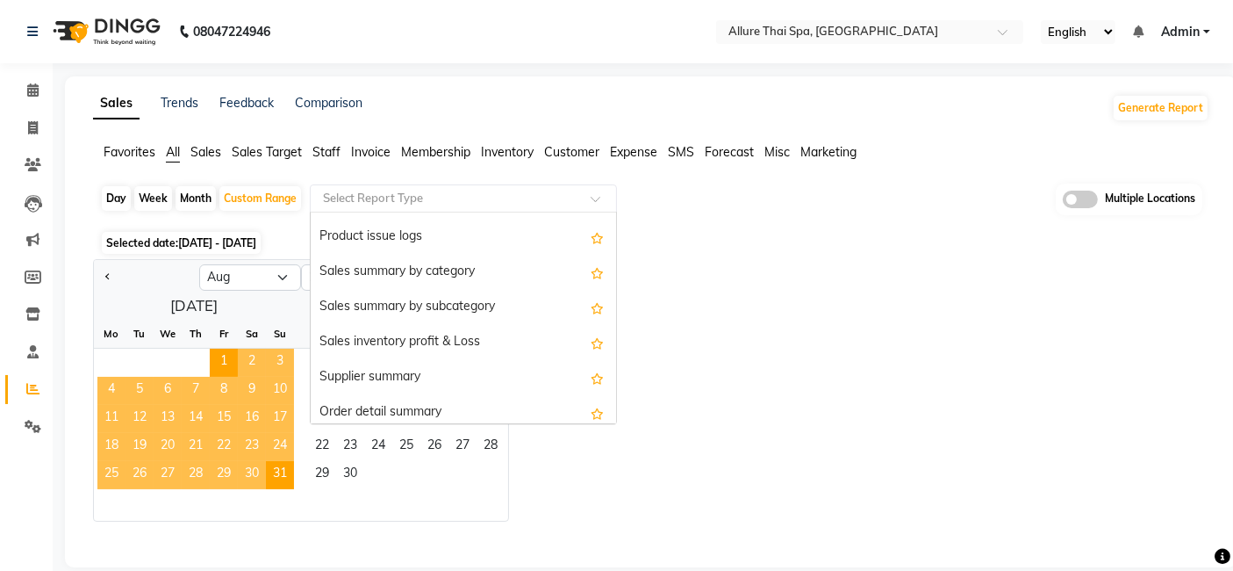
click at [606, 421] on div "Daily Sales Customer Sales summary Service sales Product sales Membership sales…" at bounding box center [463, 317] width 305 height 211
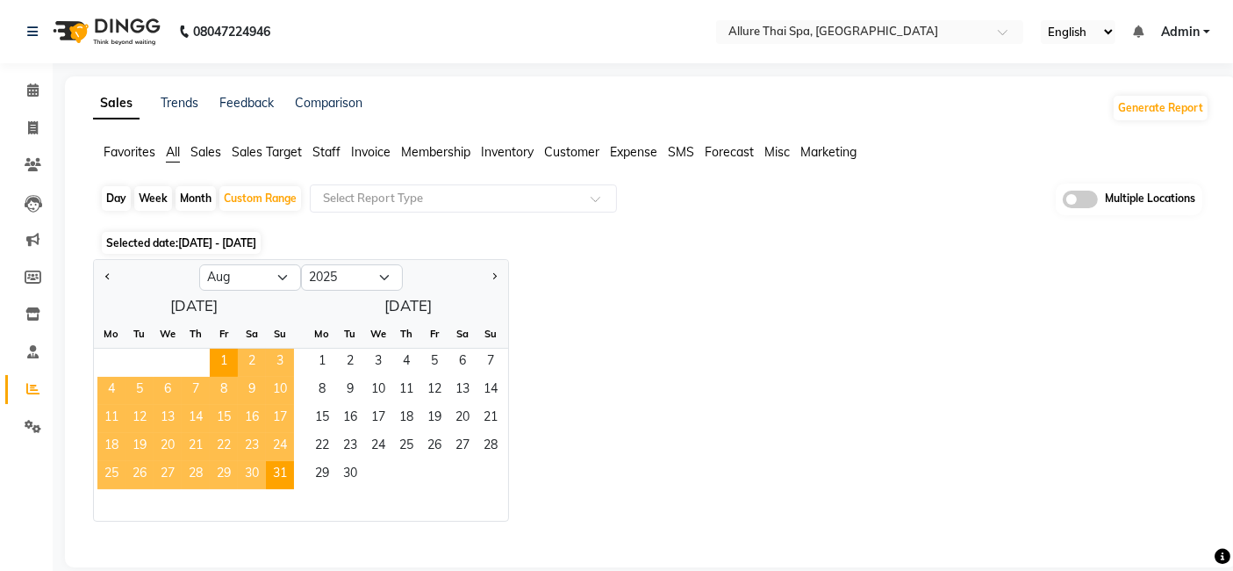
click at [736, 219] on div "Day Week Month Custom Range Select Report Type Multiple Locations" at bounding box center [651, 204] width 1103 height 43
click at [605, 191] on div at bounding box center [463, 199] width 305 height 18
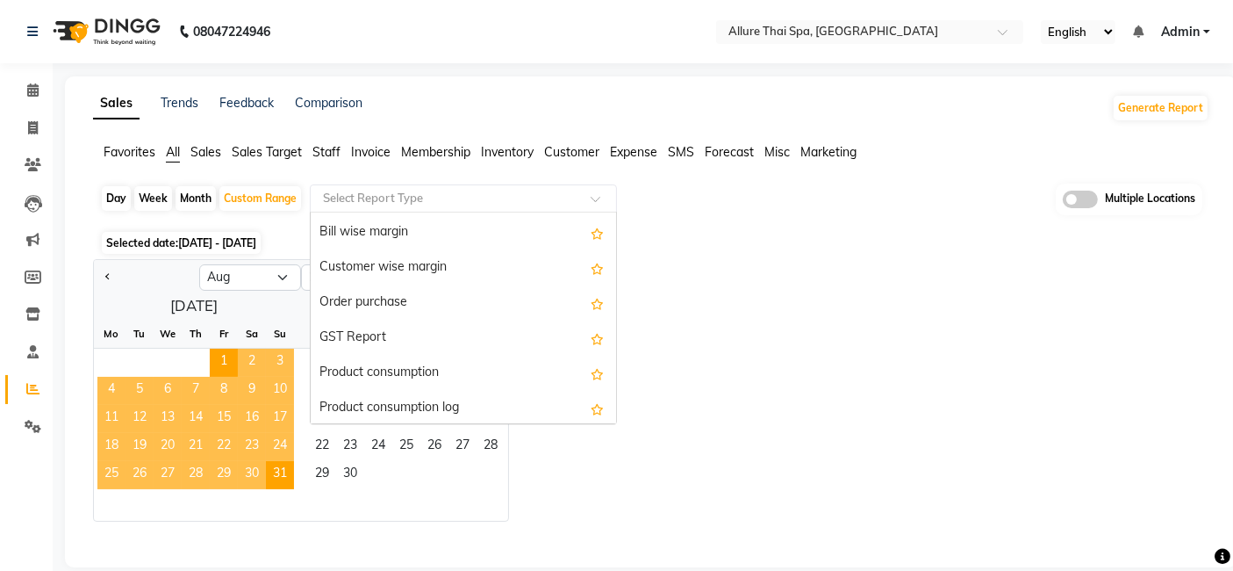
scroll to position [2508, 0]
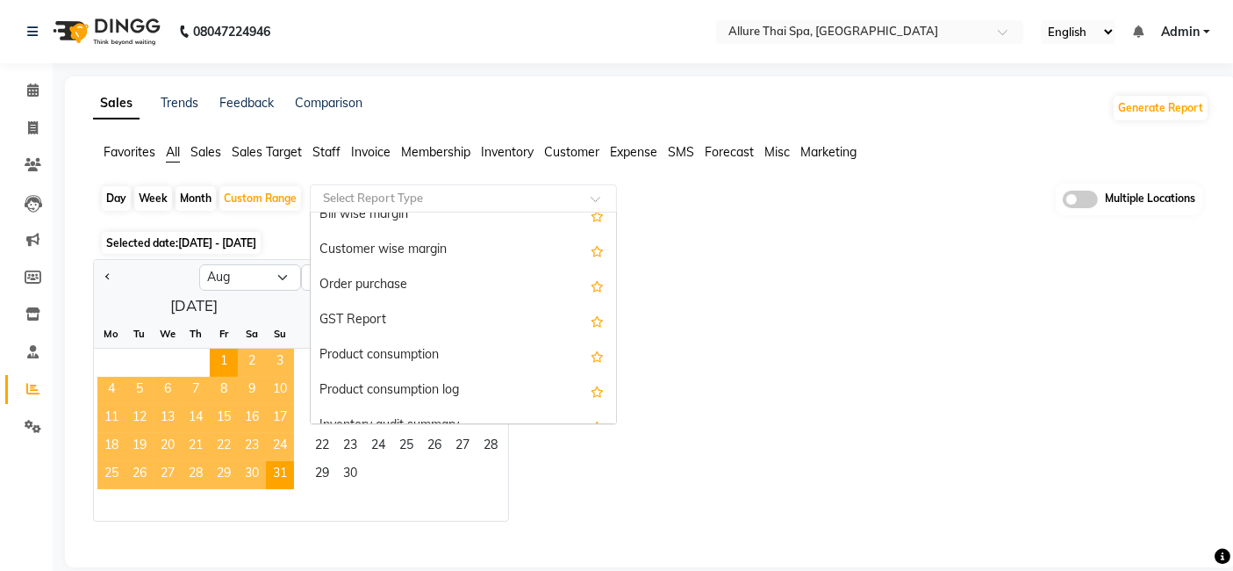
click at [701, 212] on div "Day Week Month Custom Range Select Report Type Daily Sales Customer Sales summa…" at bounding box center [651, 204] width 1103 height 43
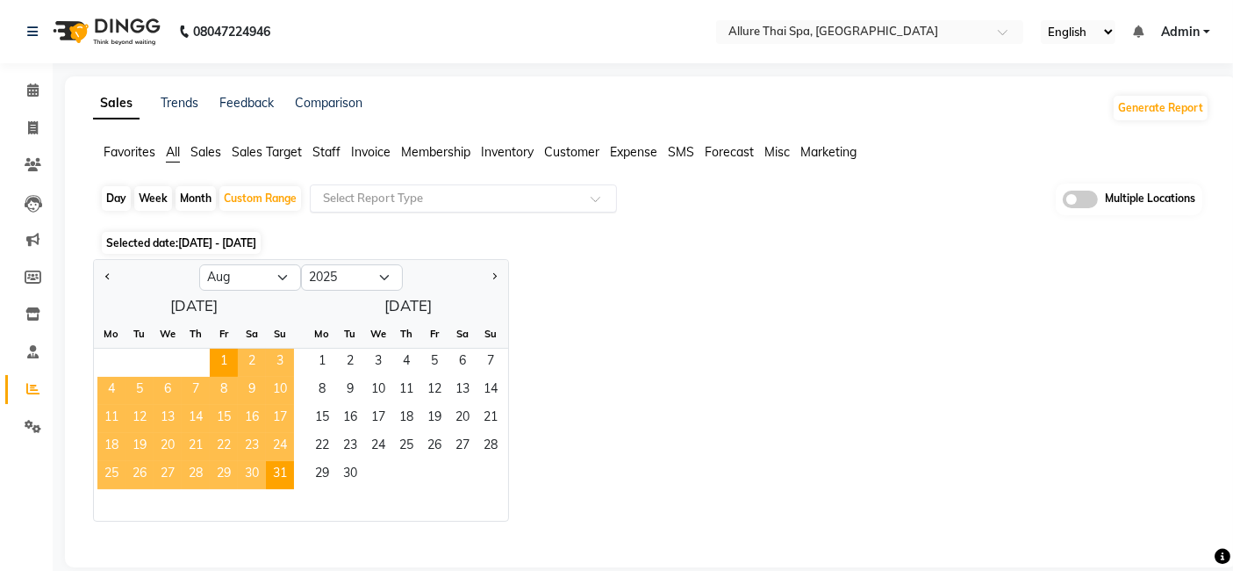
click at [593, 198] on span at bounding box center [602, 204] width 22 height 18
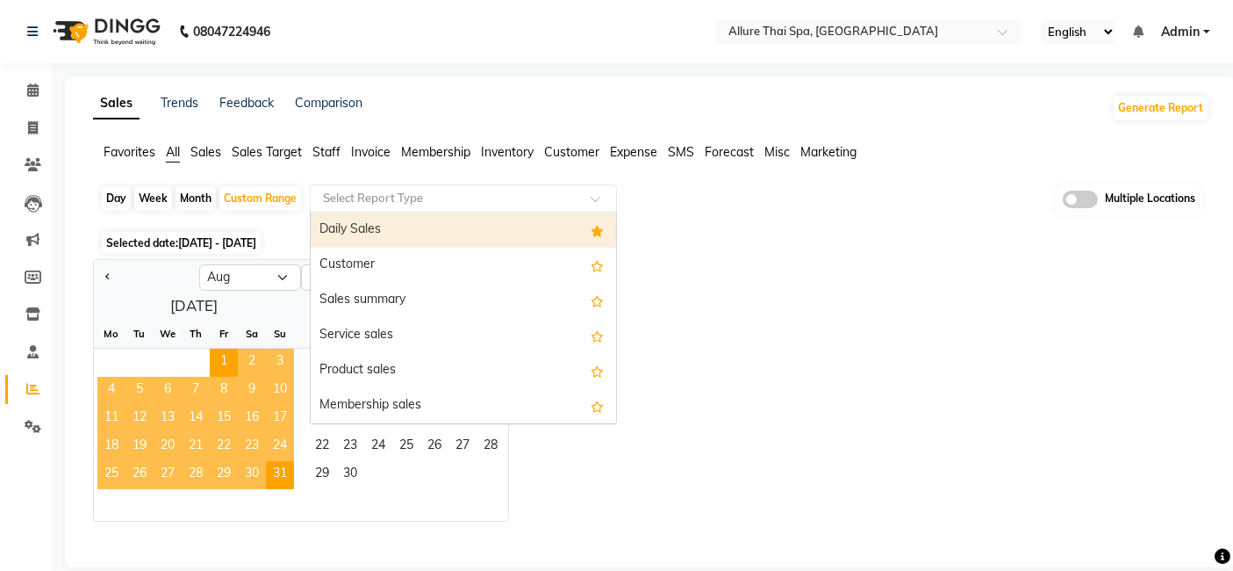
click at [634, 206] on div "Day Week Month Custom Range Select Report Type Daily Sales Customer Sales summa…" at bounding box center [651, 204] width 1103 height 43
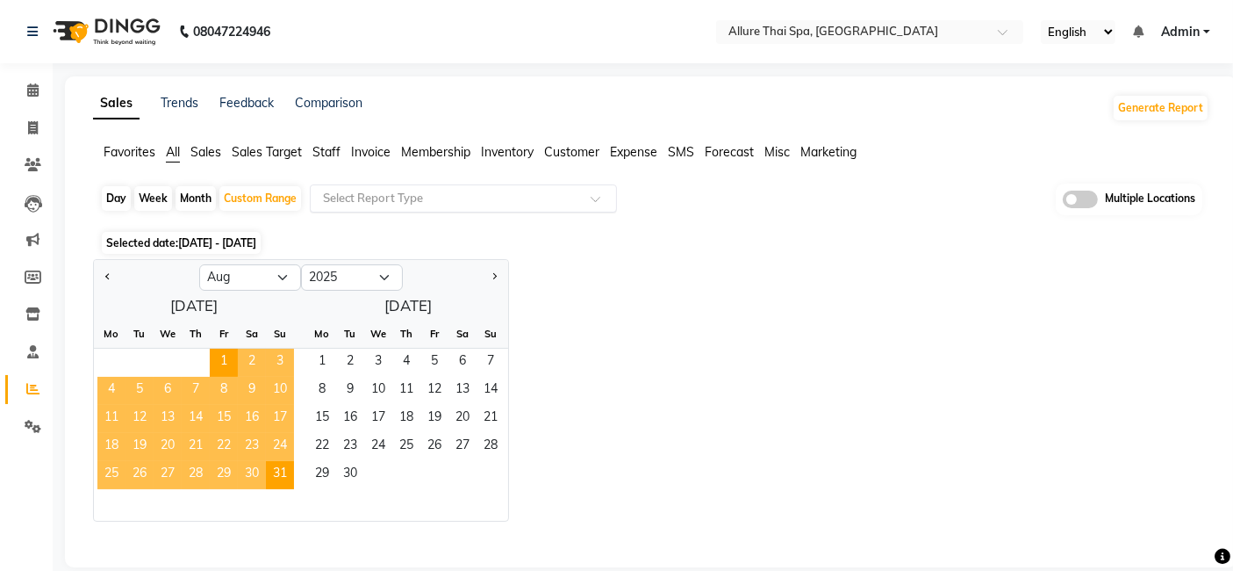
click at [592, 199] on div "Select Report Type" at bounding box center [463, 198] width 307 height 28
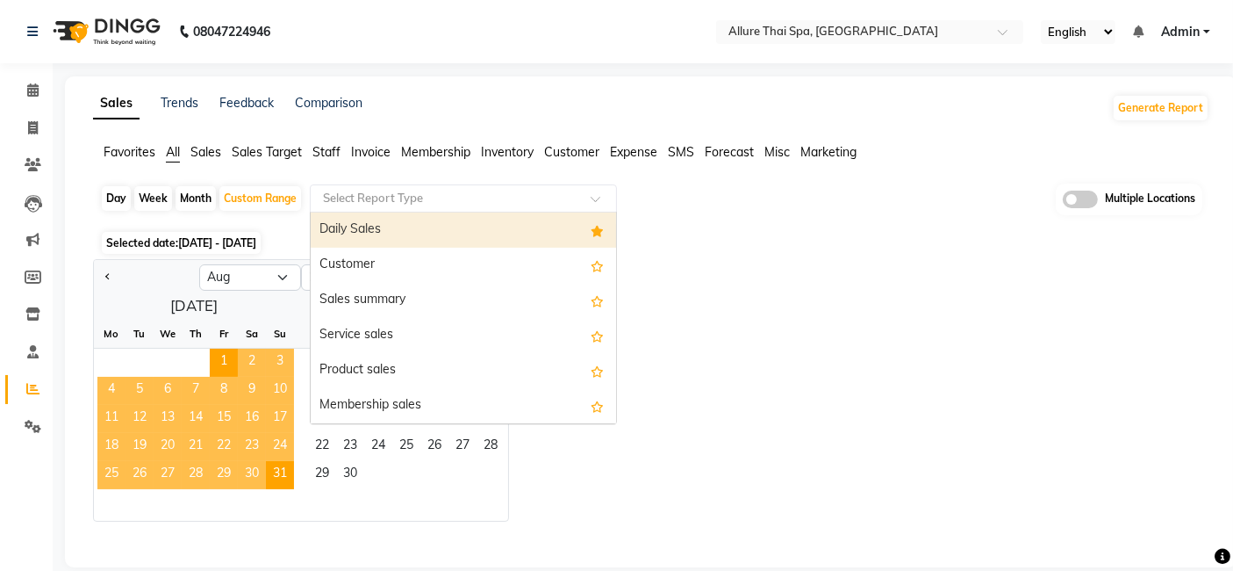
click at [643, 209] on div "Day Week Month Custom Range Select Report Type Daily Sales Customer Sales summa…" at bounding box center [651, 204] width 1103 height 43
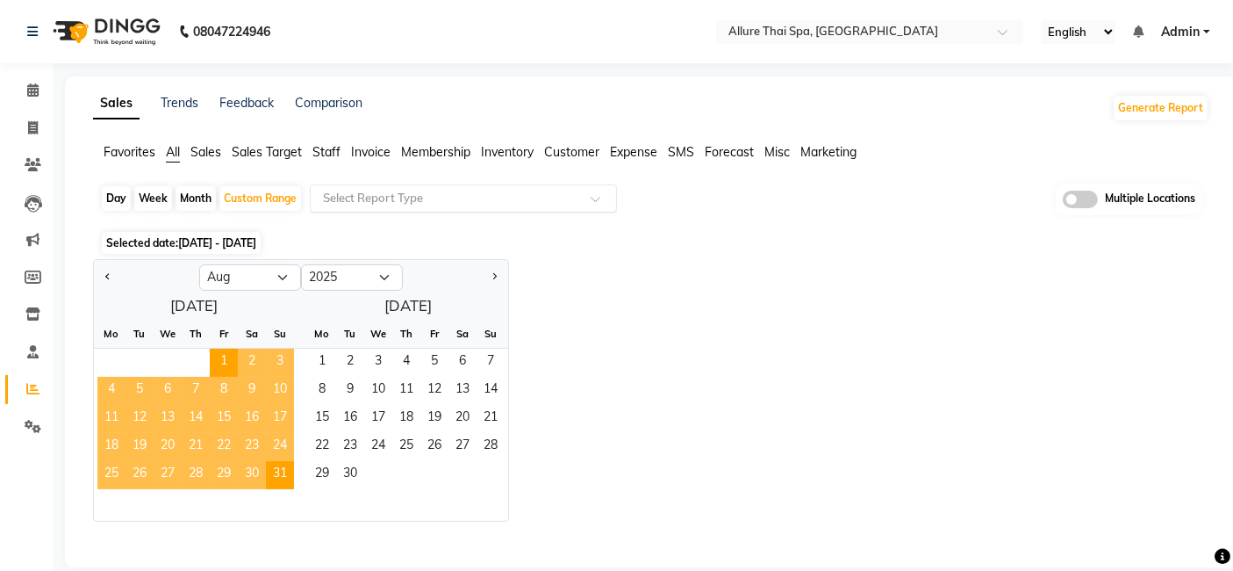
click at [584, 197] on div at bounding box center [463, 199] width 305 height 18
click at [659, 212] on div "Day Week Month Custom Range Select Report Type Multiple Locations" at bounding box center [651, 204] width 1103 height 43
click at [586, 198] on div at bounding box center [463, 199] width 305 height 18
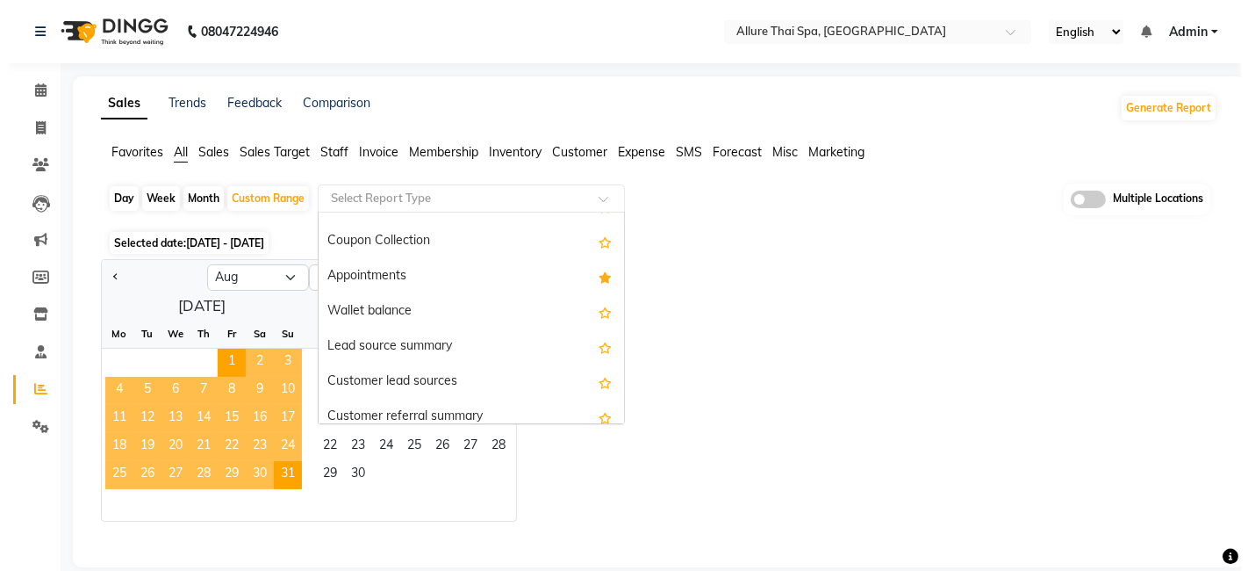
scroll to position [2885, 0]
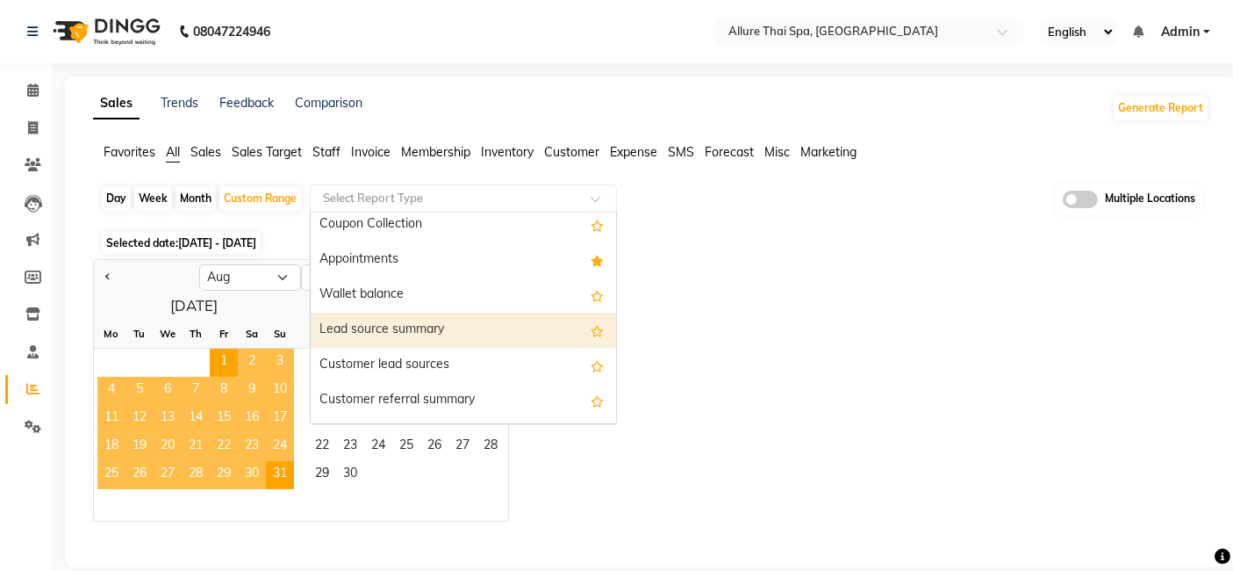
click at [385, 322] on div "Lead source summary" at bounding box center [463, 330] width 305 height 35
select select "full_report"
select select "pdf"
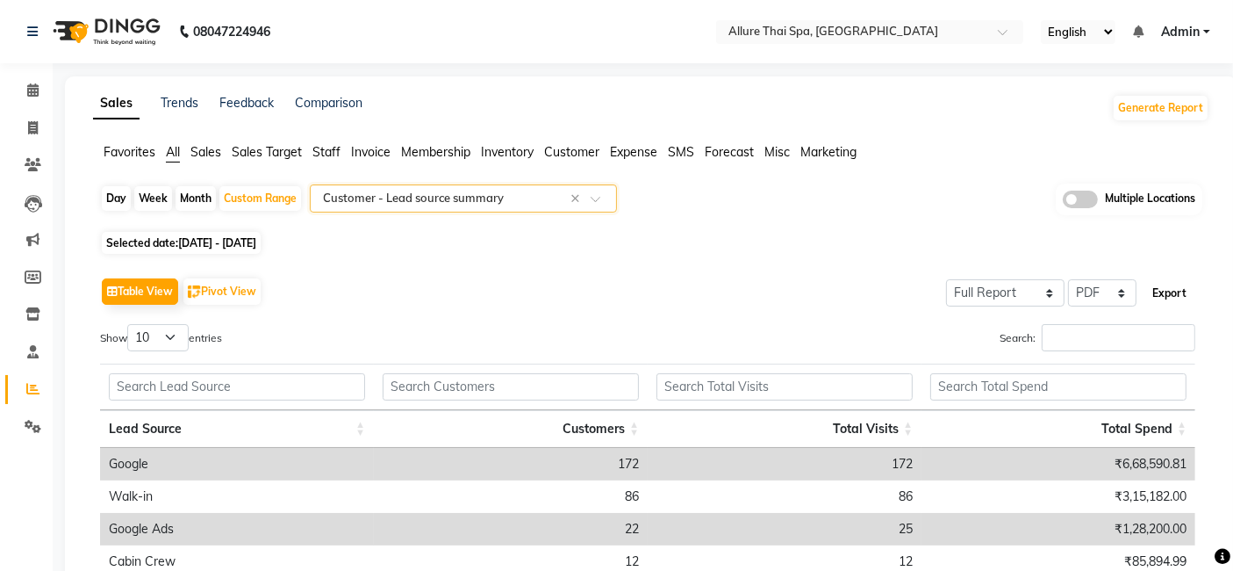
click at [1183, 290] on button "Export" at bounding box center [1170, 293] width 48 height 30
select select "monospace"
select select "12px"
select select "template_1"
select select "A4"
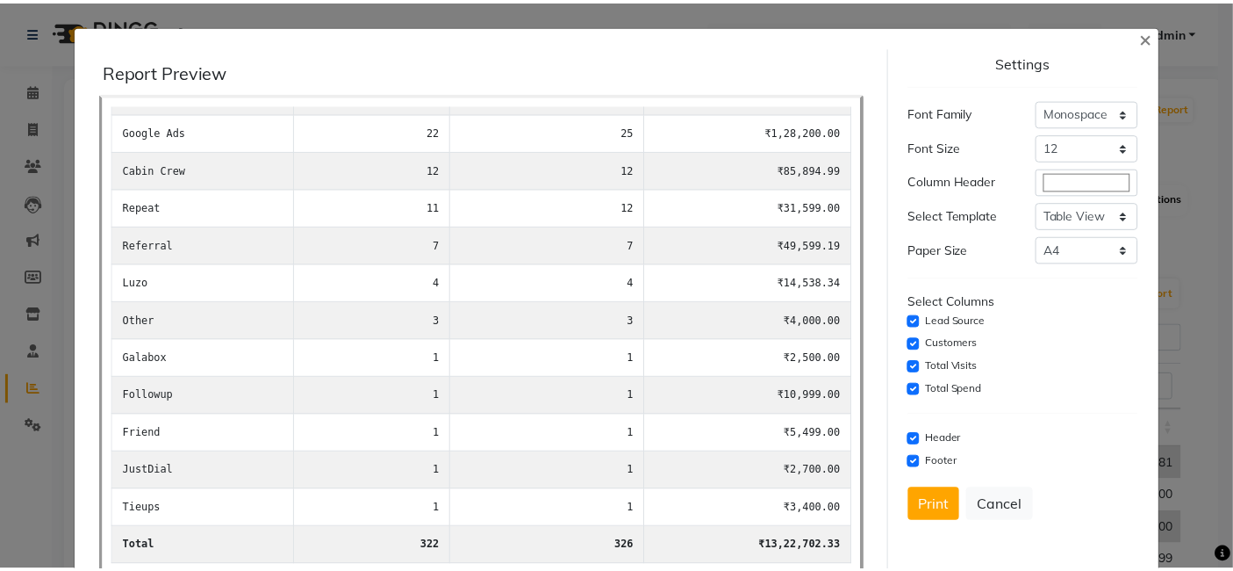
scroll to position [0, 0]
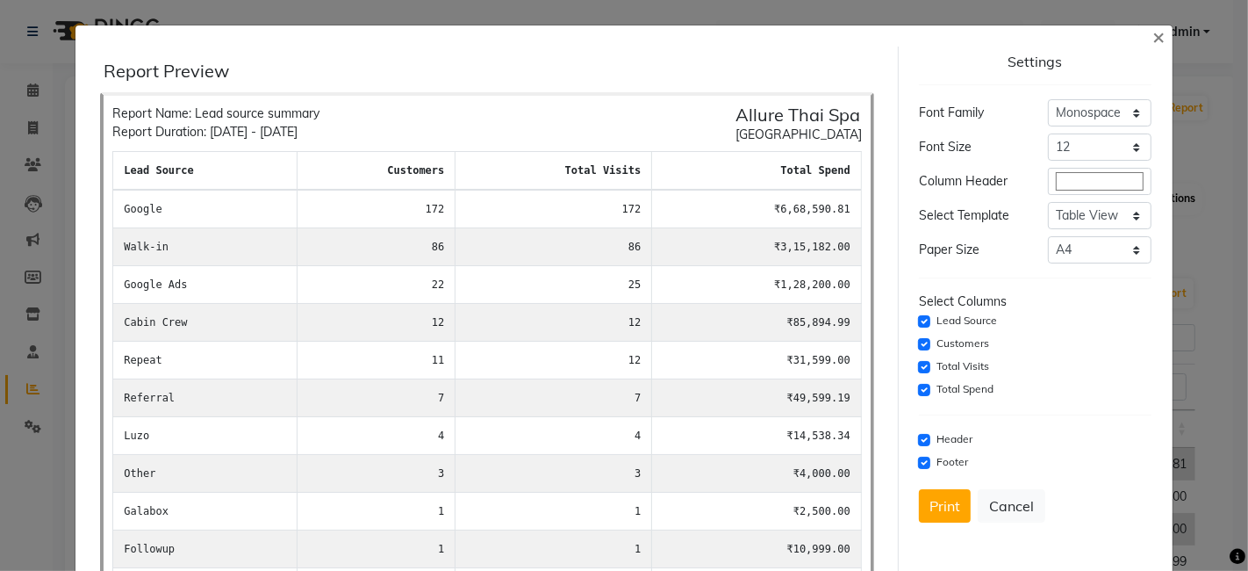
click at [1030, 59] on div "Settings" at bounding box center [1035, 62] width 233 height 17
click at [1155, 41] on button "×" at bounding box center [1159, 35] width 40 height 49
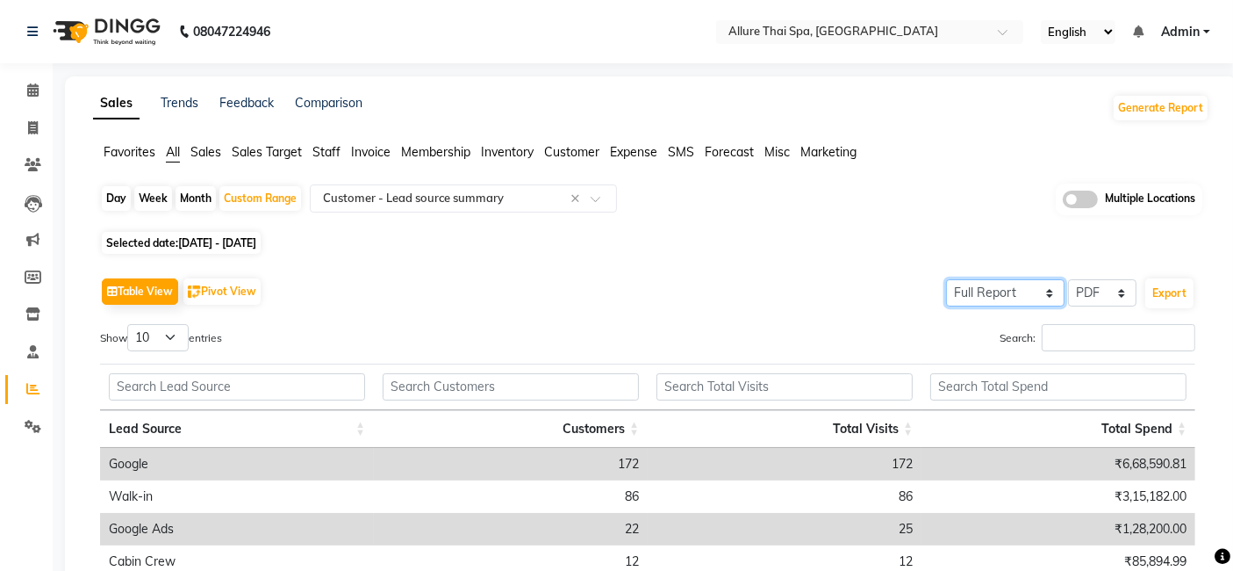
click at [1058, 303] on select "Select Full Report Filtered Report" at bounding box center [1005, 292] width 119 height 27
select select "filtered_report"
click at [949, 279] on select "Select Full Report Filtered Report" at bounding box center [1005, 292] width 119 height 27
click at [1123, 294] on select "Select CSV PDF" at bounding box center [1102, 292] width 68 height 27
select select "csv"
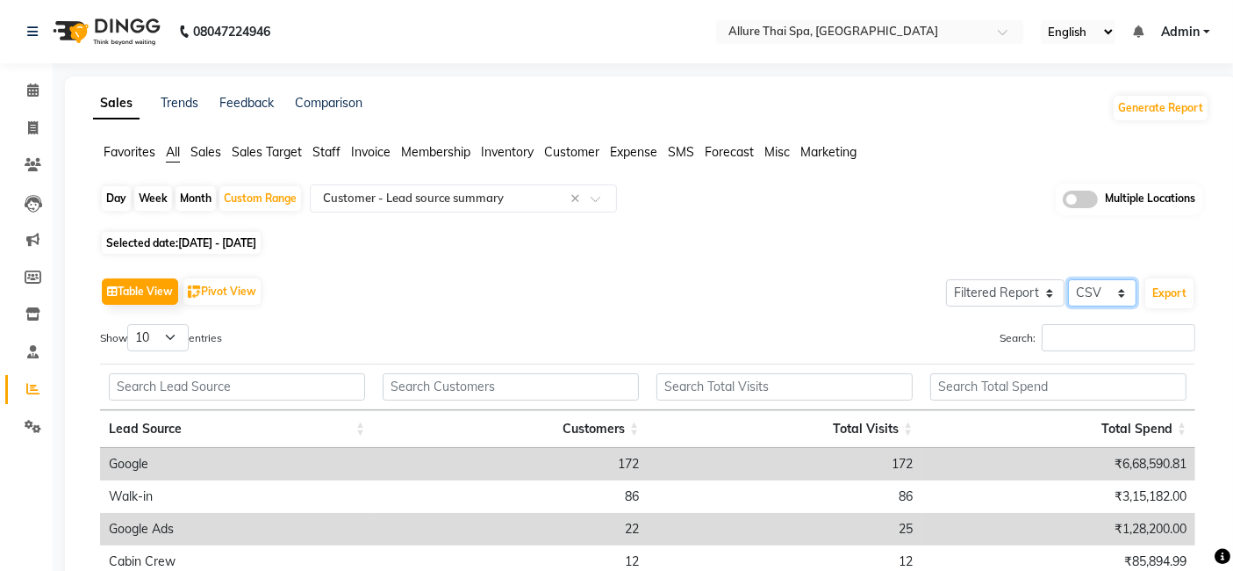
click at [1070, 279] on select "Select CSV PDF" at bounding box center [1102, 292] width 68 height 27
click at [1181, 288] on button "Export" at bounding box center [1170, 293] width 48 height 30
click at [1056, 287] on select "Select Full Report Filtered Report" at bounding box center [1005, 292] width 119 height 27
select select "full_report"
click at [949, 279] on select "Select Full Report Filtered Report" at bounding box center [1005, 292] width 119 height 27
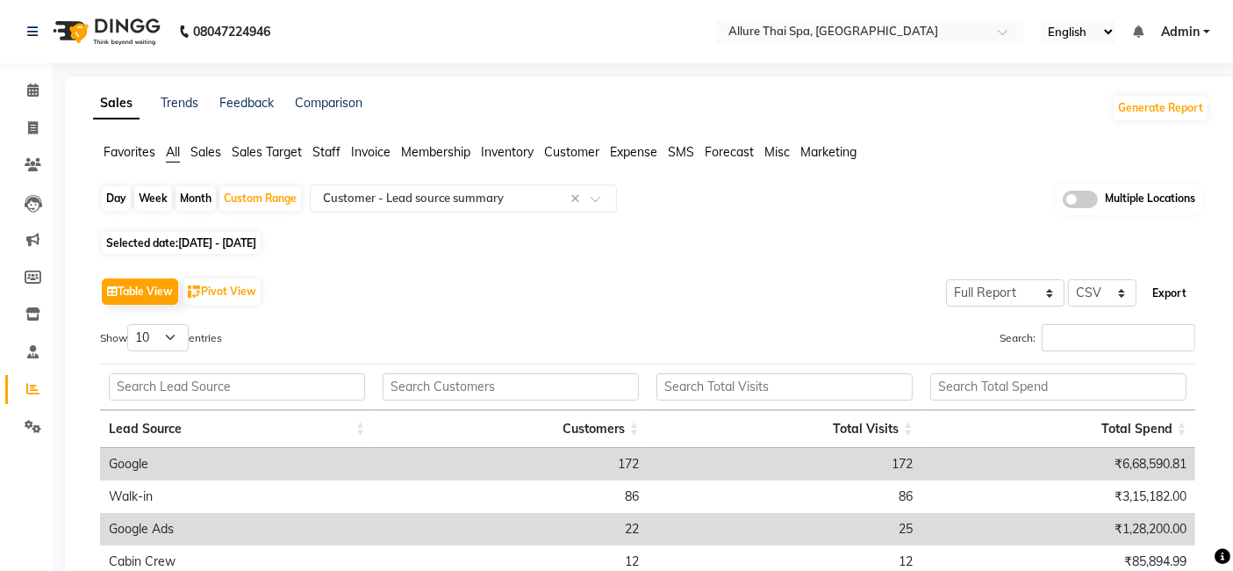
click at [1181, 291] on button "Export" at bounding box center [1170, 293] width 48 height 30
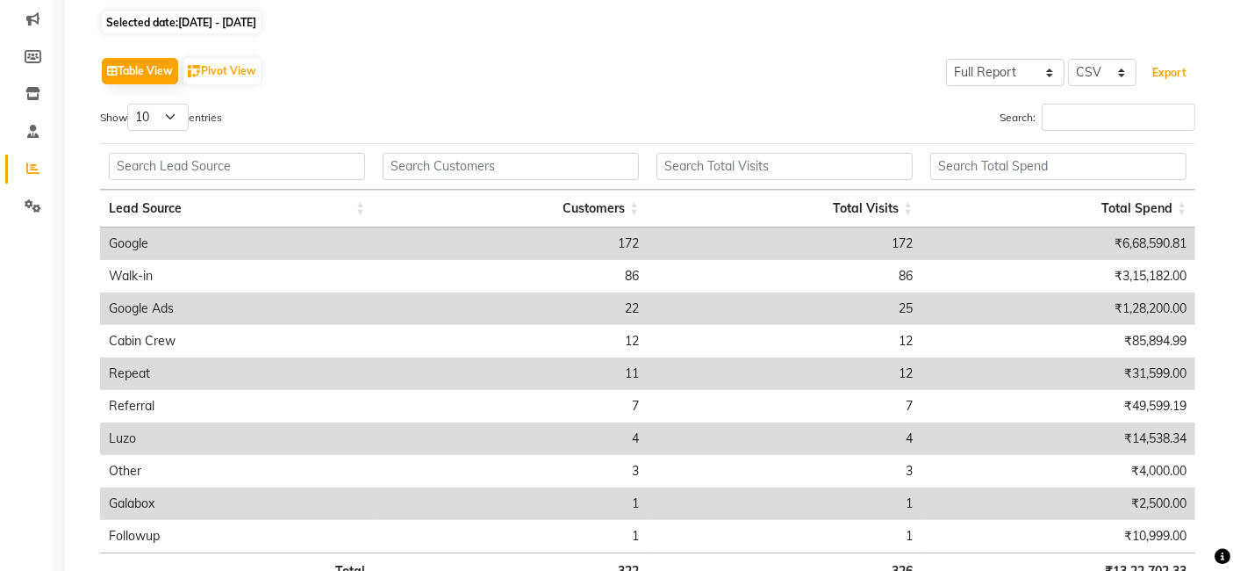
scroll to position [346, 0]
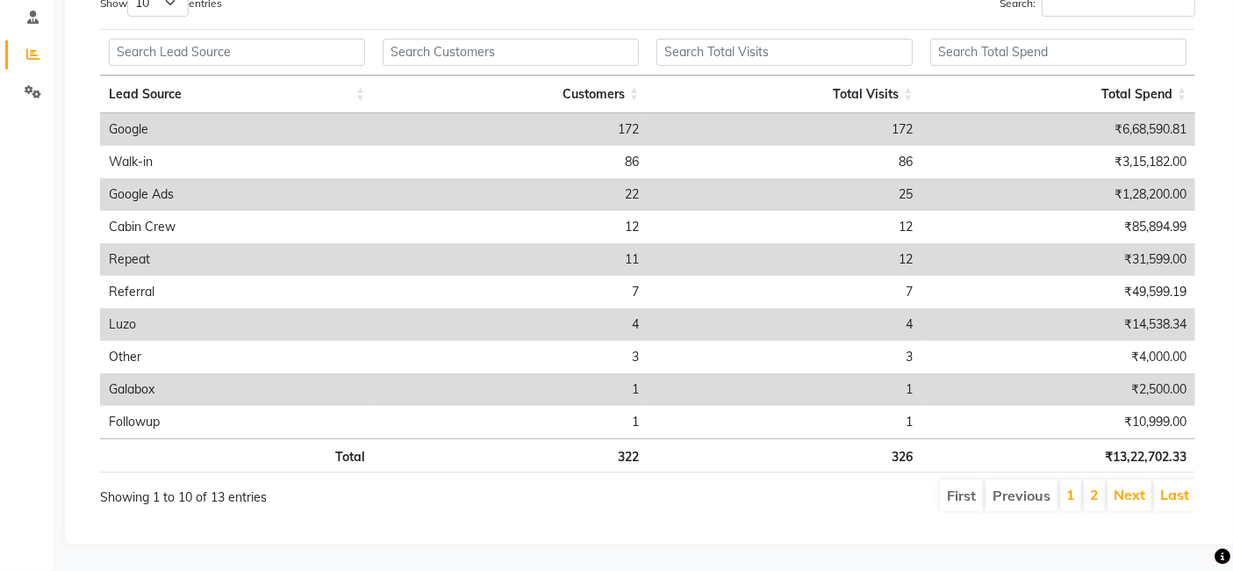
click at [1090, 479] on li "2" at bounding box center [1094, 495] width 21 height 32
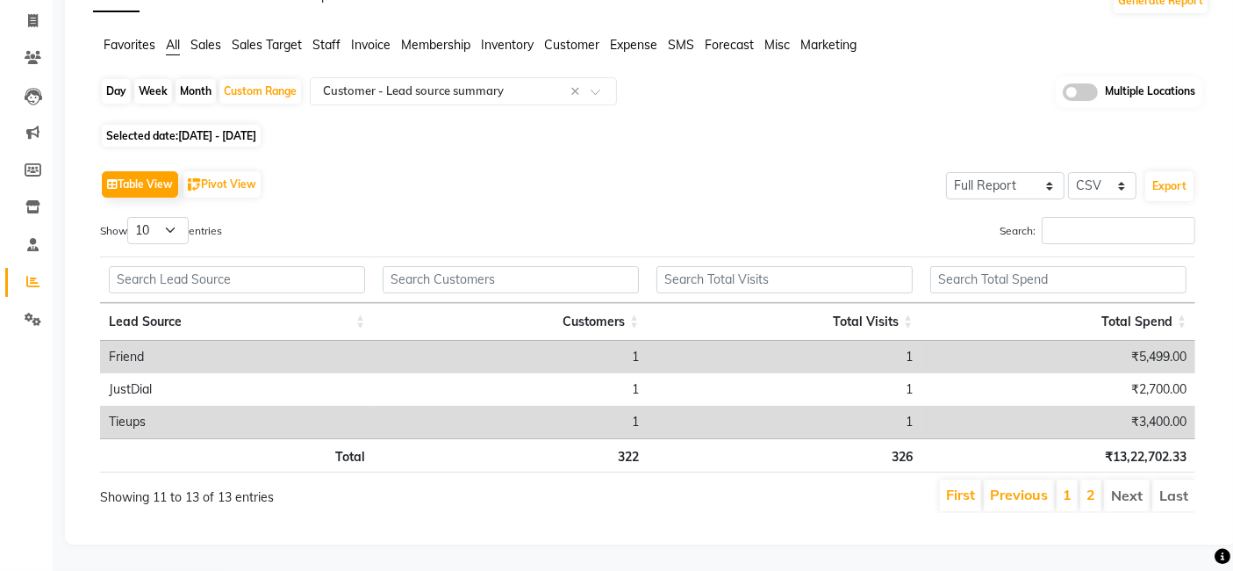
scroll to position [118, 0]
click at [1072, 485] on link "1" at bounding box center [1067, 494] width 9 height 18
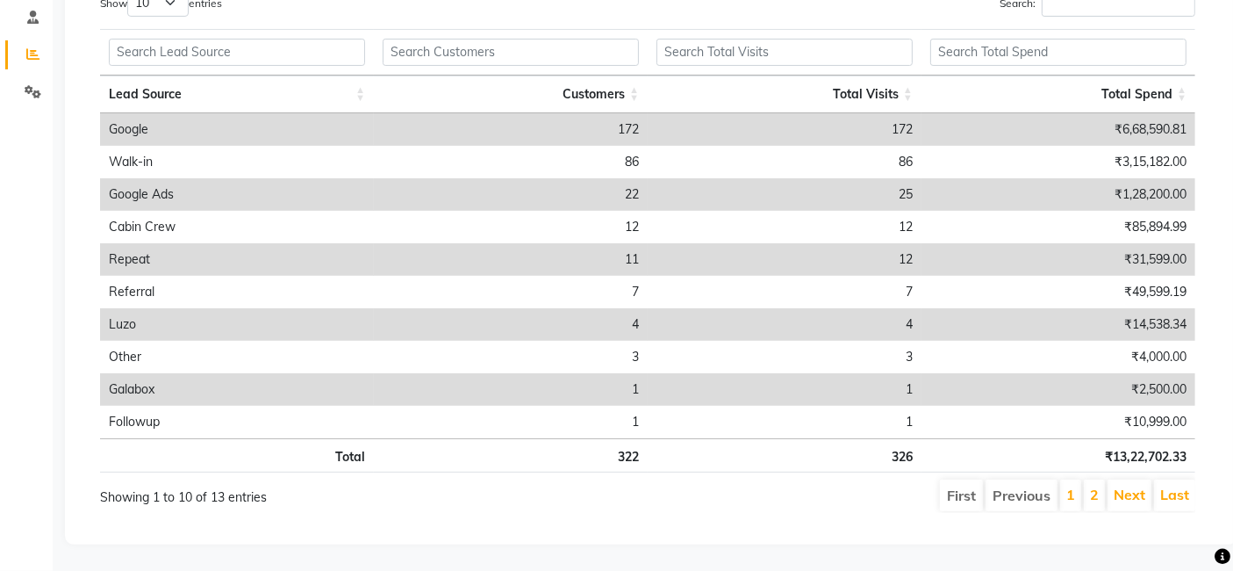
scroll to position [346, 0]
click at [1096, 485] on link "2" at bounding box center [1094, 494] width 9 height 18
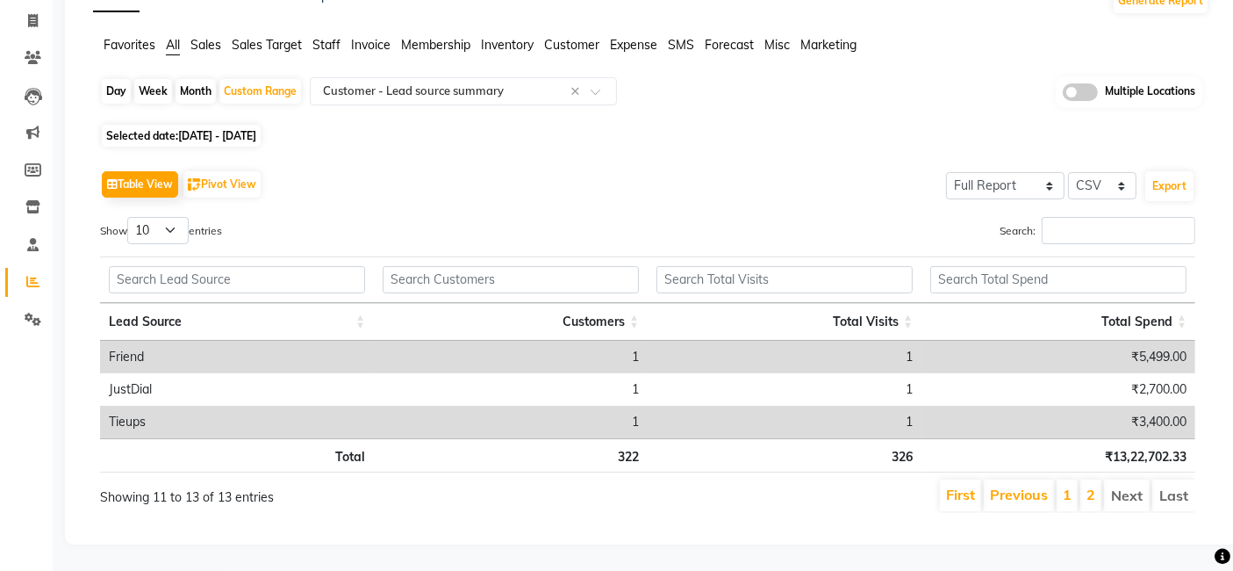
scroll to position [118, 0]
click at [1053, 172] on select "Select Full Report Filtered Report" at bounding box center [1005, 185] width 119 height 27
click at [949, 172] on select "Select Full Report Filtered Report" at bounding box center [1005, 185] width 119 height 27
click at [1175, 171] on button "Export" at bounding box center [1170, 186] width 48 height 30
click at [1078, 485] on li "1" at bounding box center [1067, 495] width 21 height 32
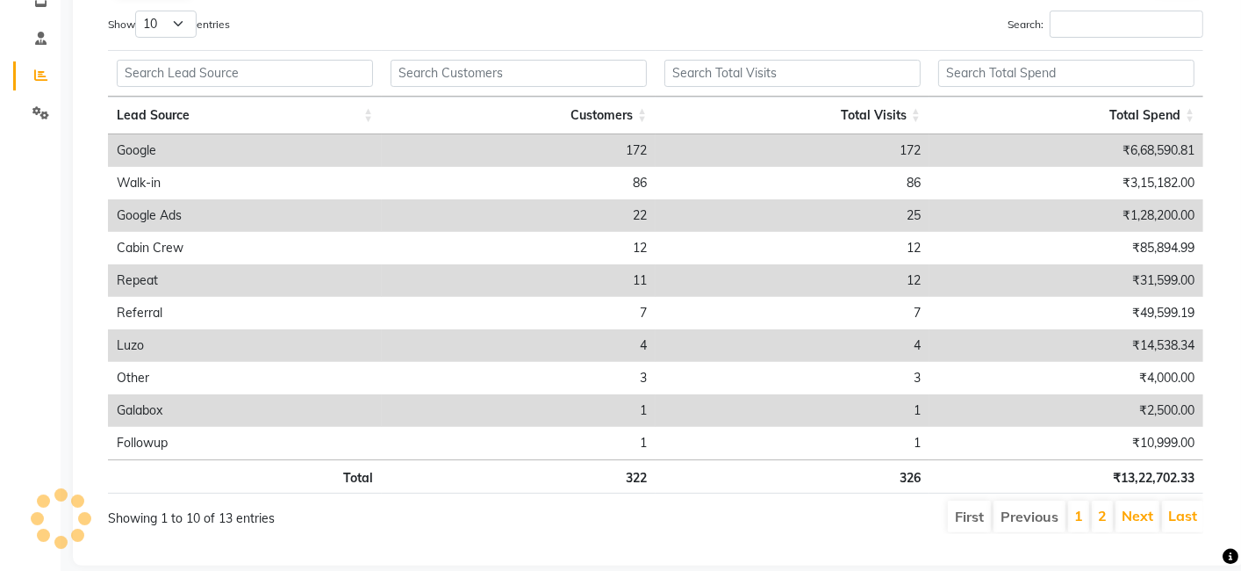
scroll to position [0, 0]
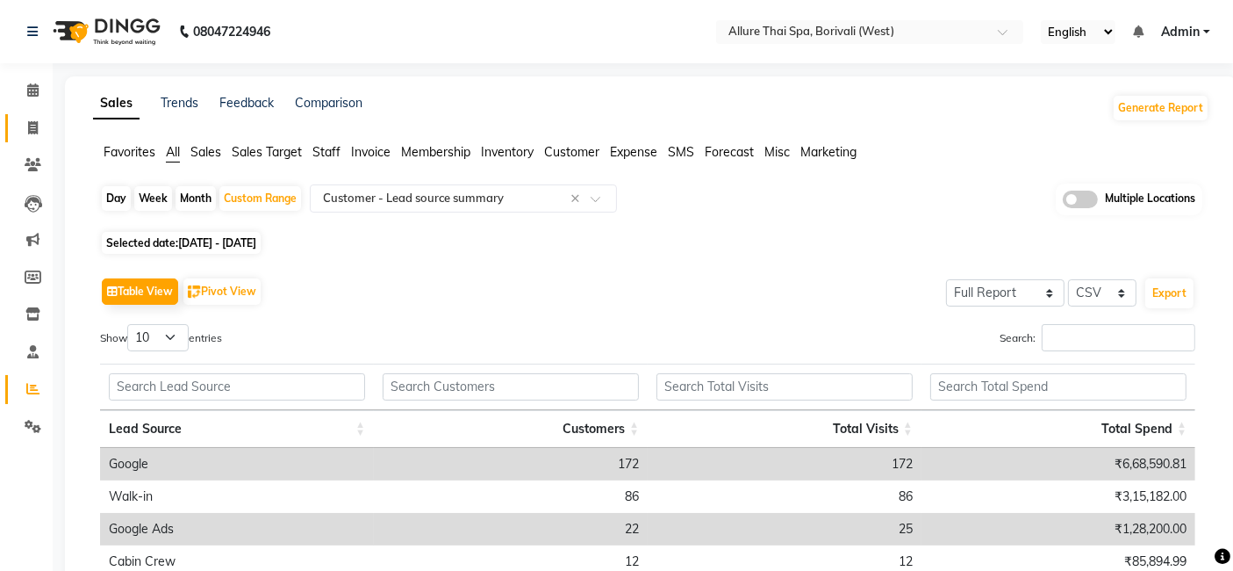
drag, startPoint x: 29, startPoint y: 113, endPoint x: 41, endPoint y: 91, distance: 25.2
click at [29, 114] on link "Invoice" at bounding box center [26, 128] width 42 height 29
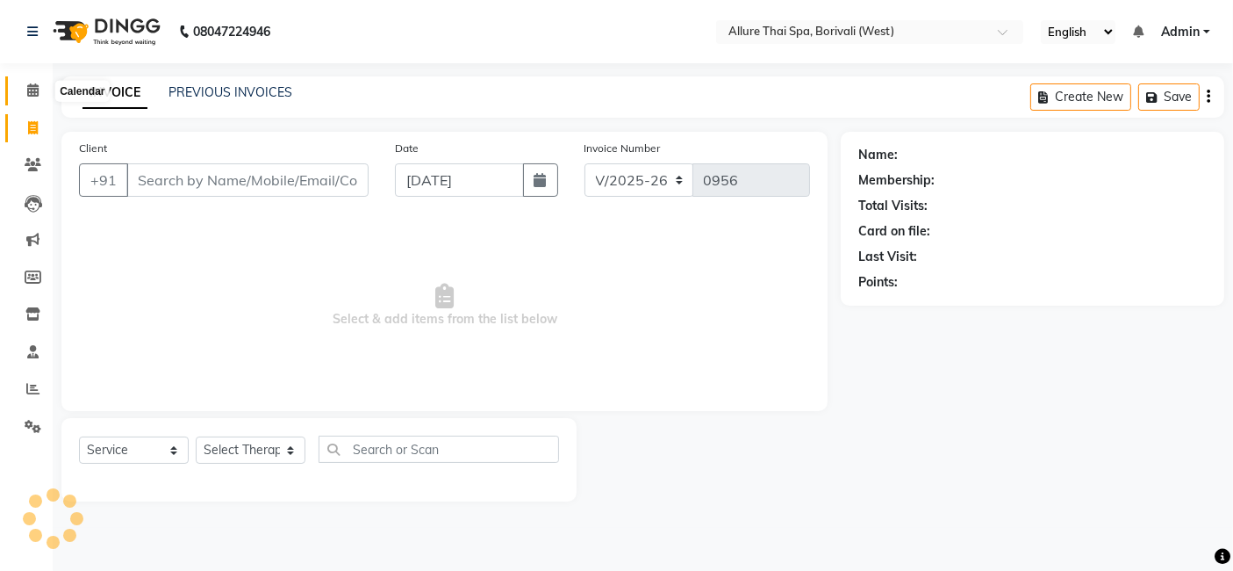
click at [42, 87] on span at bounding box center [33, 91] width 31 height 20
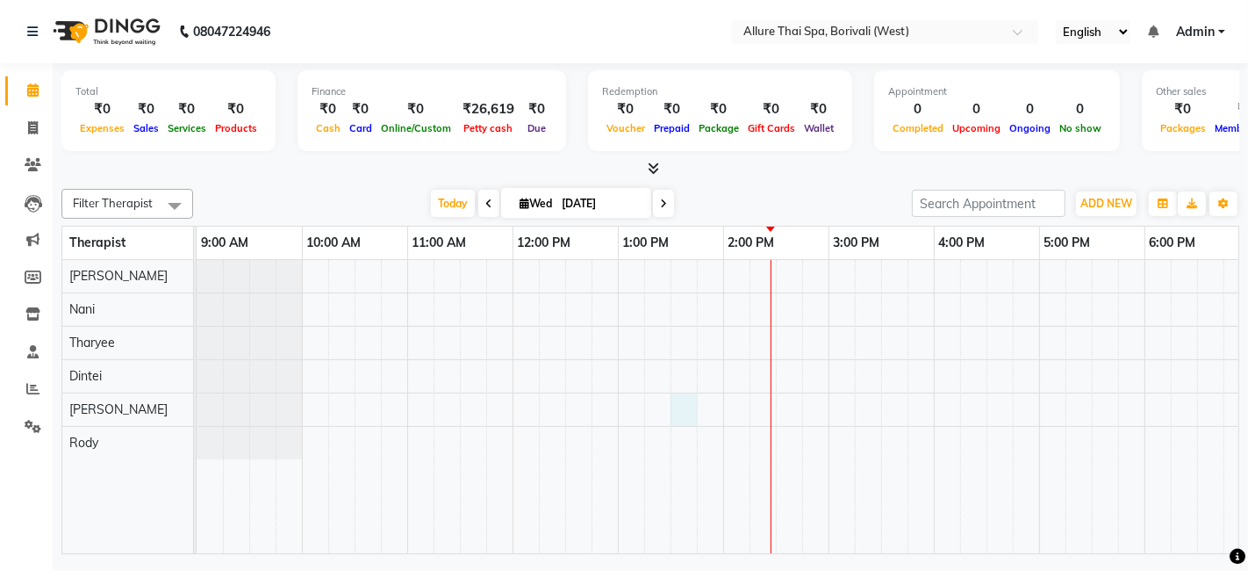
click at [682, 399] on div at bounding box center [987, 406] width 1580 height 293
select select "84054"
select select "tentative"
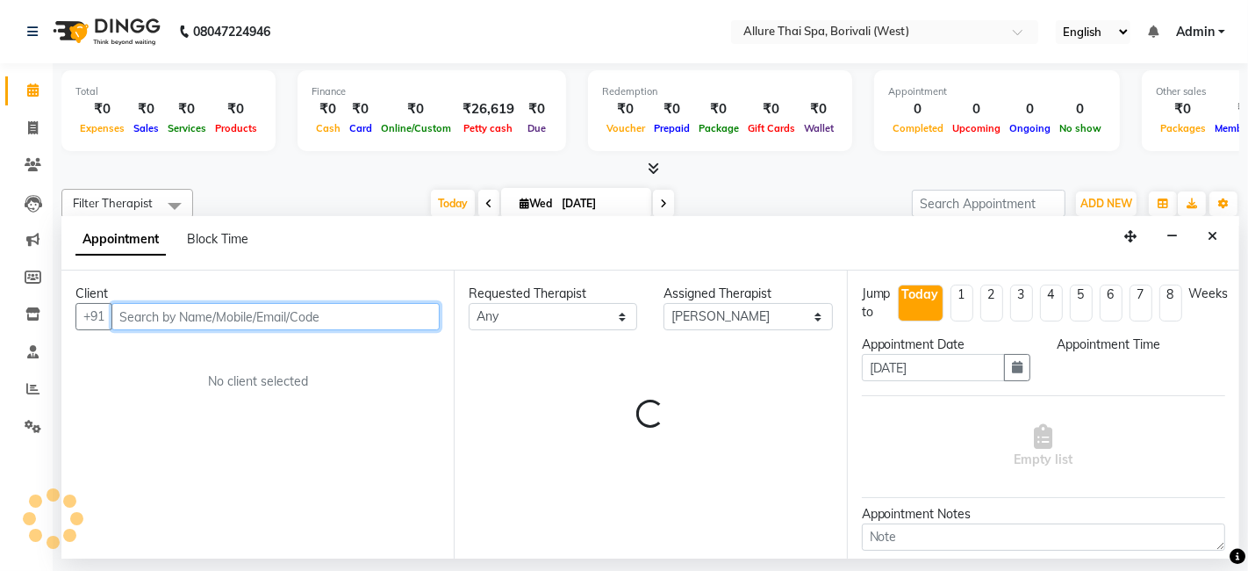
select select "810"
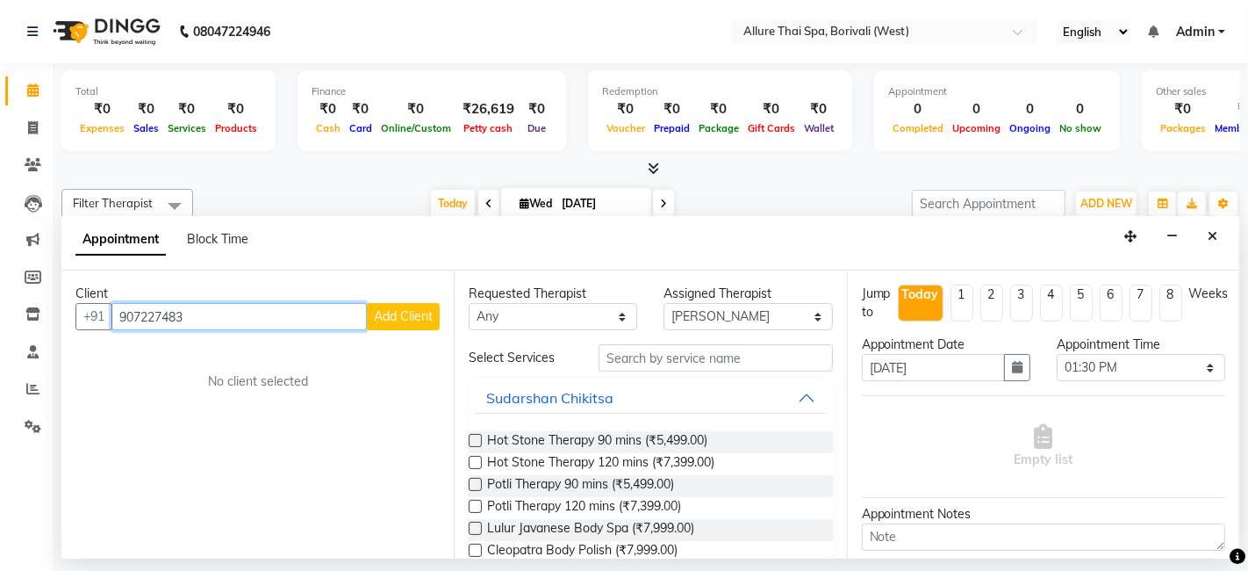
type input "9072274834"
click at [39, 126] on span at bounding box center [33, 129] width 31 height 20
select select "service"
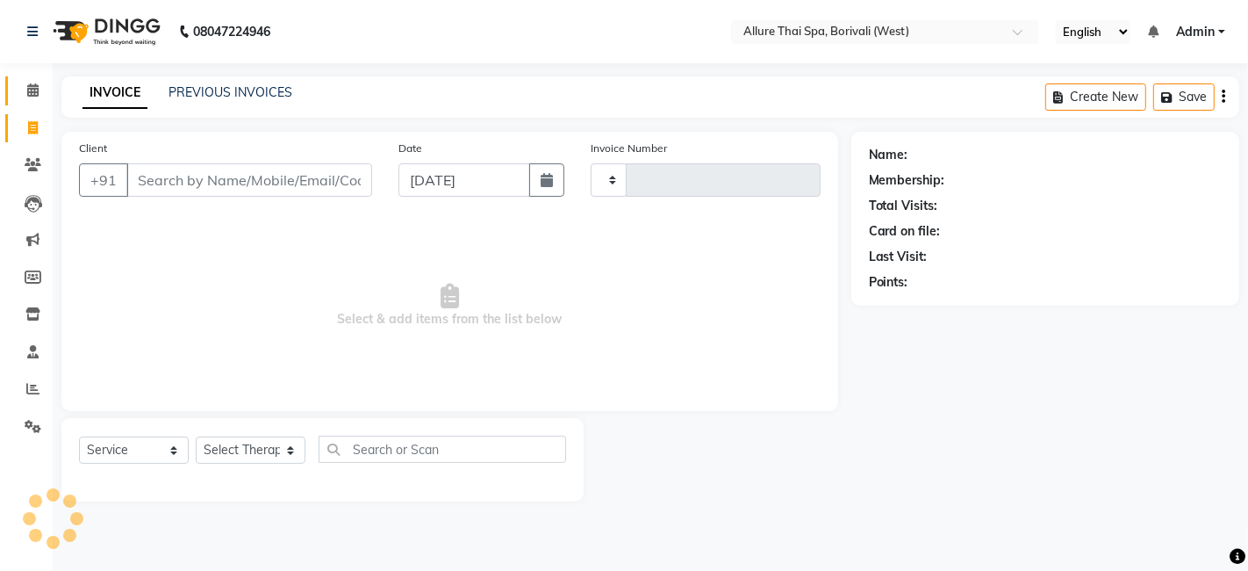
type input "0956"
select select "6772"
click at [36, 91] on icon at bounding box center [32, 89] width 11 height 13
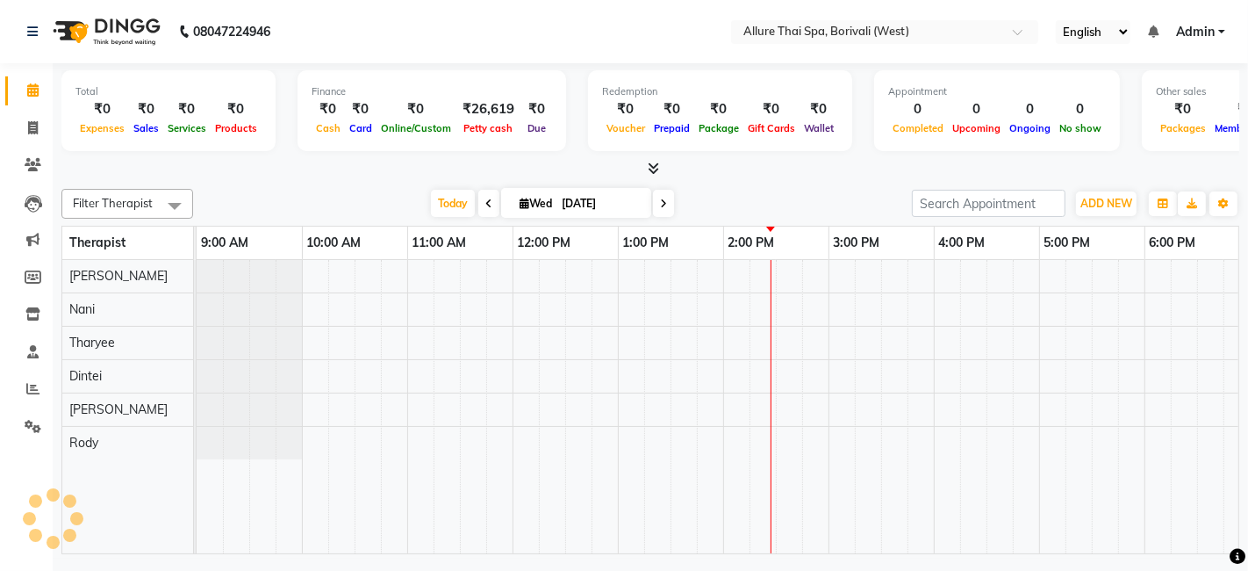
scroll to position [0, 527]
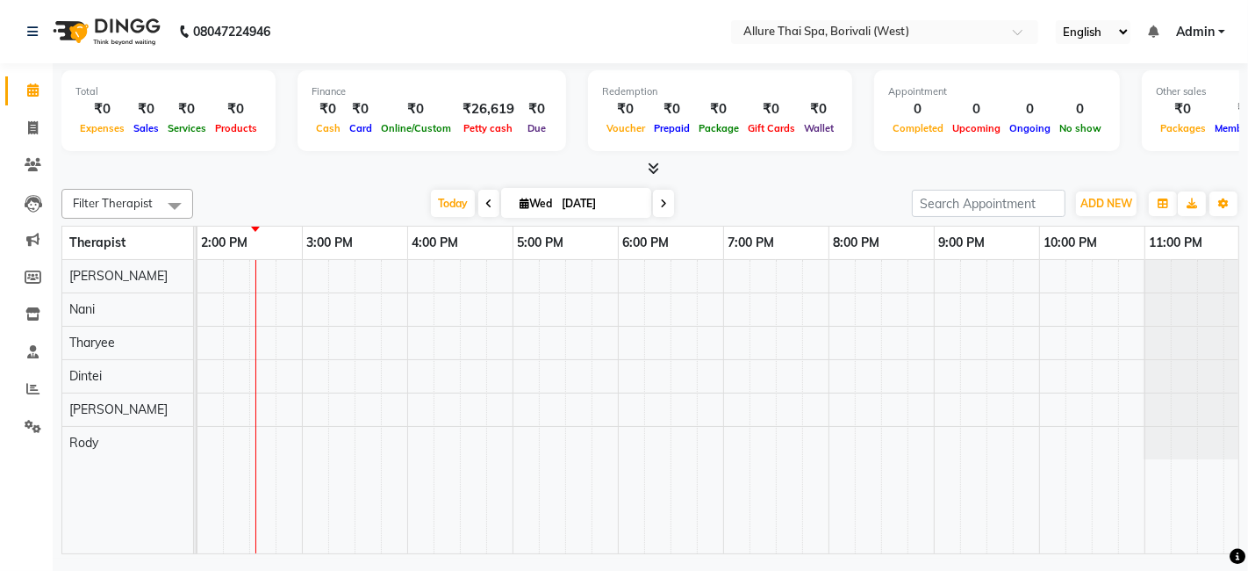
drag, startPoint x: 1218, startPoint y: 27, endPoint x: 1229, endPoint y: 37, distance: 14.3
click at [1221, 27] on link "Admin" at bounding box center [1200, 32] width 49 height 18
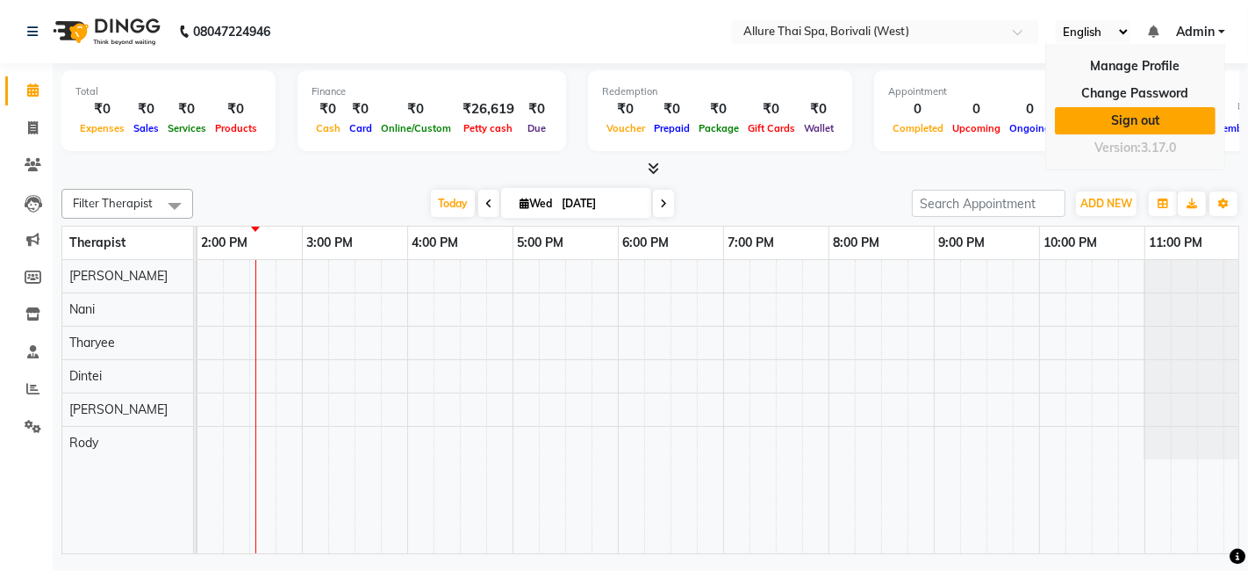
click at [1106, 121] on link "Sign out" at bounding box center [1135, 120] width 161 height 27
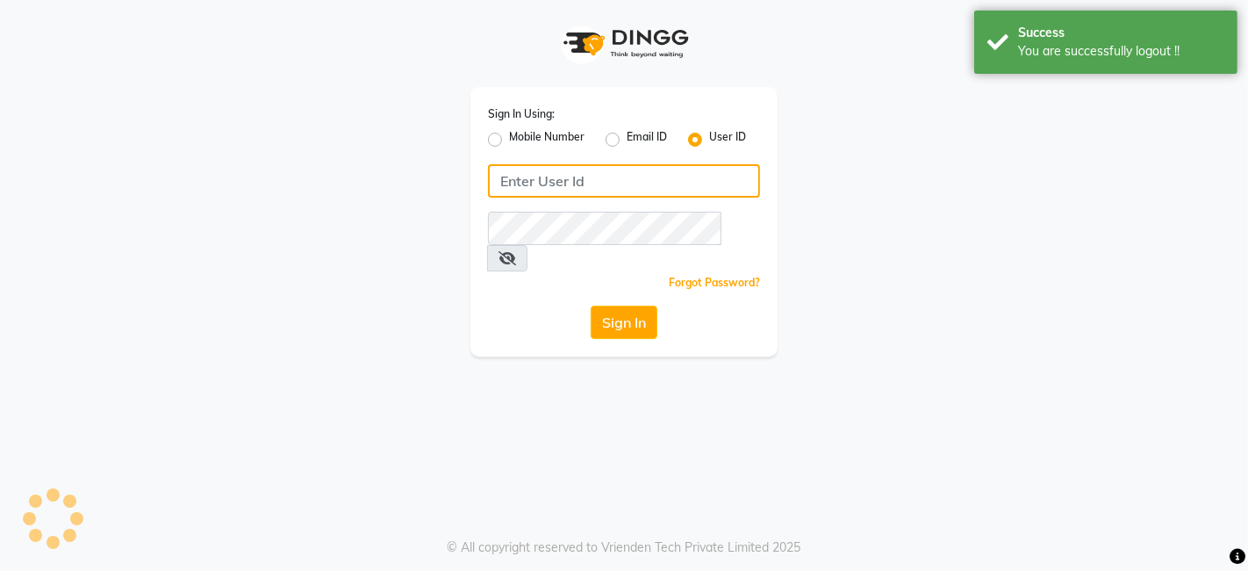
type input "8010545836"
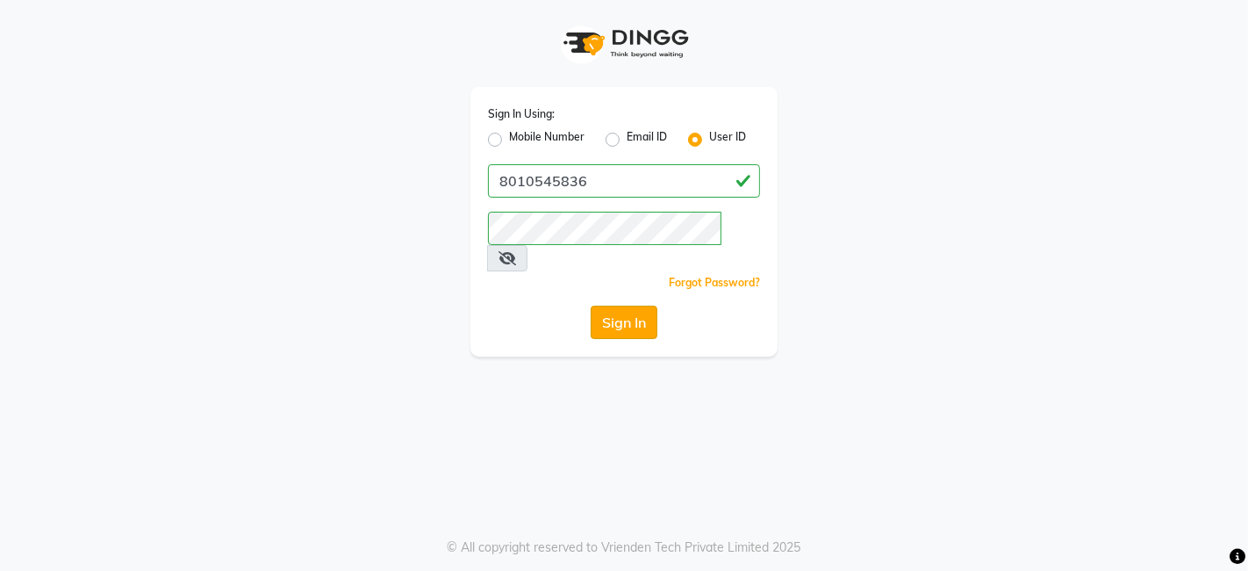
click at [612, 305] on button "Sign In" at bounding box center [624, 321] width 67 height 33
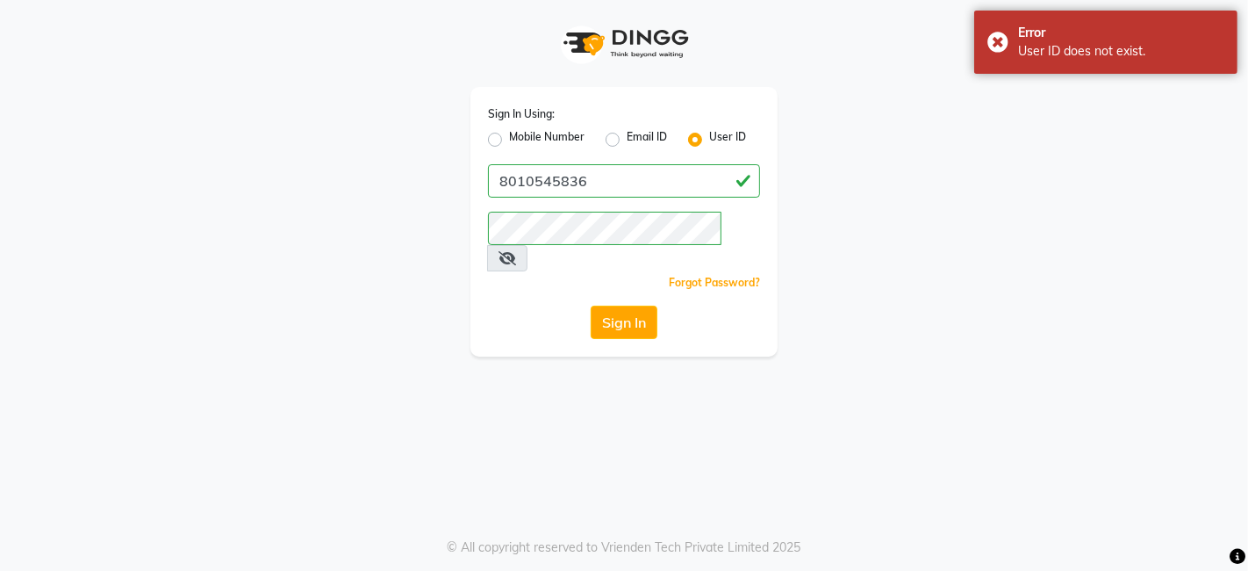
click at [509, 138] on label "Mobile Number" at bounding box center [546, 139] width 75 height 21
click at [509, 138] on input "Mobile Number" at bounding box center [514, 134] width 11 height 11
radio input "true"
radio input "false"
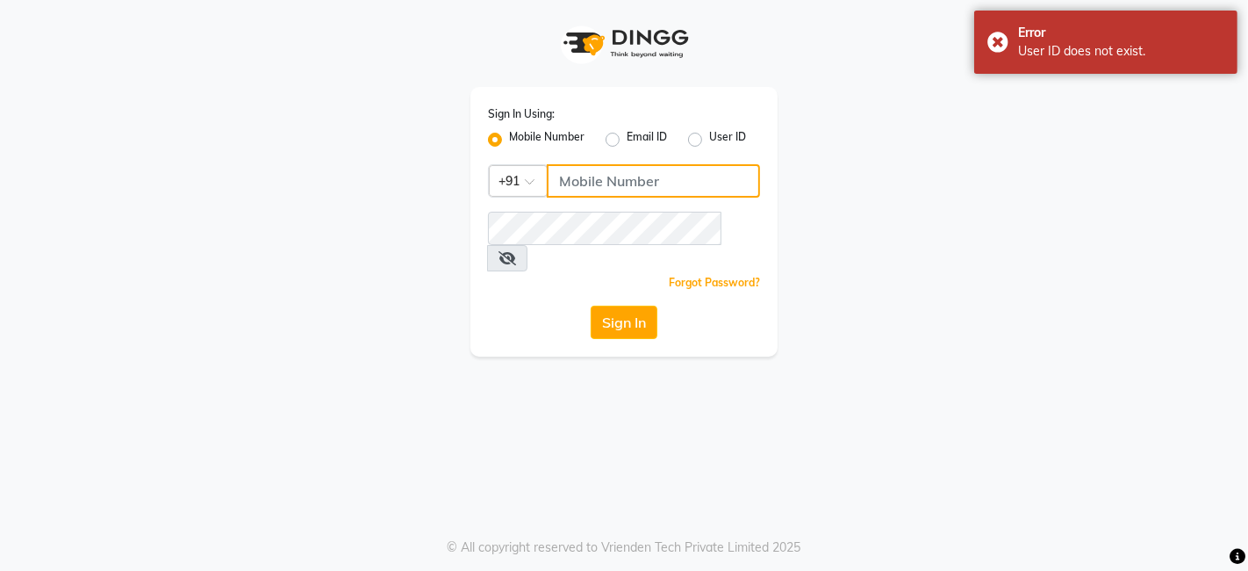
click at [705, 181] on input "Username" at bounding box center [653, 180] width 213 height 33
type input "8010545836"
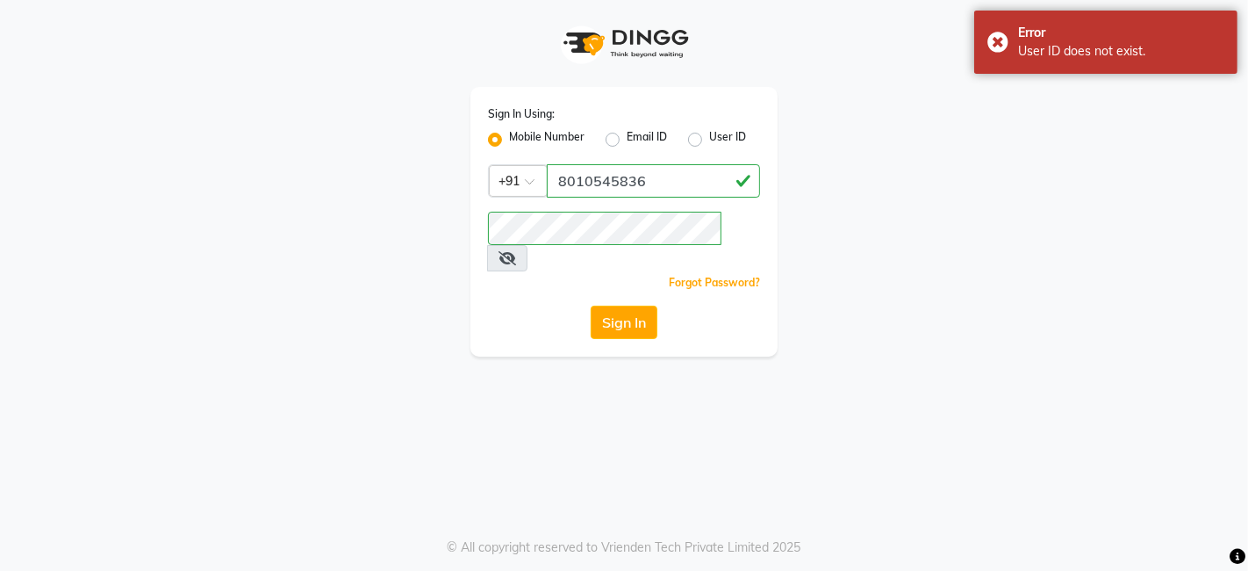
click at [620, 305] on button "Sign In" at bounding box center [624, 321] width 67 height 33
